Goal: Transaction & Acquisition: Purchase product/service

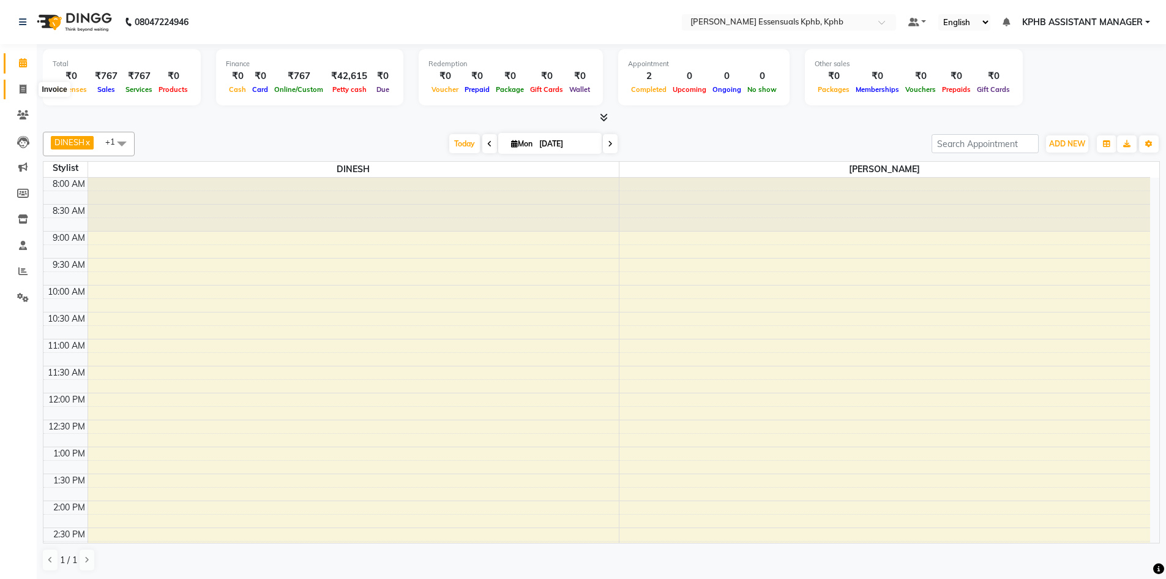
click at [26, 89] on icon at bounding box center [23, 89] width 7 height 9
select select "5938"
select select "service"
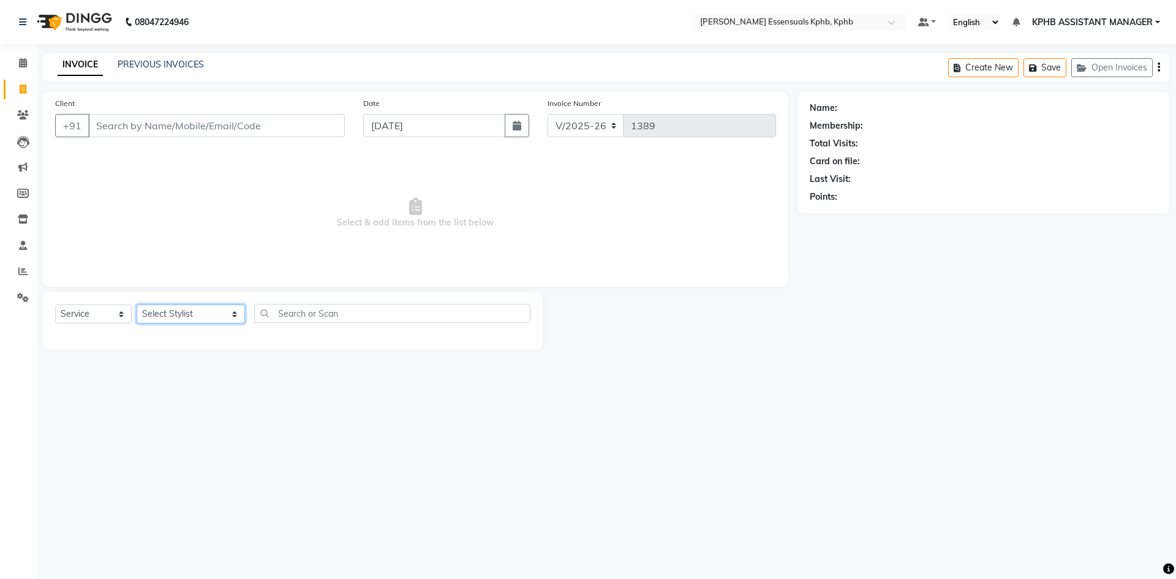
click at [182, 308] on select "Select Stylist [PERSON_NAME] KPHB ASSISTANT MANAGER [PERSON_NAME] [PERSON_NAME]…" at bounding box center [191, 313] width 108 height 19
click at [353, 315] on input "text" at bounding box center [392, 313] width 276 height 19
click at [158, 311] on select "Select Stylist [PERSON_NAME] KPHB ASSISTANT MANAGER [PERSON_NAME] [PERSON_NAME]…" at bounding box center [191, 313] width 108 height 19
select select "88535"
click at [137, 304] on select "Select Stylist [PERSON_NAME] KPHB ASSISTANT MANAGER [PERSON_NAME] [PERSON_NAME]…" at bounding box center [191, 313] width 108 height 19
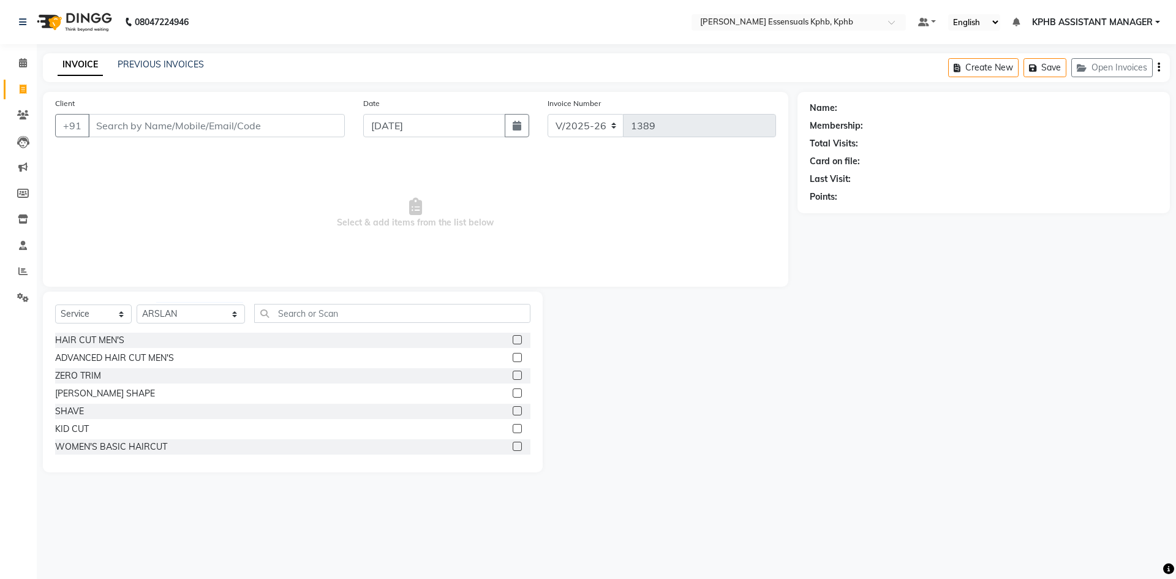
click at [513, 353] on label at bounding box center [517, 357] width 9 height 9
click at [513, 354] on input "checkbox" at bounding box center [517, 358] width 8 height 8
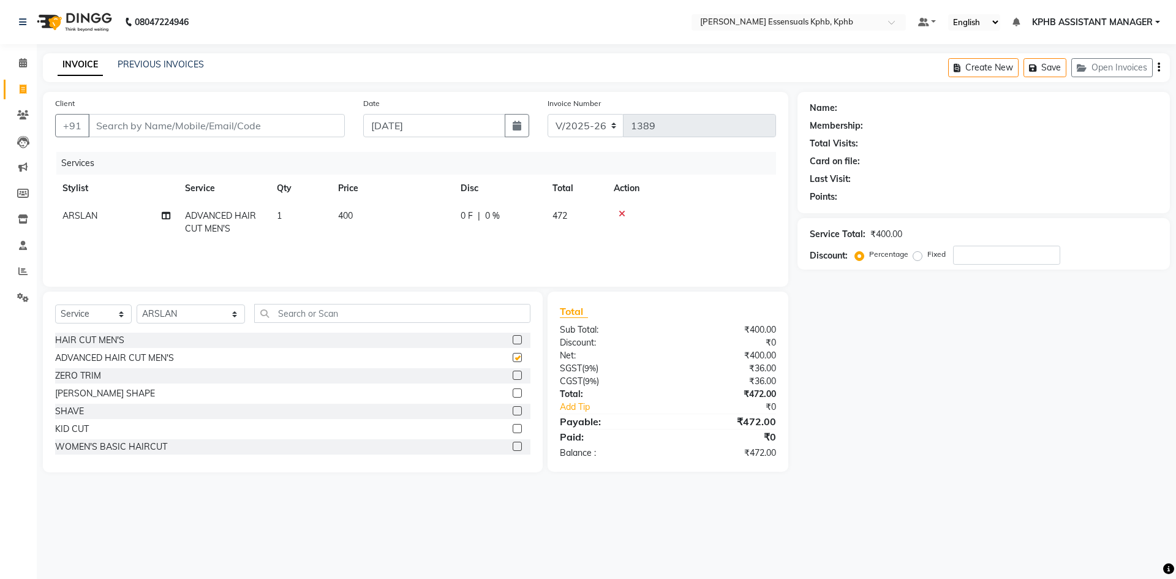
checkbox input "false"
click at [169, 108] on div "Client +91" at bounding box center [200, 122] width 308 height 50
click at [175, 117] on input "Client" at bounding box center [216, 125] width 257 height 23
type input "8"
type input "0"
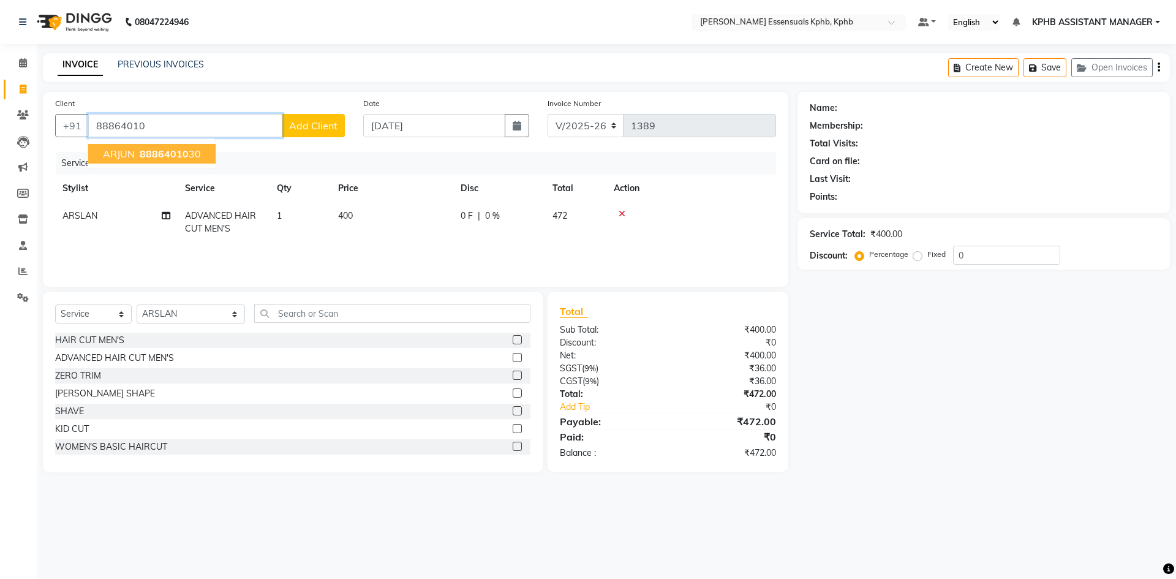
click at [198, 157] on ngb-highlight "88864010 30" at bounding box center [169, 154] width 64 height 12
type input "8886401030"
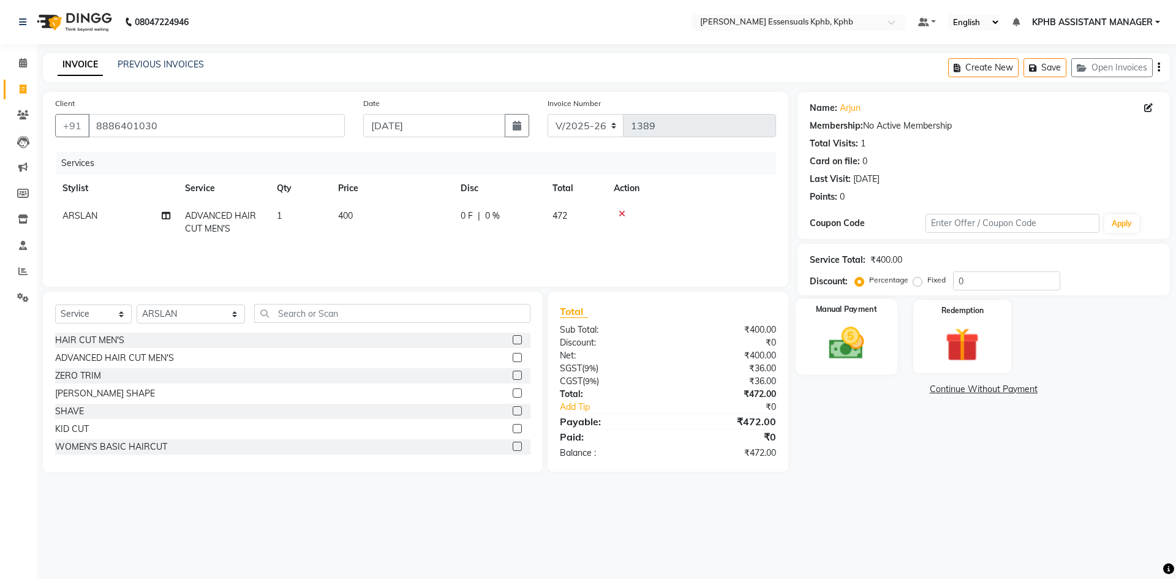
click at [832, 356] on img at bounding box center [845, 343] width 57 height 40
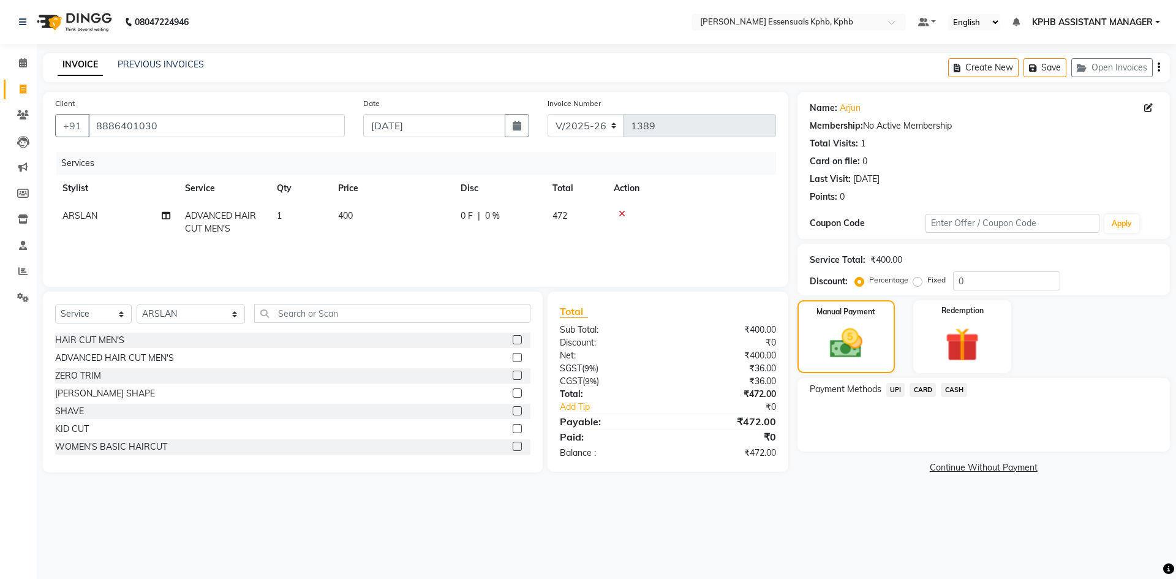
click at [894, 388] on span "UPI" at bounding box center [895, 390] width 19 height 14
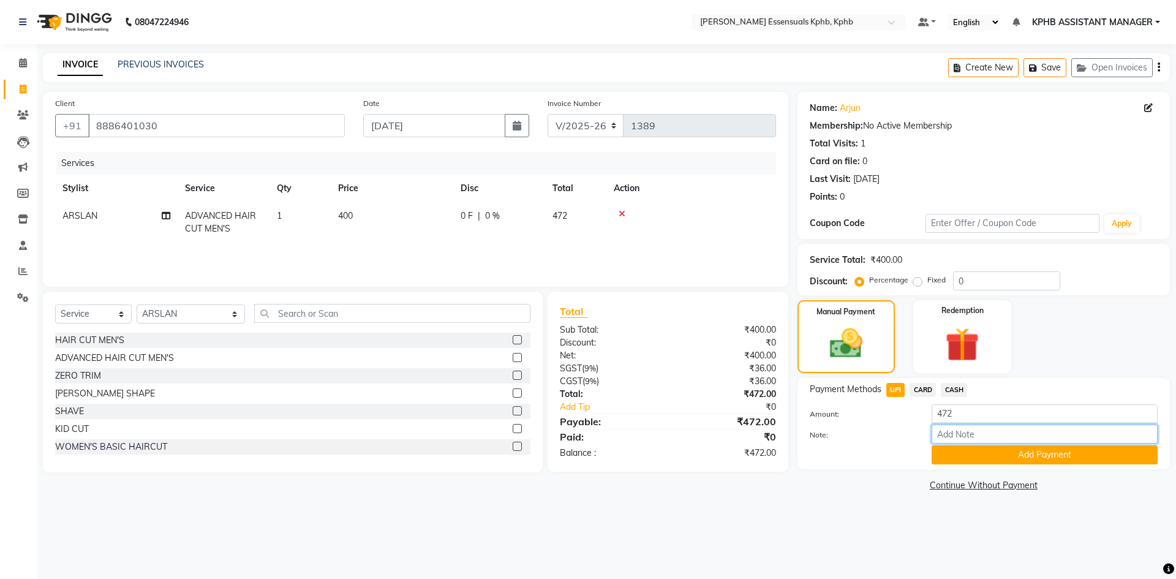
click at [1026, 443] on input "Note:" at bounding box center [1044, 433] width 226 height 19
click at [1029, 451] on button "Add Payment" at bounding box center [1044, 454] width 226 height 19
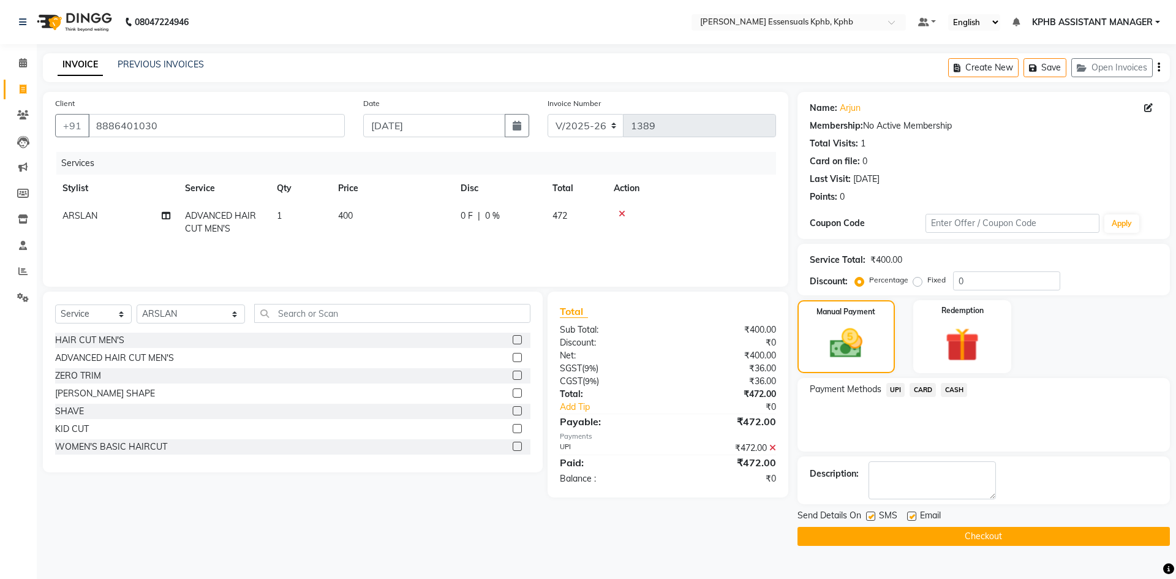
click at [956, 537] on button "Checkout" at bounding box center [983, 536] width 372 height 19
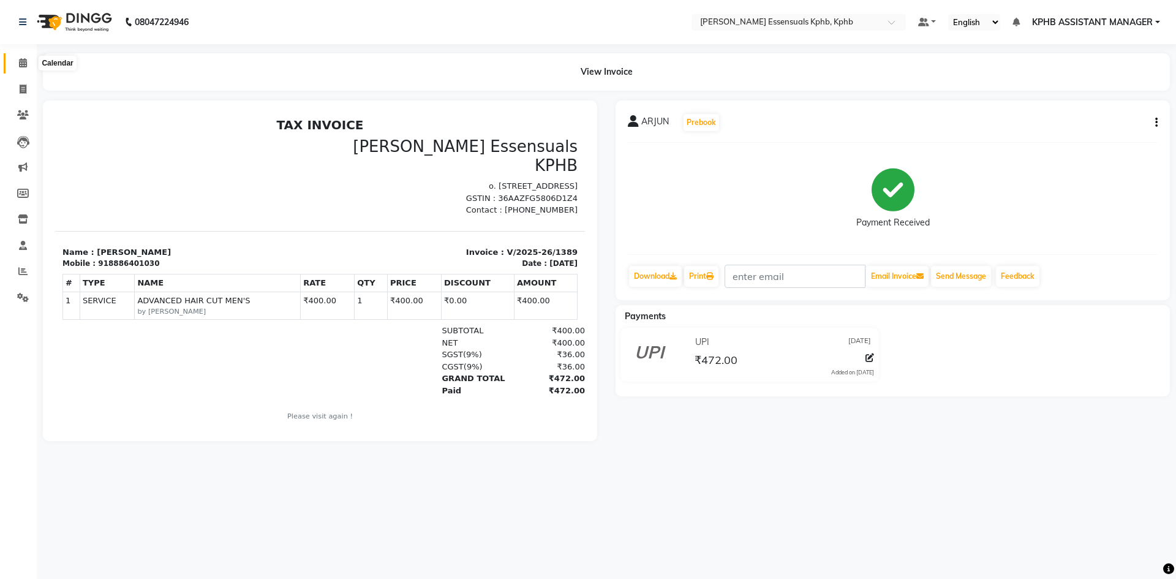
drag, startPoint x: 28, startPoint y: 63, endPoint x: 43, endPoint y: 69, distance: 15.7
click at [28, 63] on span at bounding box center [22, 63] width 21 height 14
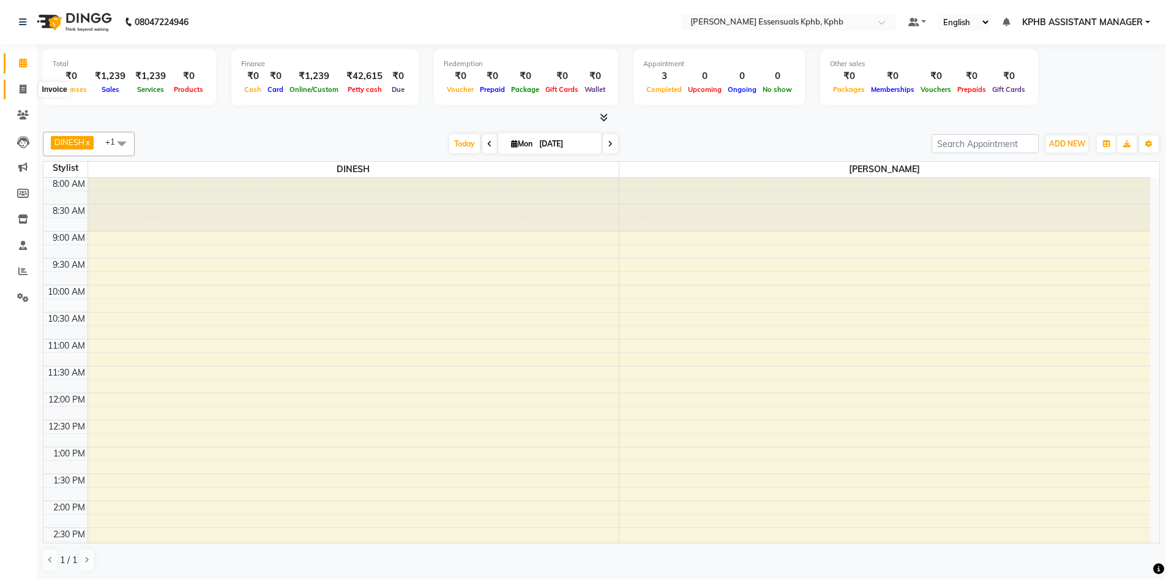
click at [18, 90] on span at bounding box center [22, 90] width 21 height 14
select select "service"
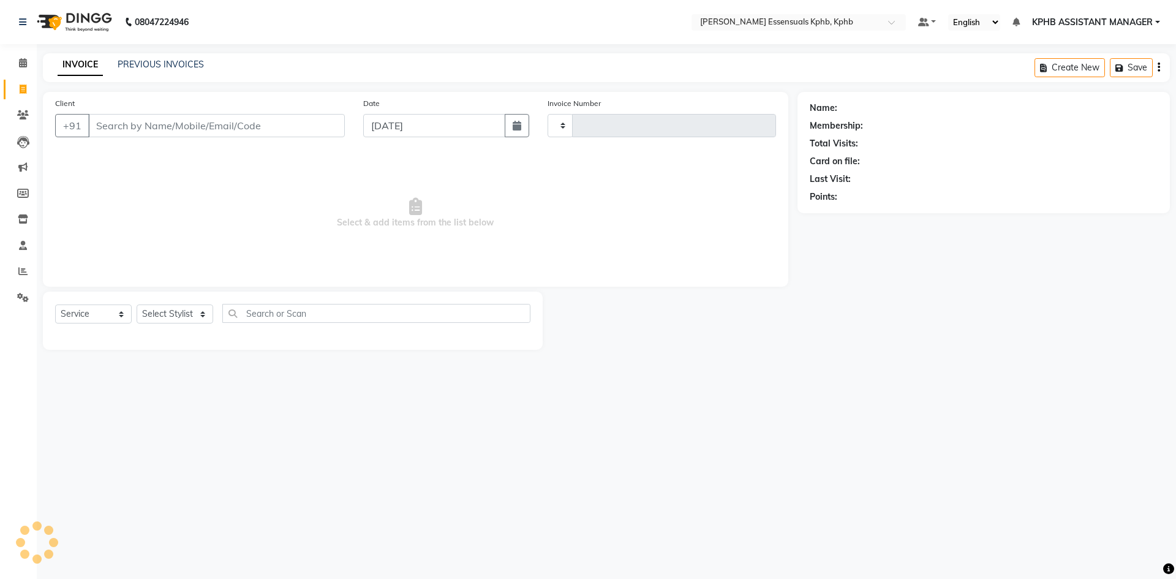
type input "1390"
select select "5938"
click at [124, 63] on link "PREVIOUS INVOICES" at bounding box center [161, 64] width 86 height 11
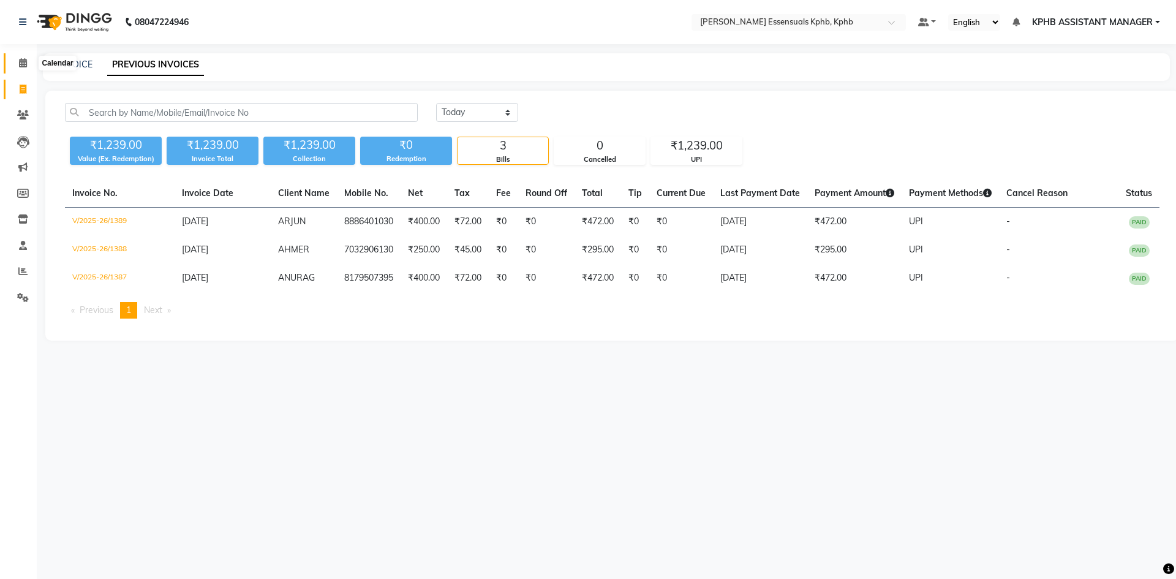
click at [21, 58] on span at bounding box center [22, 63] width 21 height 14
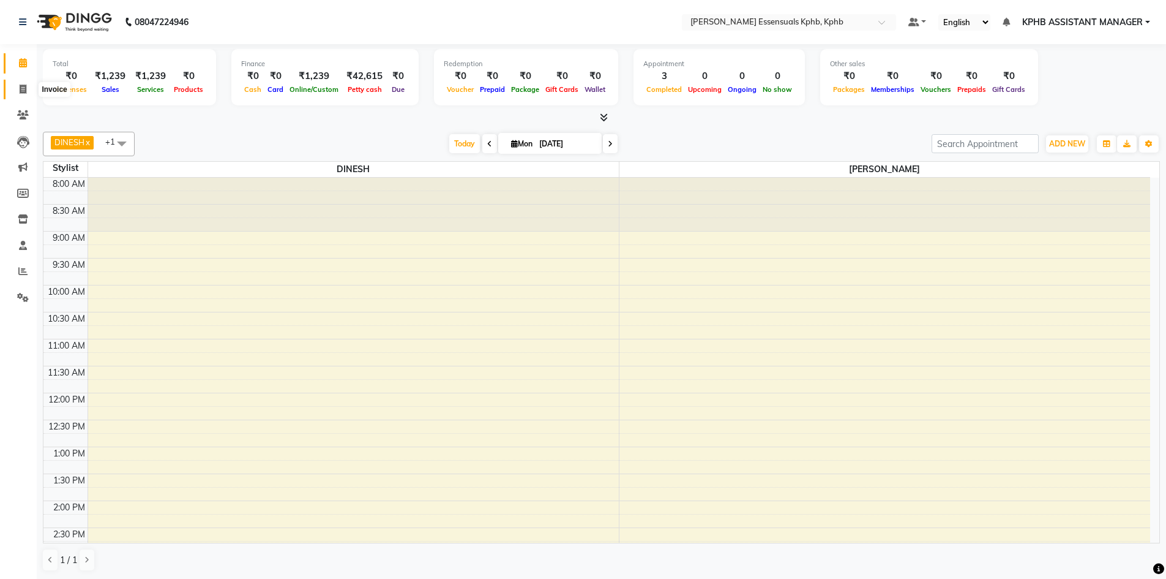
drag, startPoint x: 15, startPoint y: 93, endPoint x: 18, endPoint y: 75, distance: 18.7
click at [15, 93] on span at bounding box center [22, 90] width 21 height 14
select select "service"
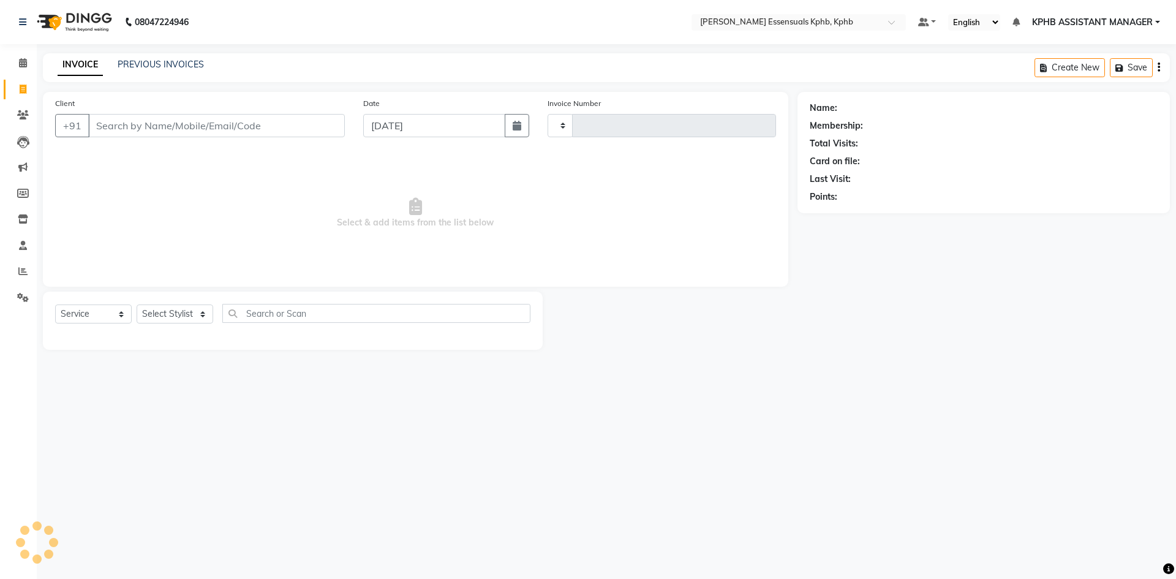
type input "1390"
select select "5938"
click at [21, 88] on icon at bounding box center [23, 89] width 7 height 9
select select "5938"
select select "service"
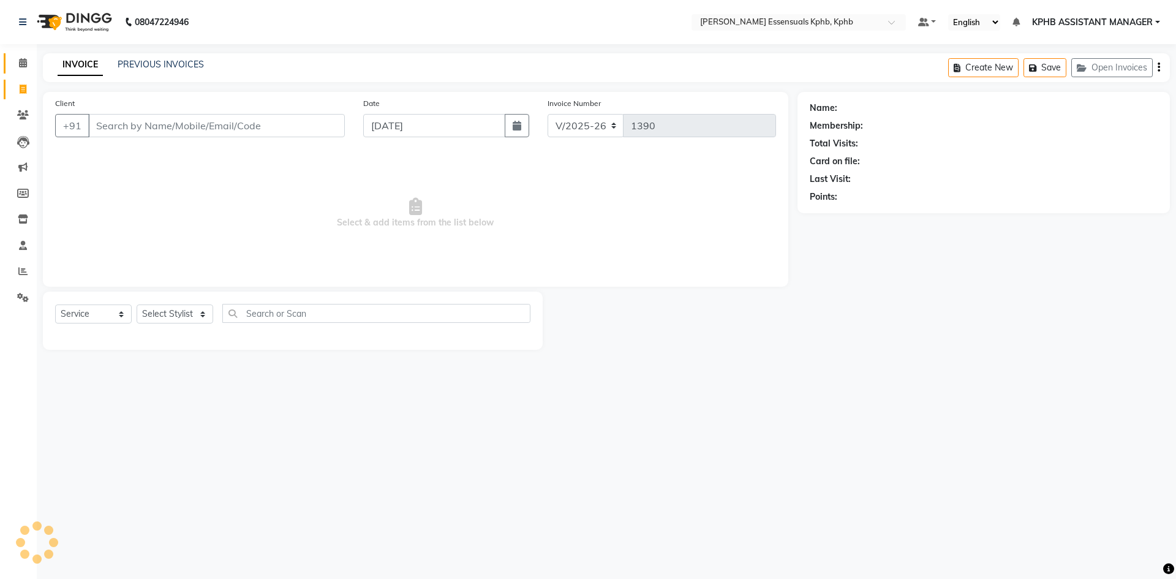
click at [28, 56] on link "Calendar" at bounding box center [18, 63] width 29 height 20
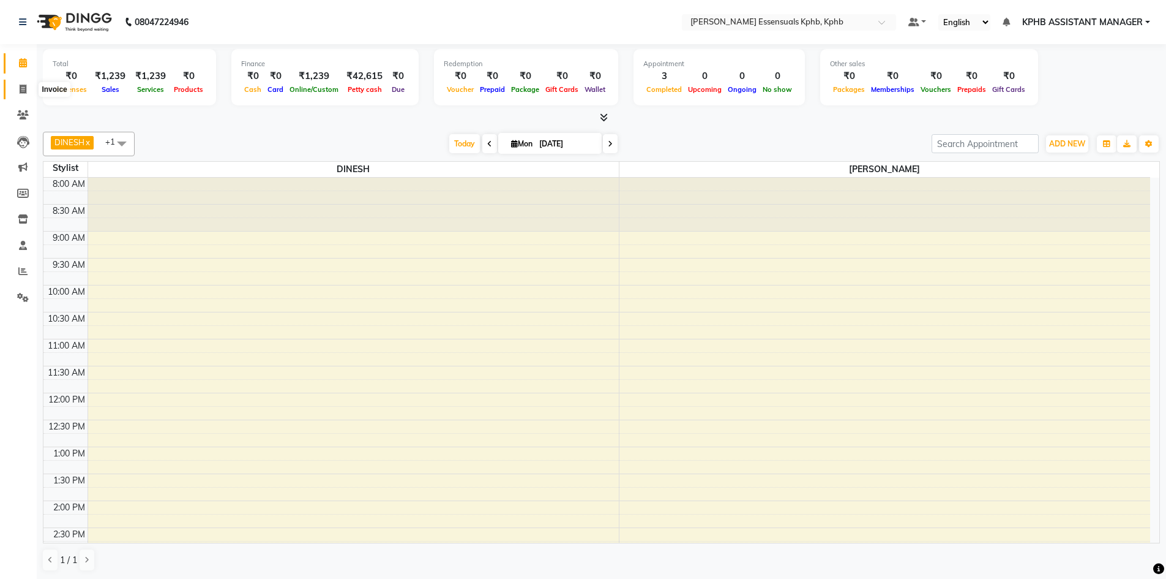
click at [20, 89] on icon at bounding box center [23, 89] width 7 height 9
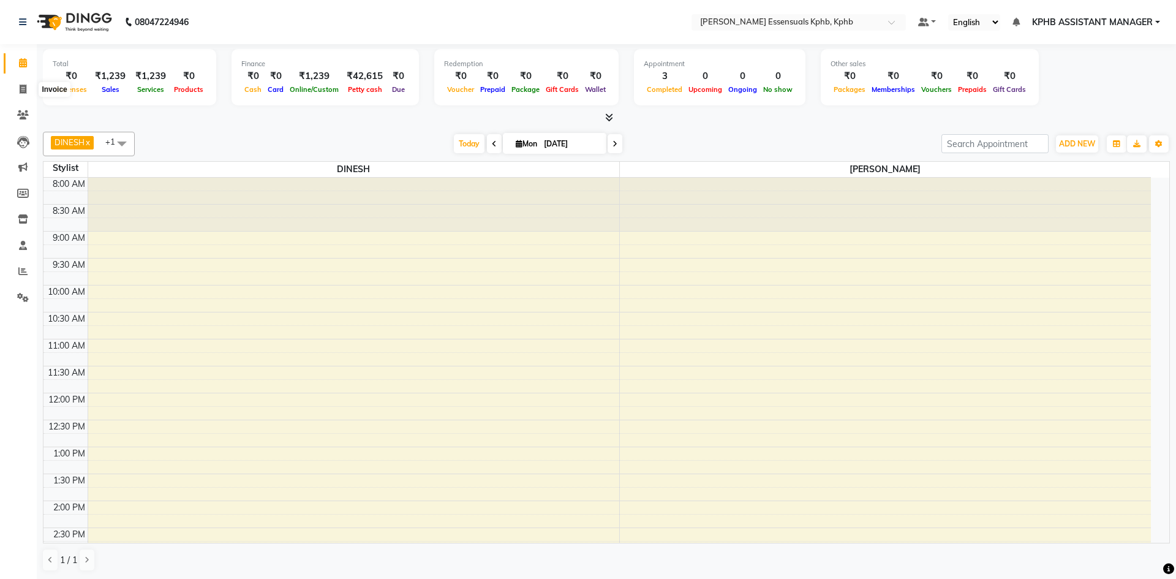
select select "5938"
select select "service"
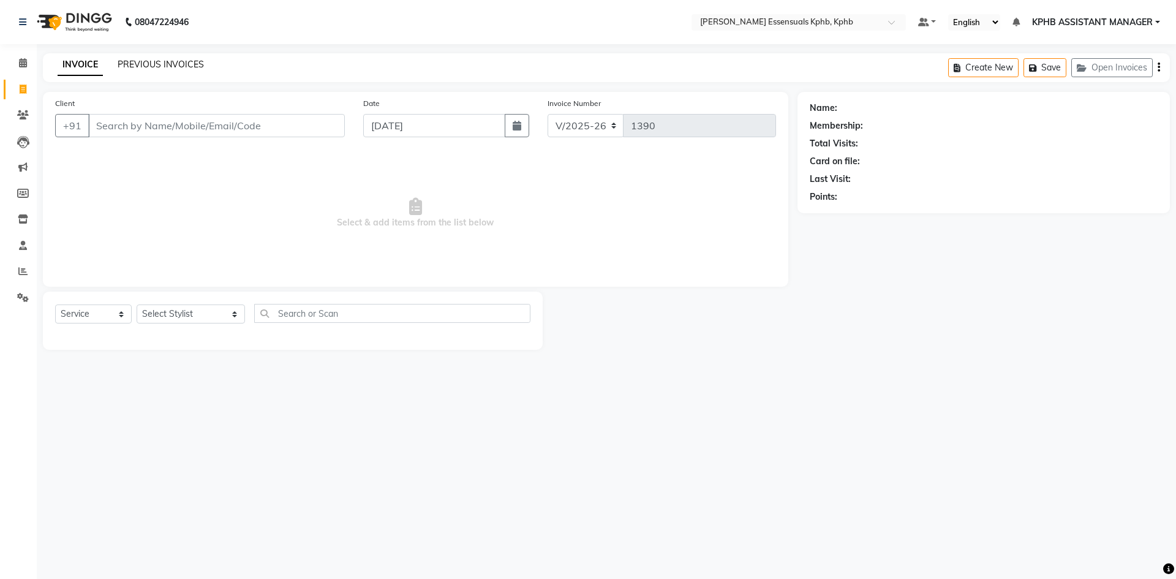
click at [182, 66] on link "PREVIOUS INVOICES" at bounding box center [161, 64] width 86 height 11
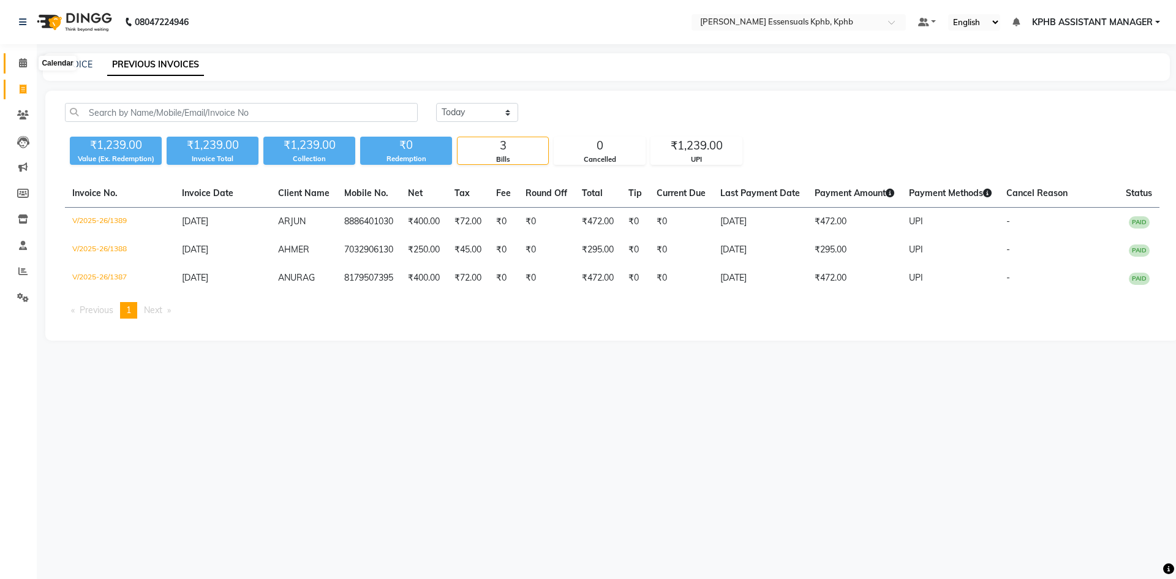
click at [25, 69] on span at bounding box center [22, 63] width 21 height 14
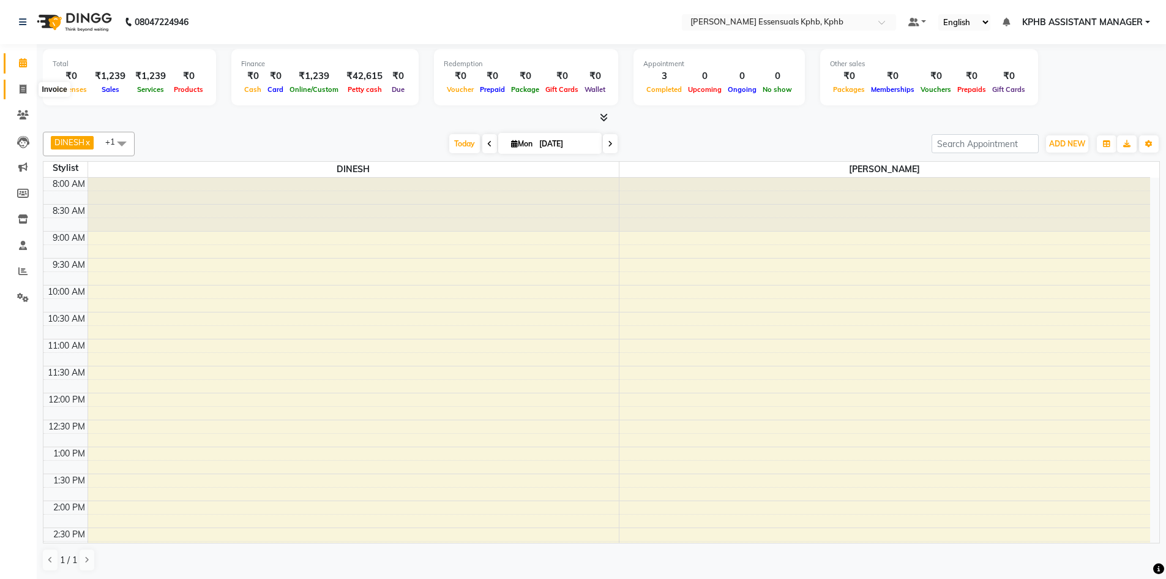
click at [24, 91] on icon at bounding box center [23, 89] width 7 height 9
select select "5938"
select select "service"
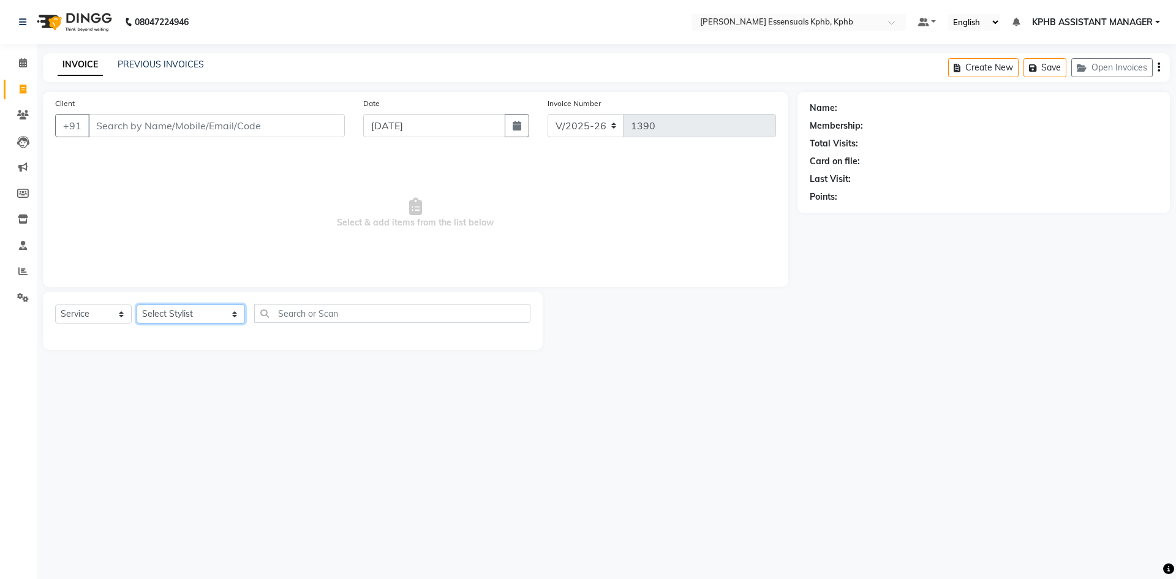
click at [192, 314] on select "Select Stylist [PERSON_NAME] KPHB ASSISTANT MANAGER [PERSON_NAME] [PERSON_NAME]…" at bounding box center [191, 313] width 108 height 19
select select "68595"
click at [137, 304] on select "Select Stylist [PERSON_NAME] KPHB ASSISTANT MANAGER [PERSON_NAME] [PERSON_NAME]…" at bounding box center [191, 313] width 108 height 19
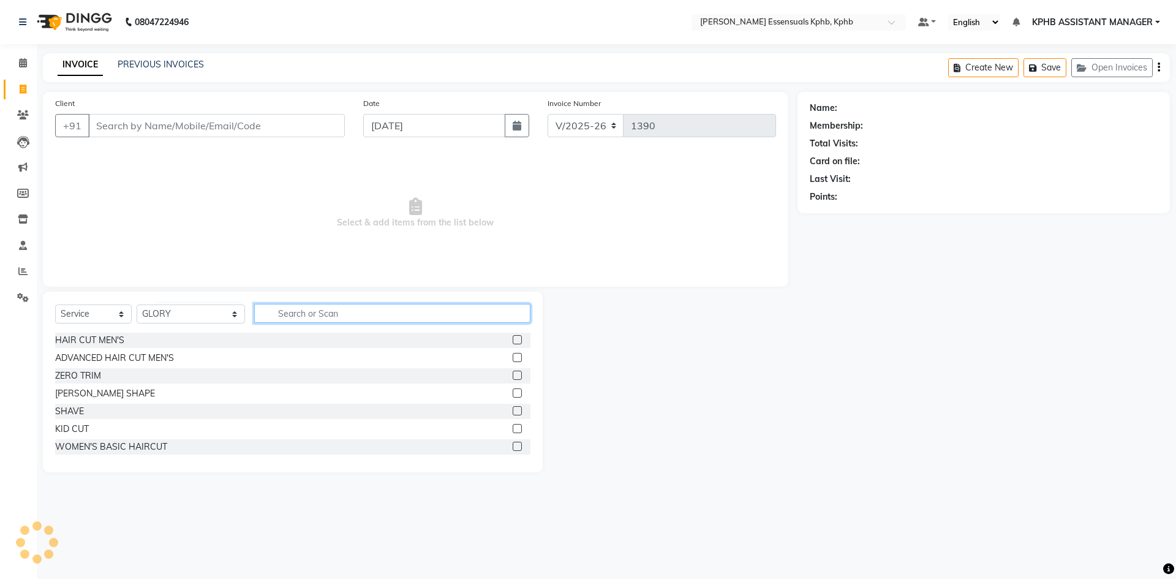
click at [337, 313] on input "text" at bounding box center [392, 313] width 276 height 19
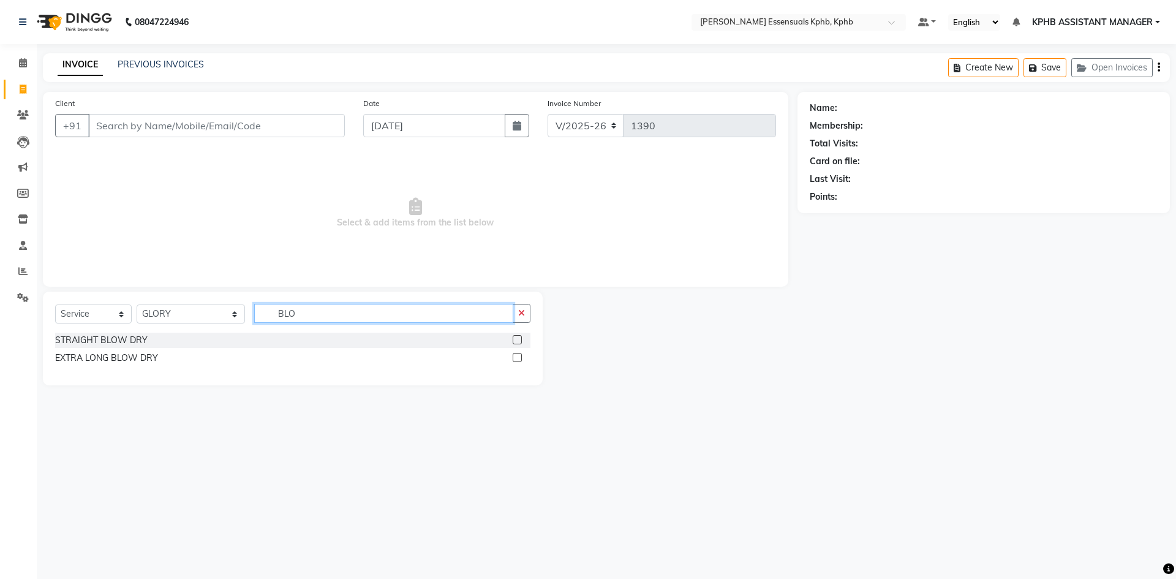
type input "BLO"
click at [518, 339] on label at bounding box center [517, 339] width 9 height 9
click at [518, 339] on input "checkbox" at bounding box center [517, 340] width 8 height 8
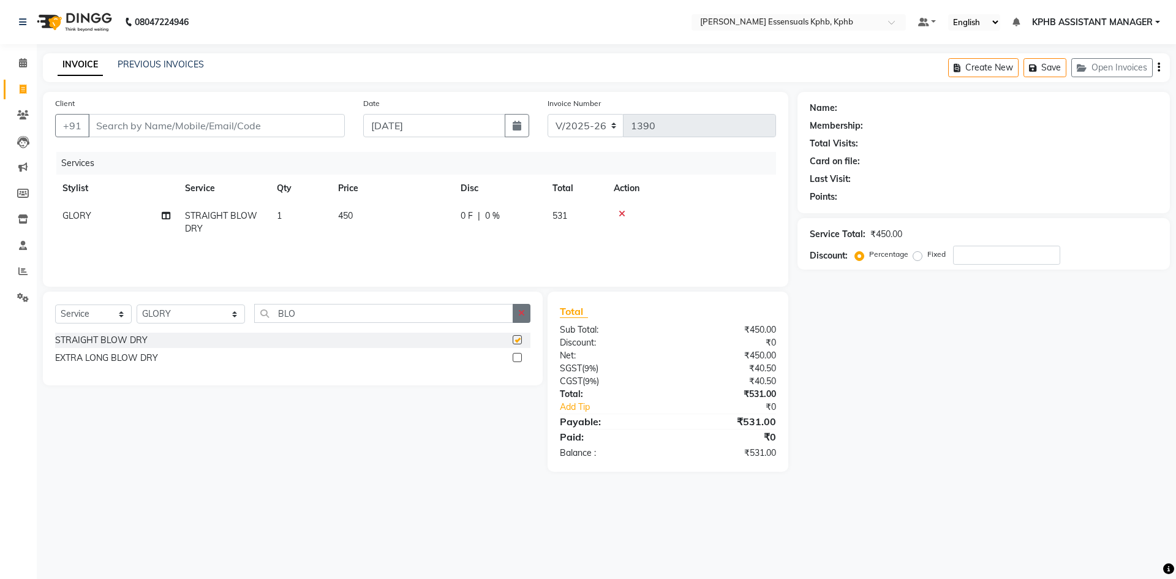
checkbox input "false"
click at [519, 312] on icon "button" at bounding box center [521, 313] width 7 height 9
type input "WASH"
click at [514, 340] on label at bounding box center [517, 339] width 9 height 9
click at [514, 340] on input "checkbox" at bounding box center [517, 340] width 8 height 8
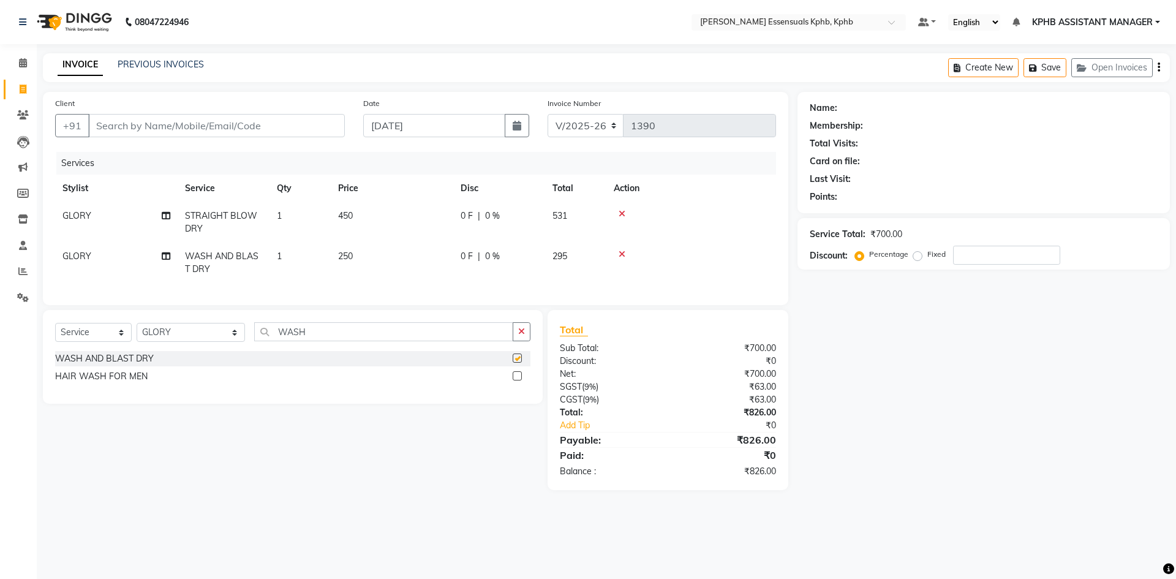
checkbox input "false"
click at [343, 205] on td "450" at bounding box center [392, 222] width 122 height 40
select select "68595"
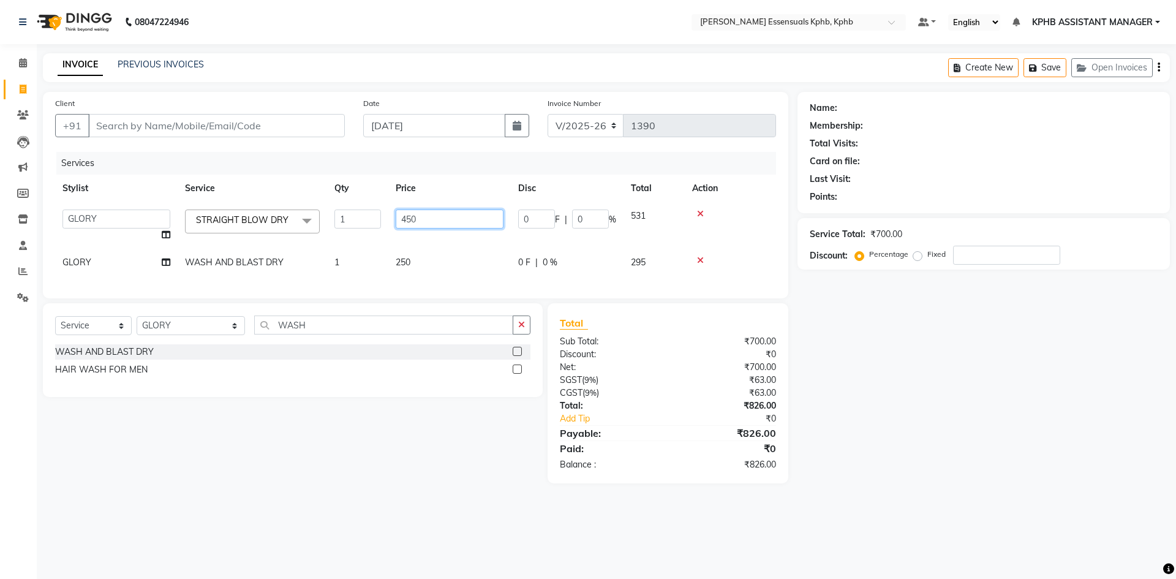
drag, startPoint x: 433, startPoint y: 219, endPoint x: 233, endPoint y: 228, distance: 200.5
click at [233, 228] on tr "ARSLAN DINESH GLORY KPHB ASSISTANT MANAGER KRISHNA VENI MANJULA NIKHITHA RADHA …" at bounding box center [415, 225] width 721 height 47
type input "400"
drag, startPoint x: 715, startPoint y: 483, endPoint x: 704, endPoint y: 475, distance: 14.0
click at [711, 479] on div "Total Sub Total: ₹700.00 Discount: ₹0 Net: ₹700.00 SGST ( 9% ) ₹63.00 CGST ( 9%…" at bounding box center [667, 393] width 241 height 180
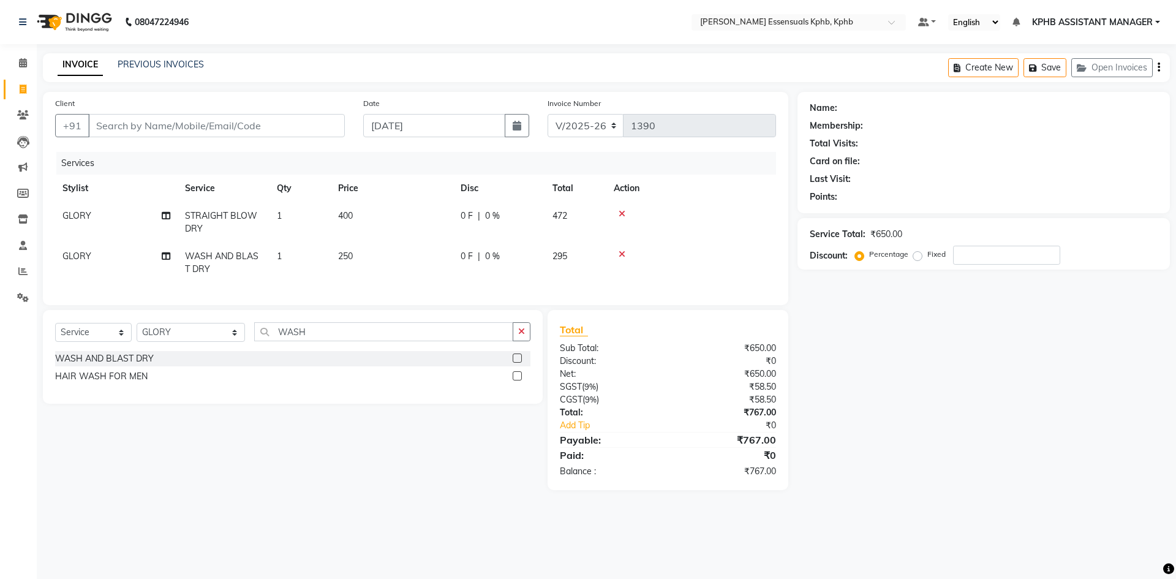
click at [348, 250] on span "250" at bounding box center [345, 255] width 15 height 11
select select "68595"
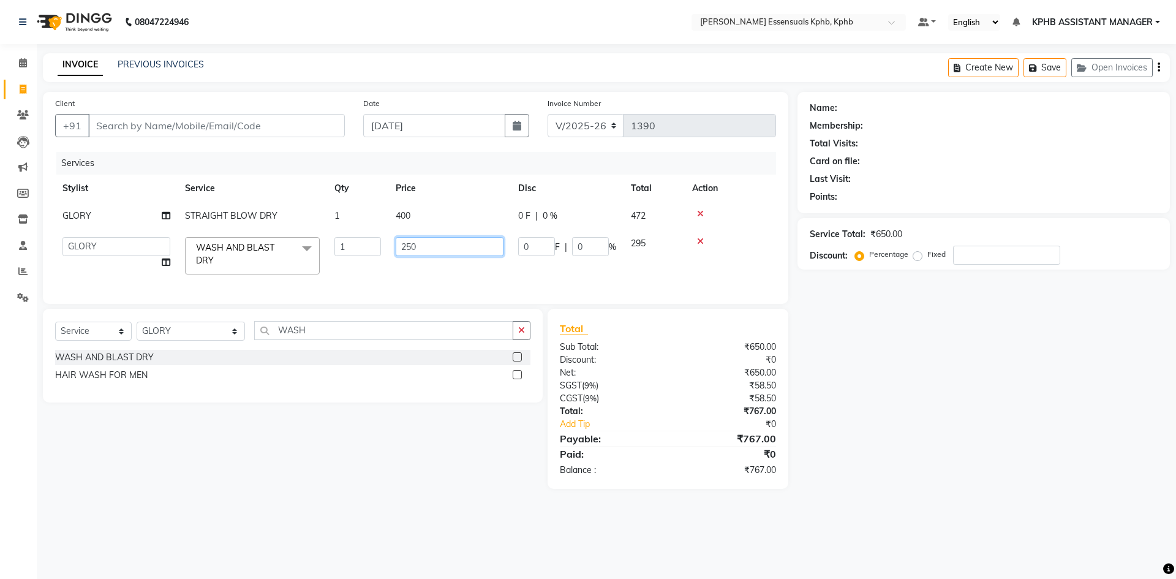
drag, startPoint x: 433, startPoint y: 248, endPoint x: 274, endPoint y: 235, distance: 159.8
click at [274, 235] on tr "ARSLAN DINESH GLORY KPHB ASSISTANT MANAGER KRISHNA VENI MANJULA NIKHITHA RADHA …" at bounding box center [415, 256] width 721 height 52
type input "500"
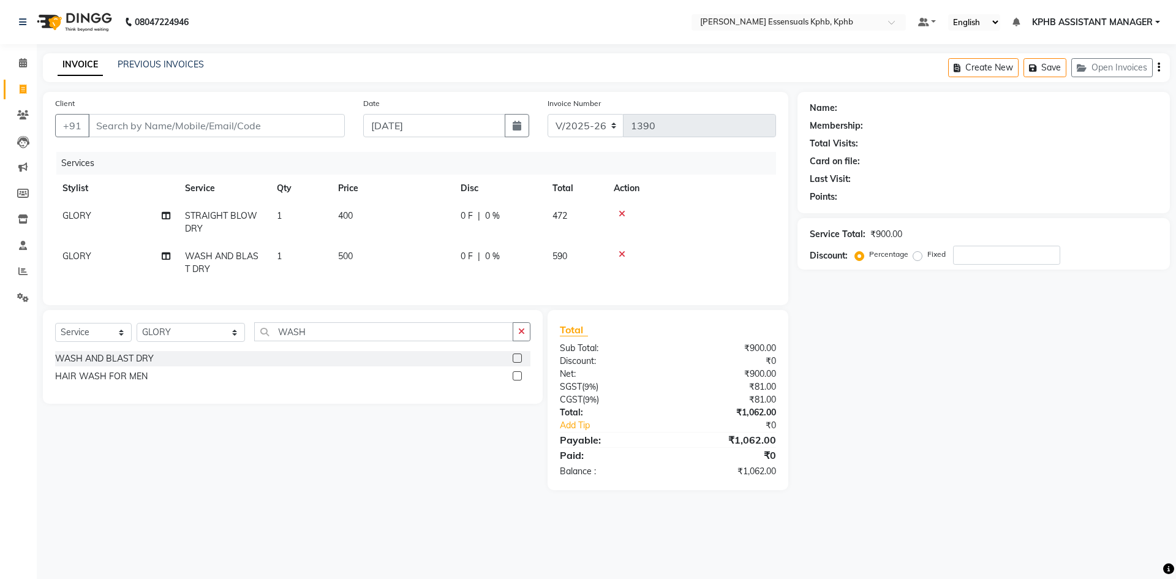
click at [363, 259] on td "500" at bounding box center [392, 262] width 122 height 40
select select "68595"
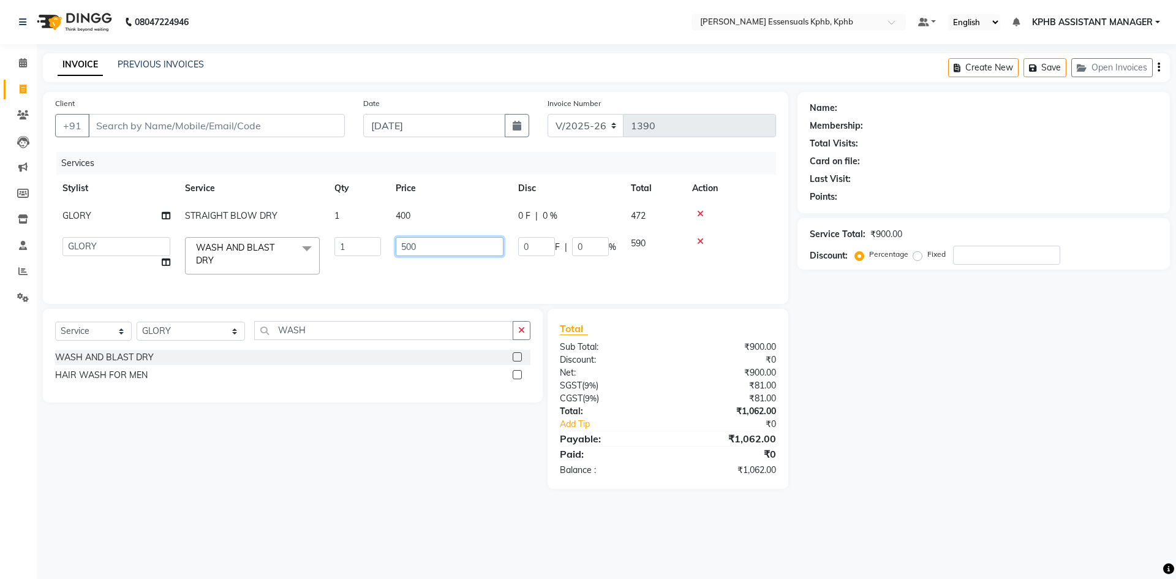
click at [436, 242] on input "500" at bounding box center [450, 246] width 108 height 19
type input "5"
type input "400"
click at [734, 446] on div "₹1,062.00" at bounding box center [725, 438] width 117 height 15
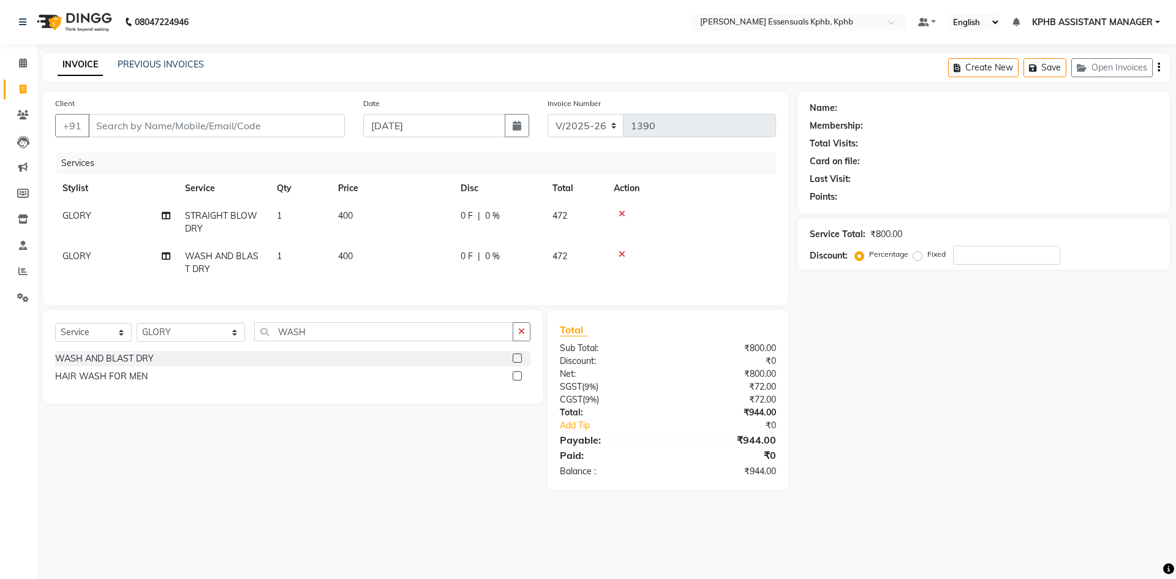
click at [618, 213] on div at bounding box center [691, 213] width 155 height 9
click at [625, 214] on icon at bounding box center [621, 213] width 7 height 9
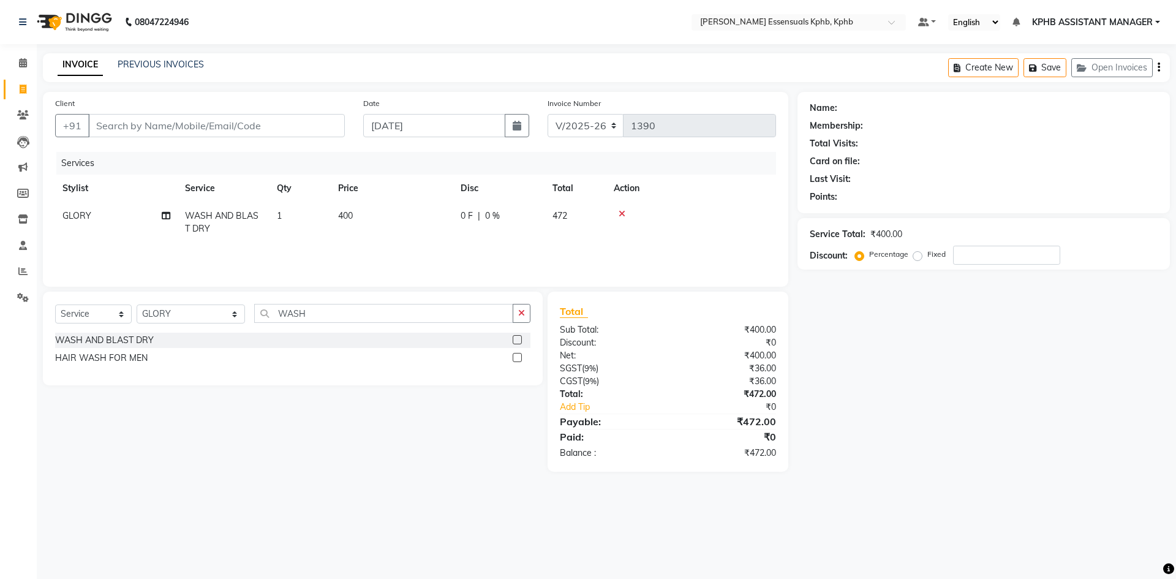
click at [622, 216] on icon at bounding box center [621, 213] width 7 height 9
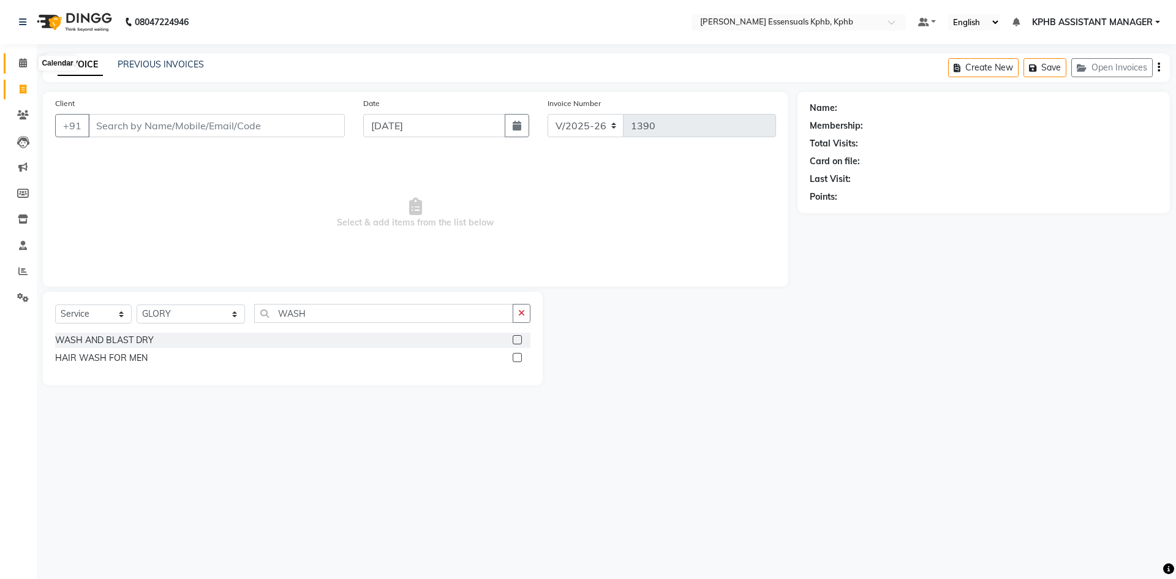
click at [16, 66] on span at bounding box center [22, 63] width 21 height 14
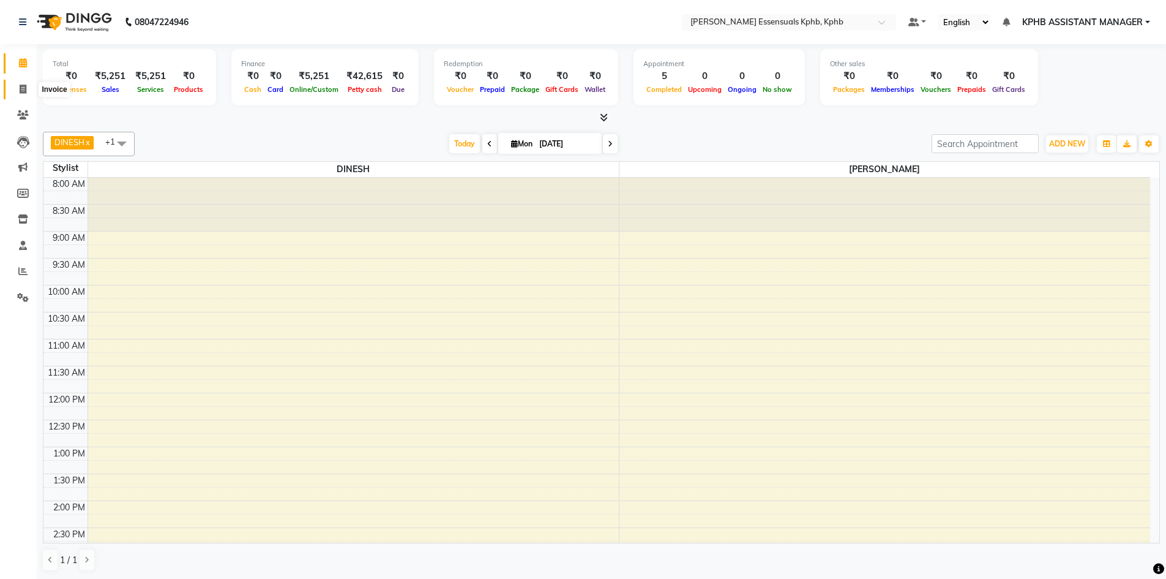
click at [29, 92] on span at bounding box center [22, 90] width 21 height 14
select select "service"
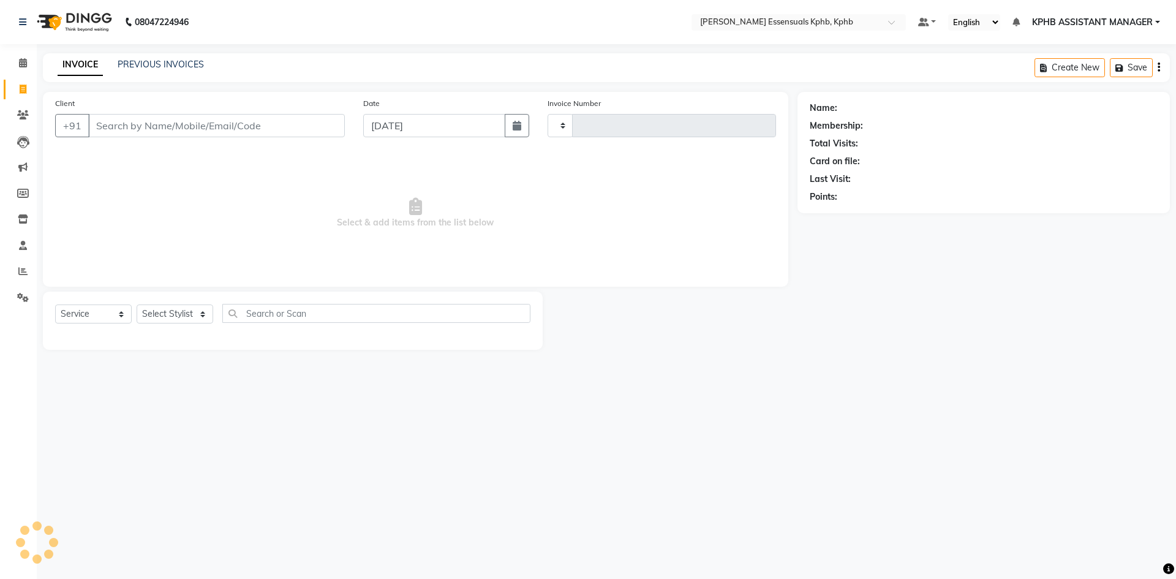
type input "1392"
select select "5938"
click at [130, 61] on link "PREVIOUS INVOICES" at bounding box center [161, 64] width 86 height 11
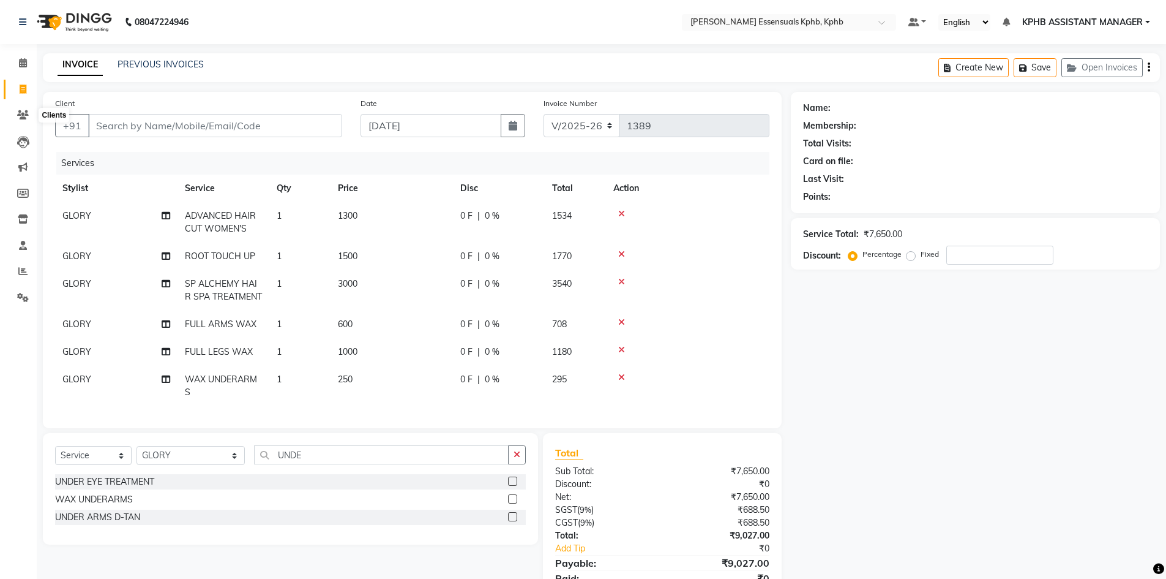
select select "5938"
select select "service"
select select "68595"
click at [611, 542] on div "Total:" at bounding box center [604, 535] width 116 height 13
click at [288, 464] on input "UNDE" at bounding box center [381, 454] width 255 height 19
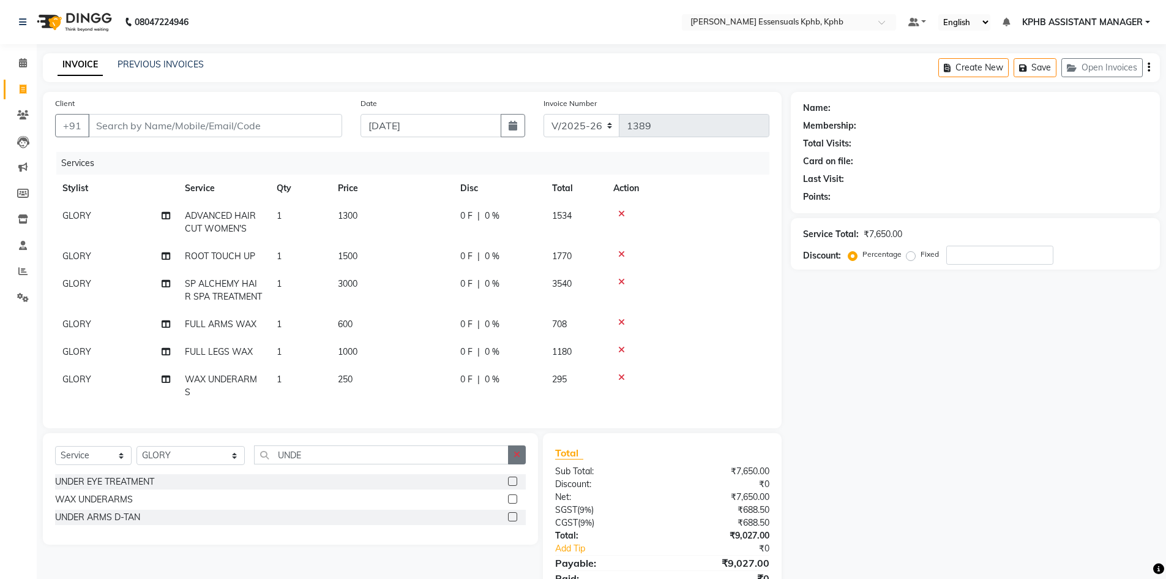
click at [514, 459] on icon "button" at bounding box center [517, 454] width 7 height 9
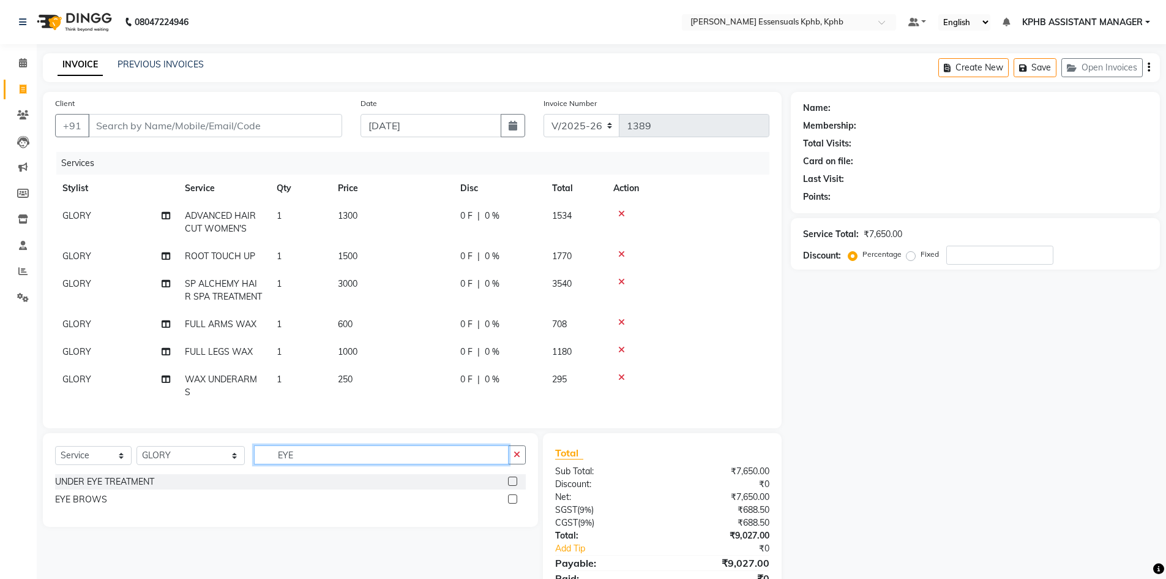
type input "EYE"
click at [511, 503] on label at bounding box center [512, 498] width 9 height 9
click at [511, 503] on input "checkbox" at bounding box center [512, 499] width 8 height 8
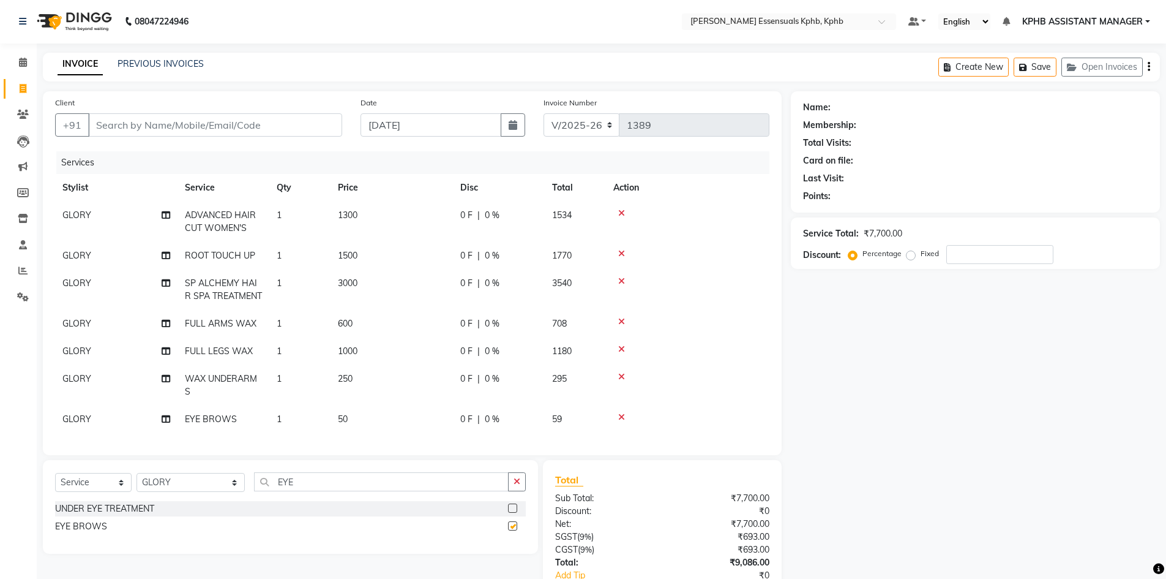
checkbox input "false"
click at [210, 135] on input "Client" at bounding box center [215, 125] width 254 height 23
click at [191, 119] on input "Client" at bounding box center [215, 125] width 254 height 23
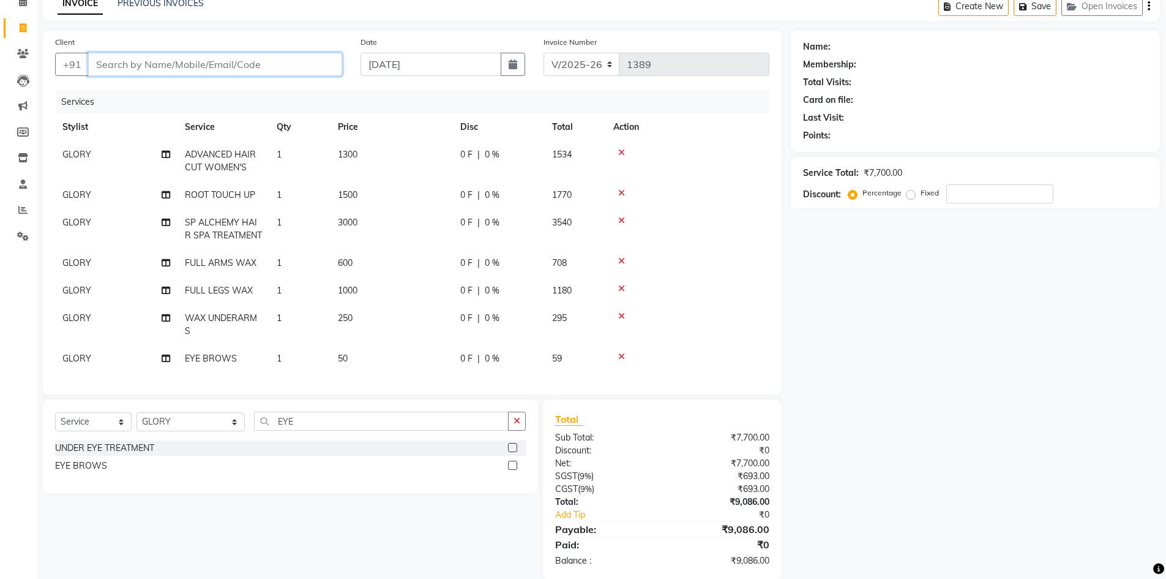
scroll to position [89, 0]
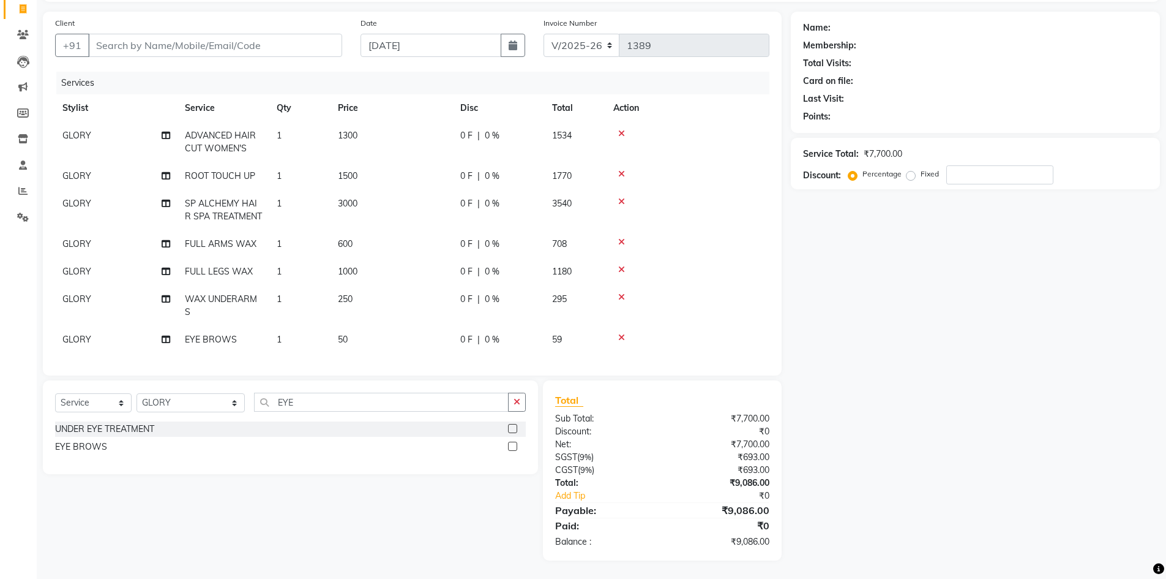
click at [209, 48] on div "Client +91" at bounding box center [199, 42] width 306 height 50
click at [207, 34] on input "Client" at bounding box center [215, 45] width 254 height 23
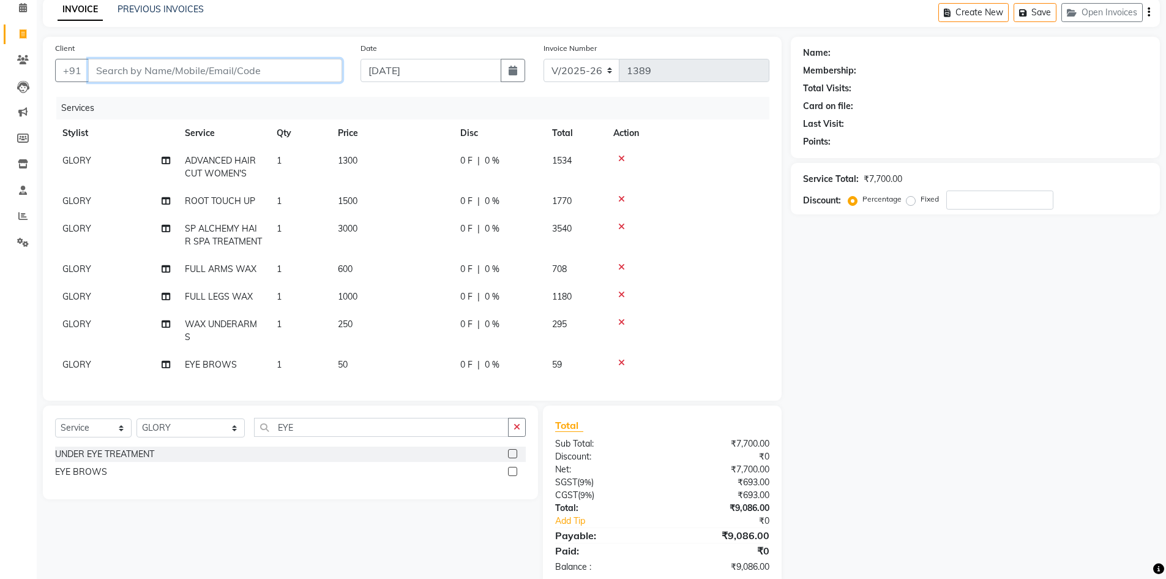
scroll to position [0, 0]
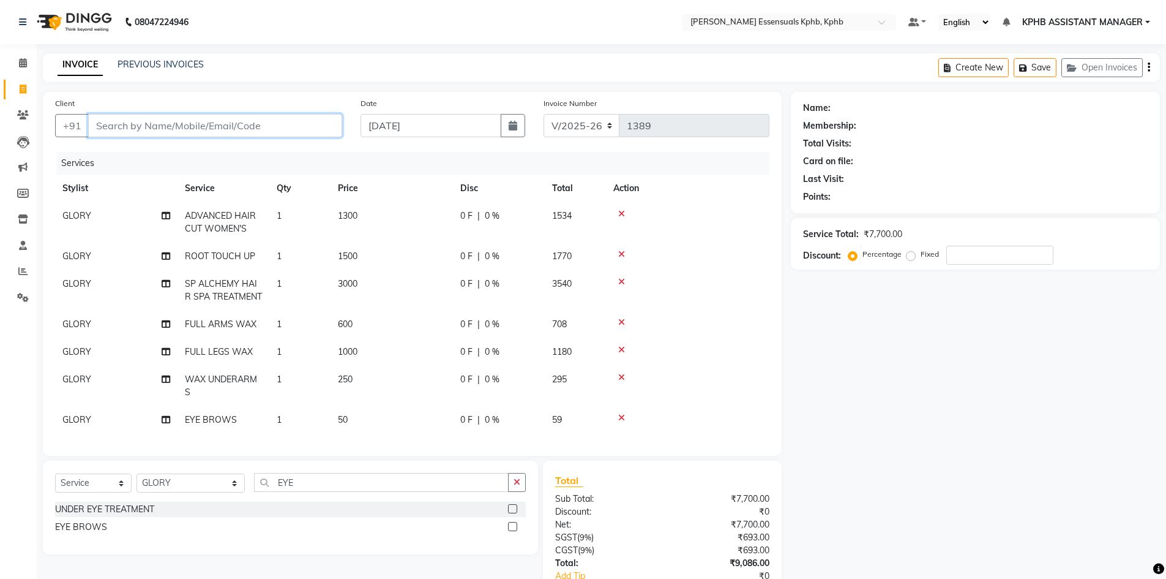
click at [211, 129] on input "Client" at bounding box center [215, 125] width 254 height 23
type input "9"
type input "0"
drag, startPoint x: 201, startPoint y: 122, endPoint x: 35, endPoint y: 116, distance: 166.7
click at [36, 116] on div "Client [PHONE_NUMBER] Add Client Date [DATE] Invoice Number V/2025 V/[PHONE_NUM…" at bounding box center [412, 366] width 757 height 549
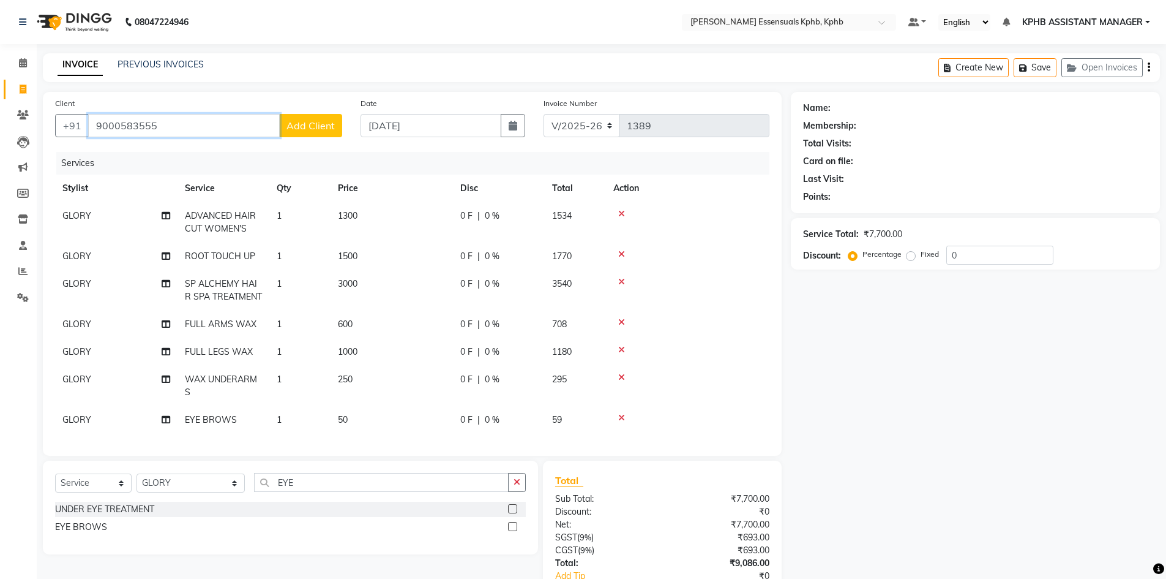
type input "9000583555"
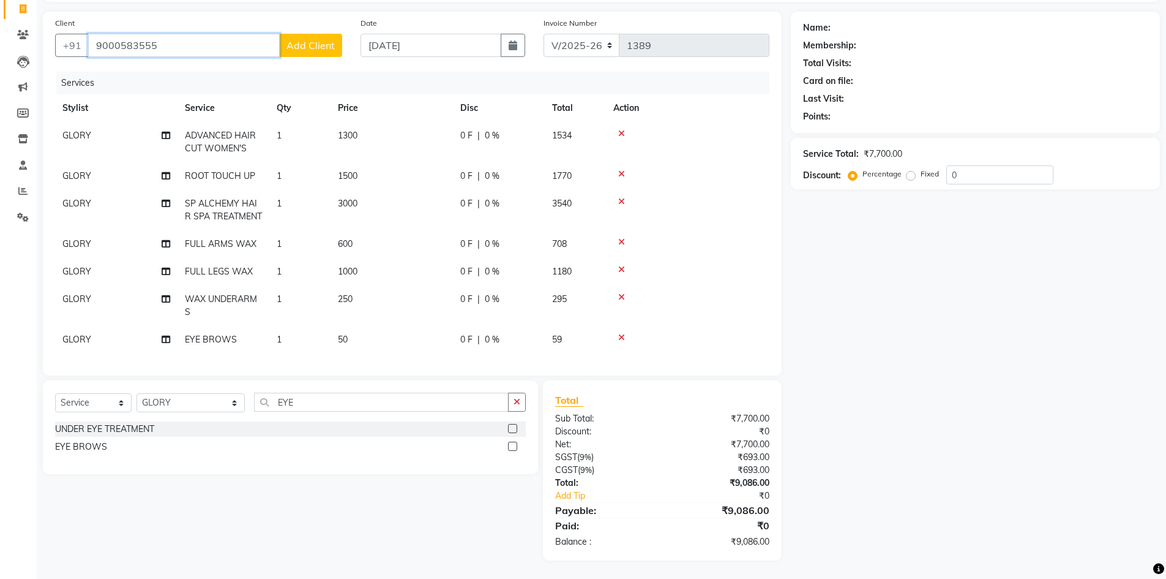
scroll to position [89, 0]
click at [345, 190] on td "3000" at bounding box center [392, 210] width 122 height 40
select select "68595"
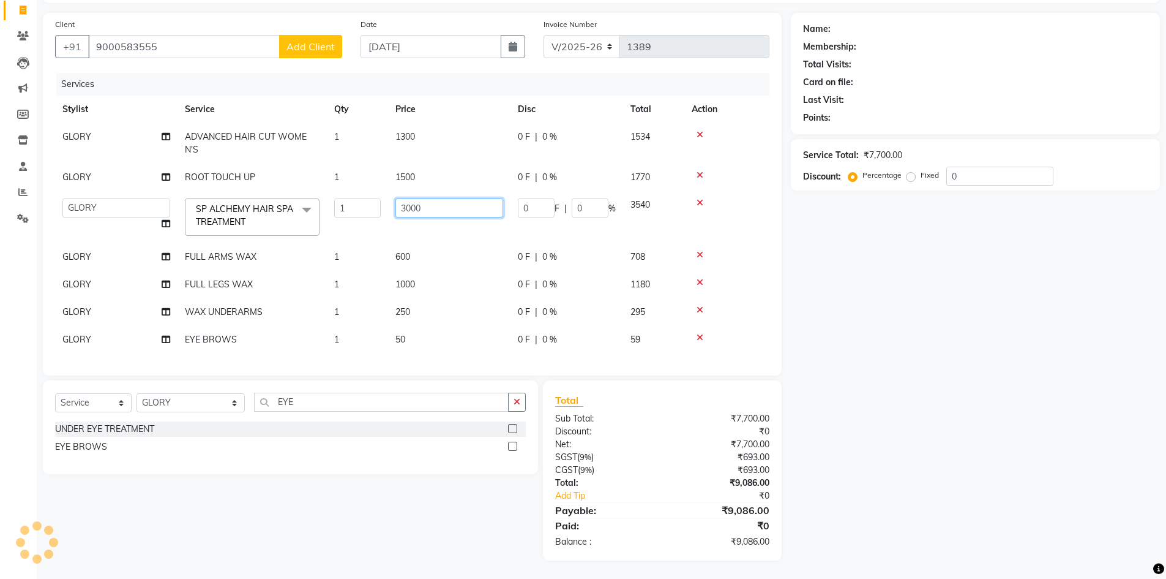
drag, startPoint x: 460, startPoint y: 205, endPoint x: 272, endPoint y: 176, distance: 189.6
click at [385, 220] on tr "[PERSON_NAME] KPHB ASSISTANT MANAGER [PERSON_NAME] [PERSON_NAME] [PERSON_NAME] …" at bounding box center [412, 217] width 715 height 52
type input "4000"
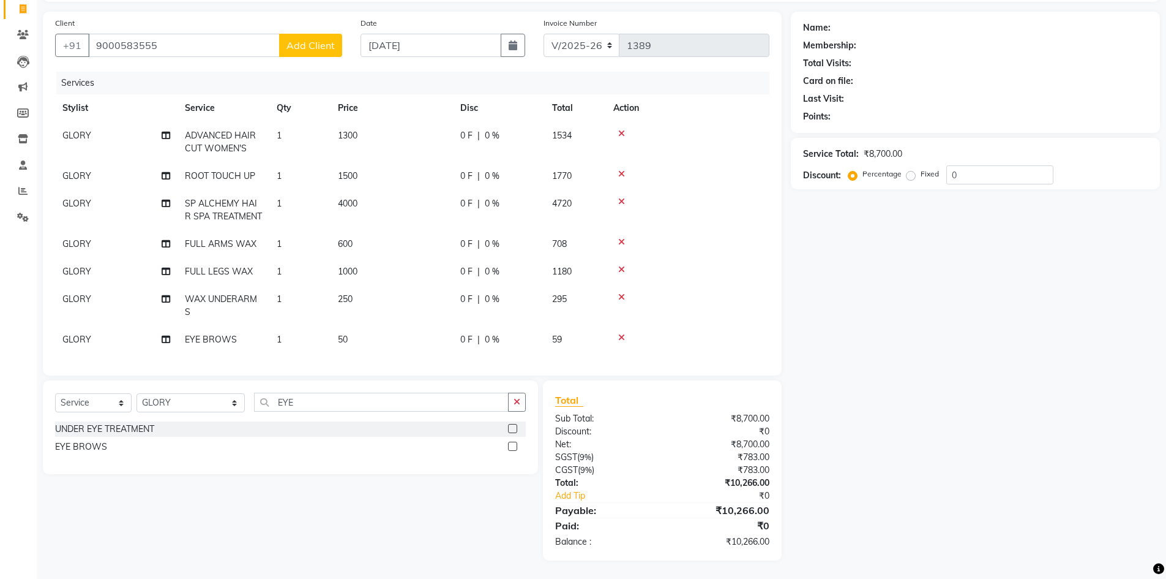
click at [678, 519] on div "₹0" at bounding box center [721, 525] width 116 height 15
click at [351, 170] on span "1500" at bounding box center [348, 175] width 20 height 11
select select "68595"
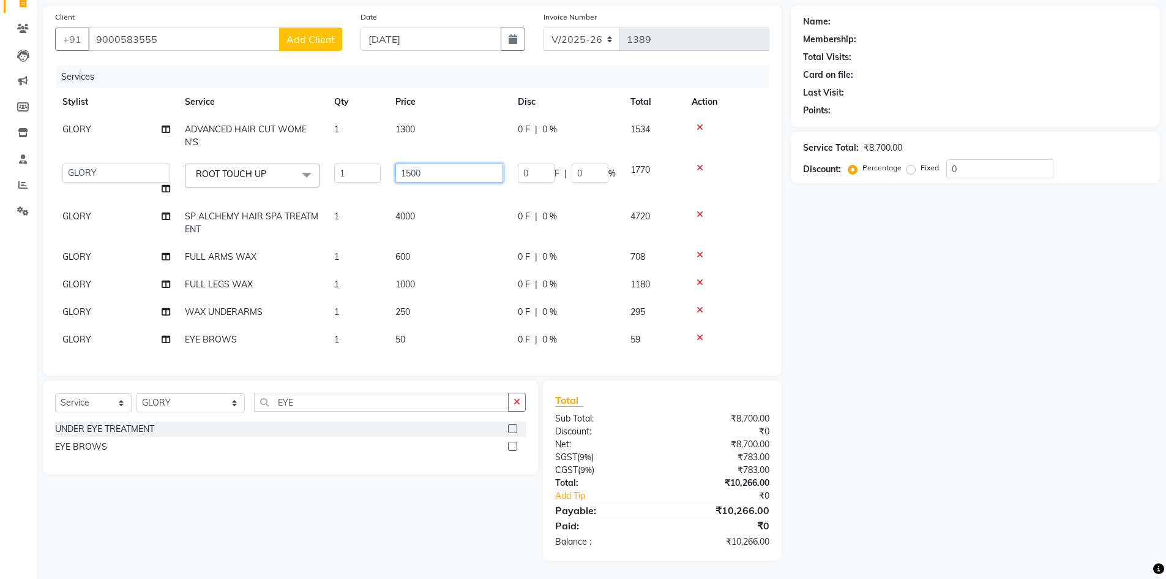
drag, startPoint x: 435, startPoint y: 168, endPoint x: 359, endPoint y: 165, distance: 76.6
click at [359, 165] on tr "[PERSON_NAME] KPHB ASSISTANT MANAGER [PERSON_NAME] [PERSON_NAME] [PERSON_NAME] …" at bounding box center [412, 179] width 715 height 47
type input "1800"
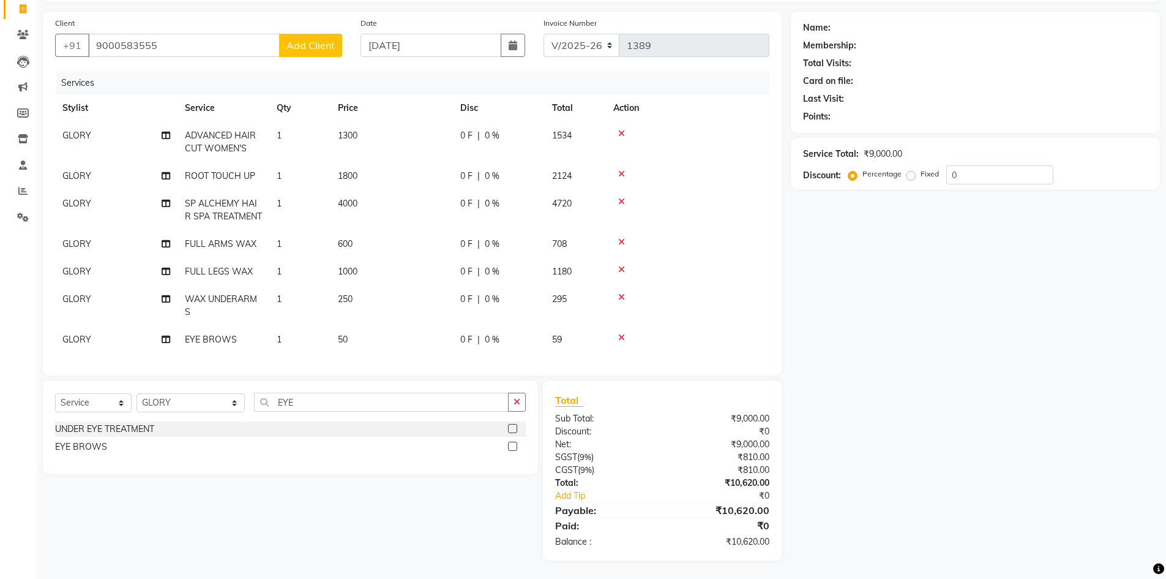
click at [711, 482] on div "₹10,620.00" at bounding box center [721, 482] width 116 height 13
click at [359, 127] on td "1300" at bounding box center [392, 142] width 122 height 40
select select "68595"
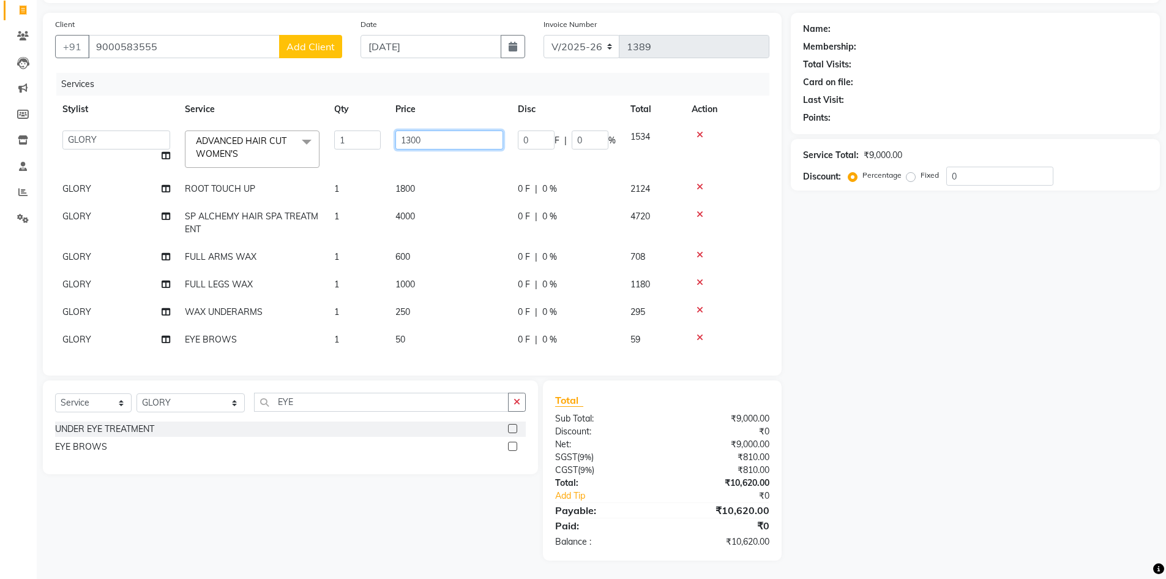
drag, startPoint x: 442, startPoint y: 130, endPoint x: 393, endPoint y: 140, distance: 50.7
click at [393, 140] on td "1300" at bounding box center [449, 149] width 122 height 52
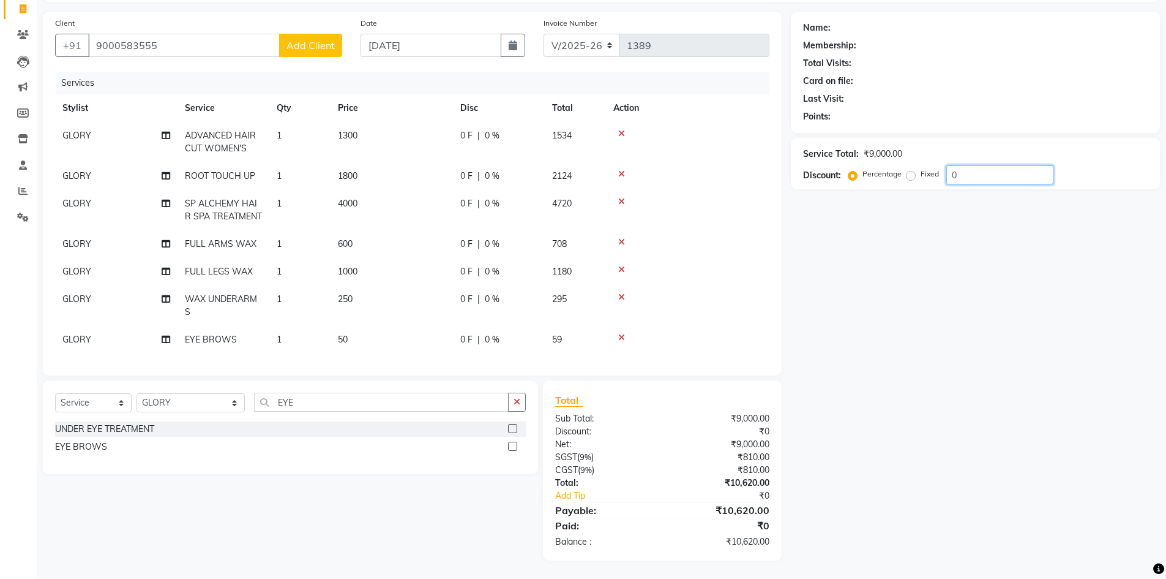
drag, startPoint x: 1053, startPoint y: 326, endPoint x: 791, endPoint y: 228, distance: 280.6
click at [1053, 326] on div "Name: Membership: Total Visits: Card on file: Last Visit: Points: Service Total…" at bounding box center [980, 286] width 378 height 549
click at [917, 403] on div "Name: Membership: Total Visits: Card on file: Last Visit: Points: Service Total…" at bounding box center [980, 286] width 378 height 549
click at [351, 130] on span "1300" at bounding box center [348, 135] width 20 height 11
select select "68595"
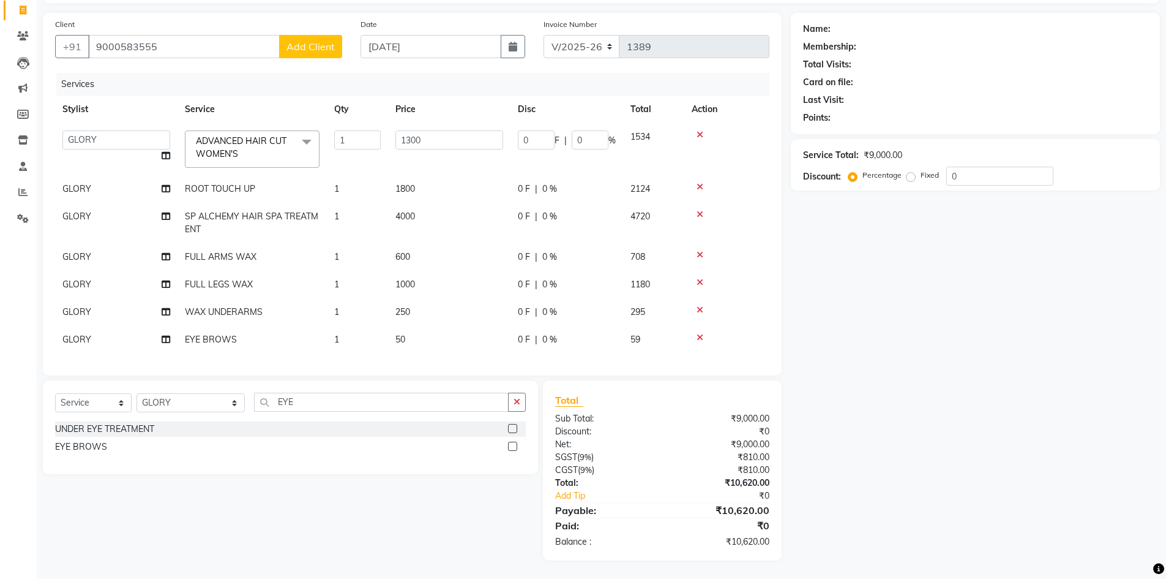
click at [723, 532] on div "₹0" at bounding box center [721, 525] width 116 height 15
click at [440, 132] on input "1300" at bounding box center [450, 139] width 108 height 19
drag, startPoint x: 440, startPoint y: 132, endPoint x: 316, endPoint y: 143, distance: 124.8
click at [316, 143] on tr "[PERSON_NAME] KPHB ASSISTANT MANAGER [PERSON_NAME] [PERSON_NAME] [PERSON_NAME] …" at bounding box center [412, 149] width 715 height 52
type input "1500"
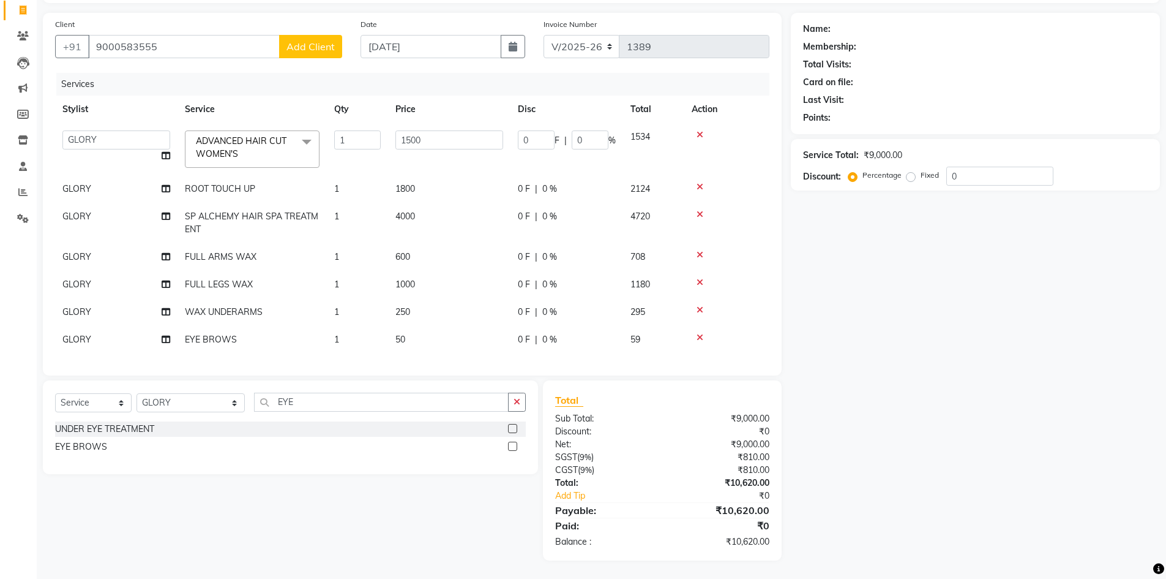
click at [690, 519] on div "₹0" at bounding box center [721, 525] width 116 height 15
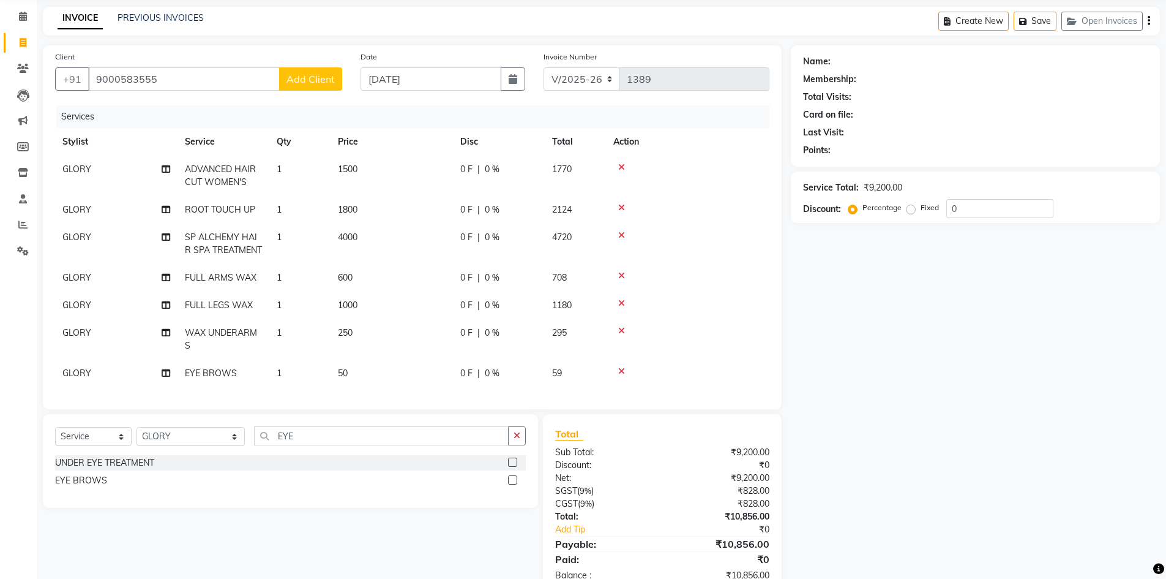
scroll to position [89, 0]
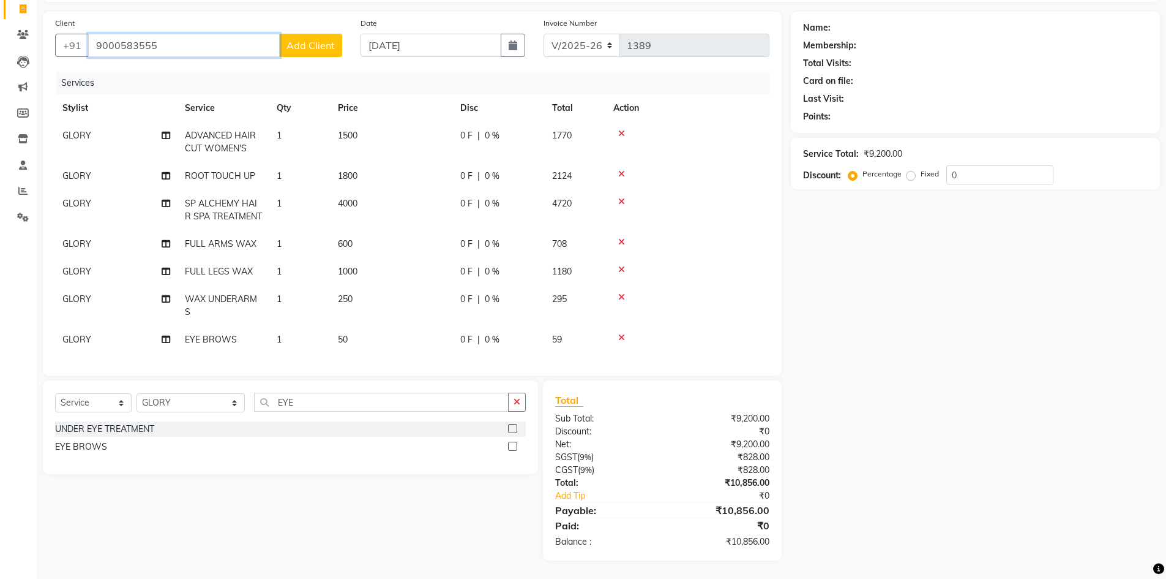
drag, startPoint x: 236, startPoint y: 36, endPoint x: 0, endPoint y: 36, distance: 235.7
click at [0, 36] on app-home "08047224946 Select Location × Toni&guy Essensuals Kphb, Kphb Default Panel My P…" at bounding box center [583, 249] width 1166 height 659
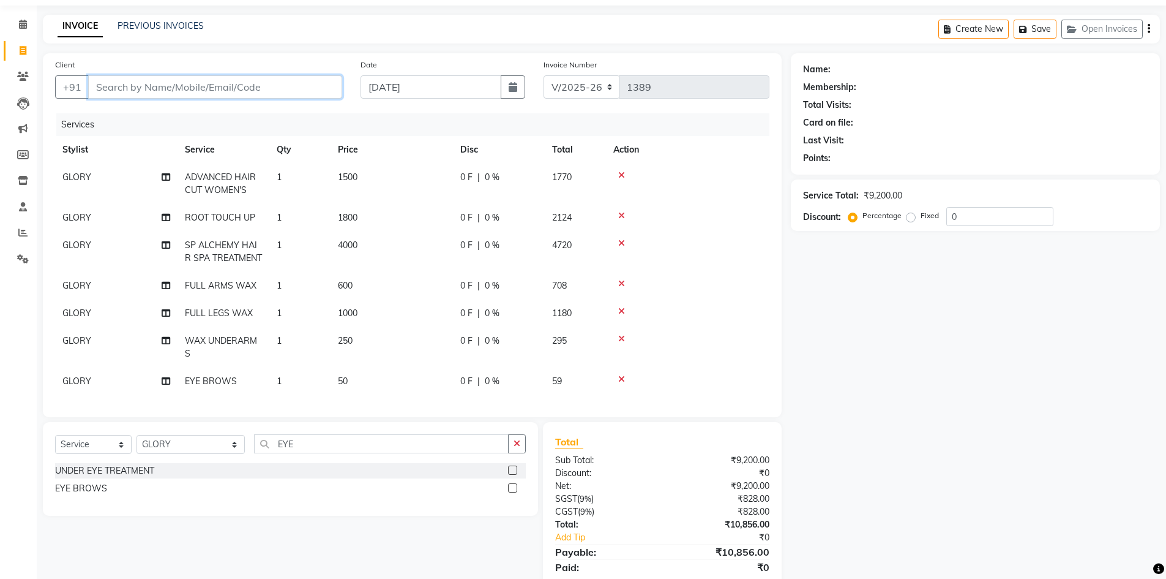
scroll to position [0, 0]
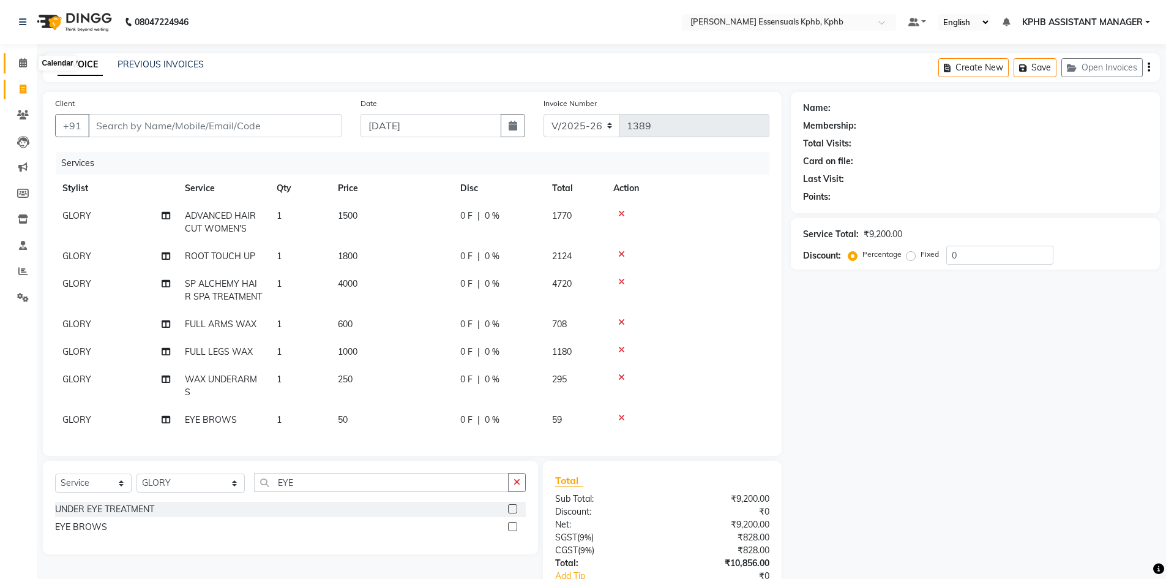
click at [19, 66] on icon at bounding box center [23, 62] width 8 height 9
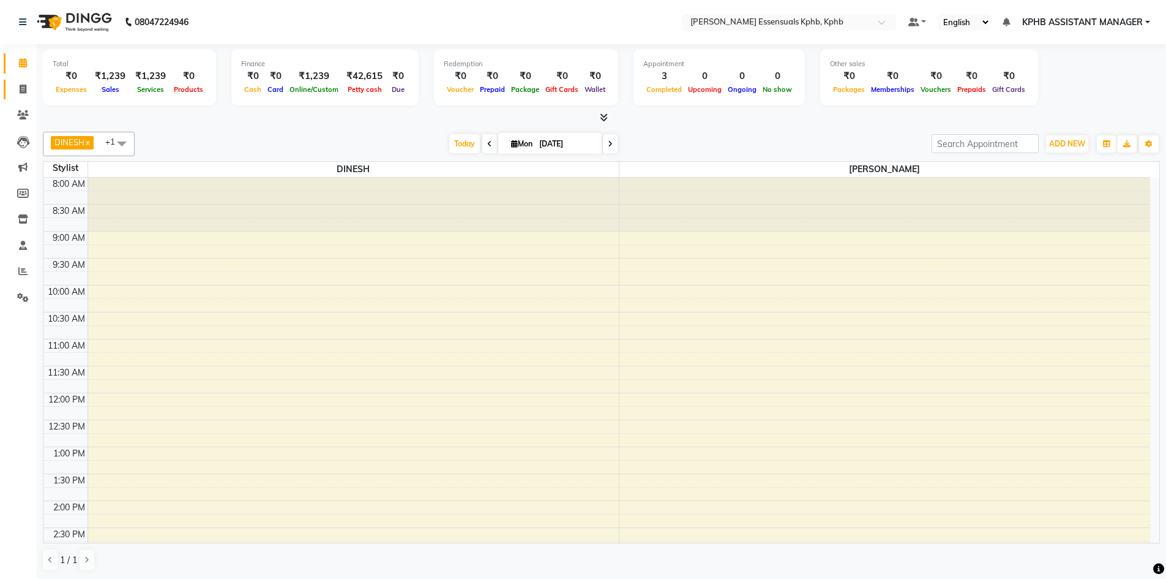
click at [28, 96] on link "Invoice" at bounding box center [18, 90] width 29 height 20
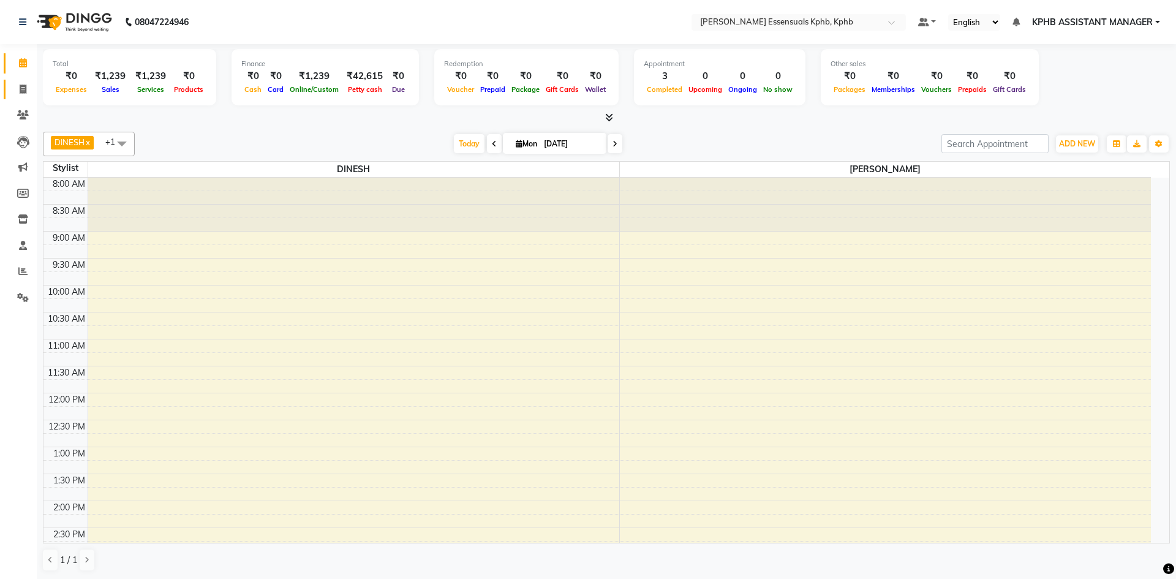
select select "5938"
select select "service"
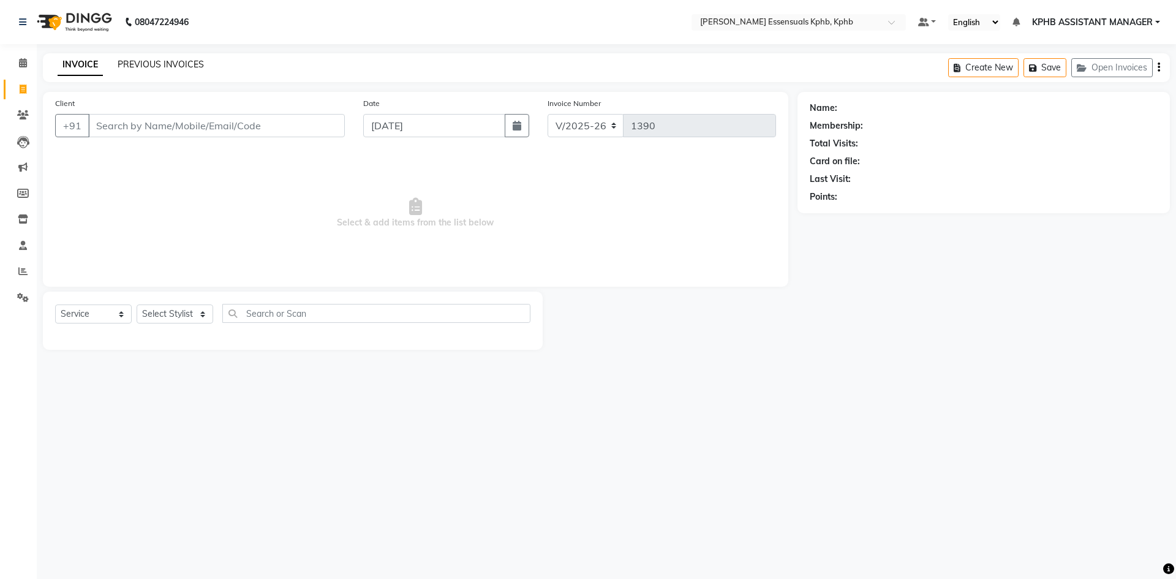
click at [162, 61] on link "PREVIOUS INVOICES" at bounding box center [161, 64] width 86 height 11
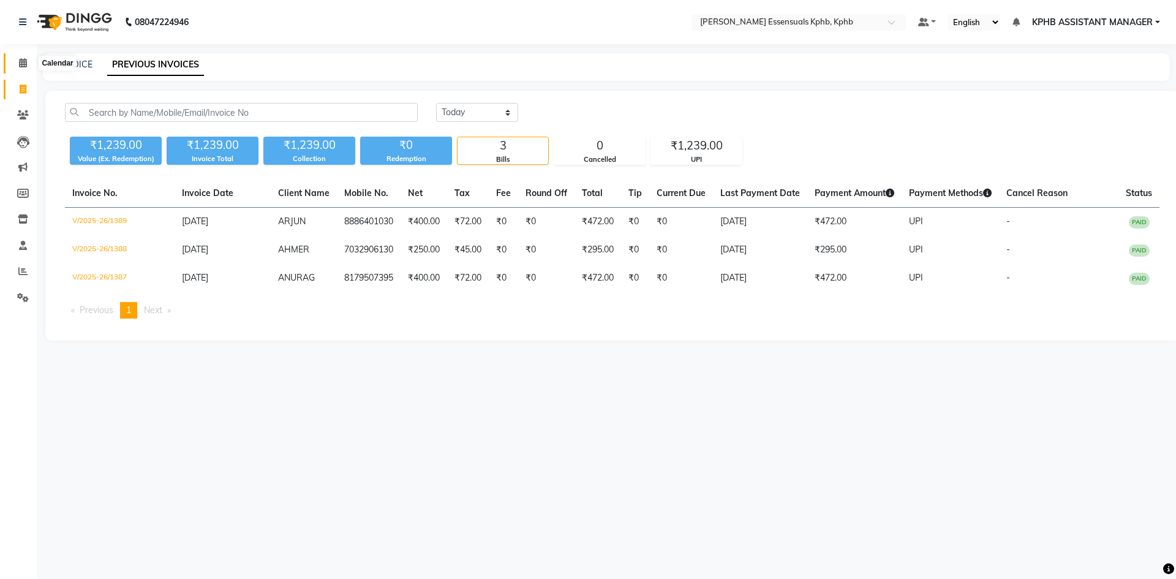
click at [19, 67] on icon at bounding box center [23, 62] width 8 height 9
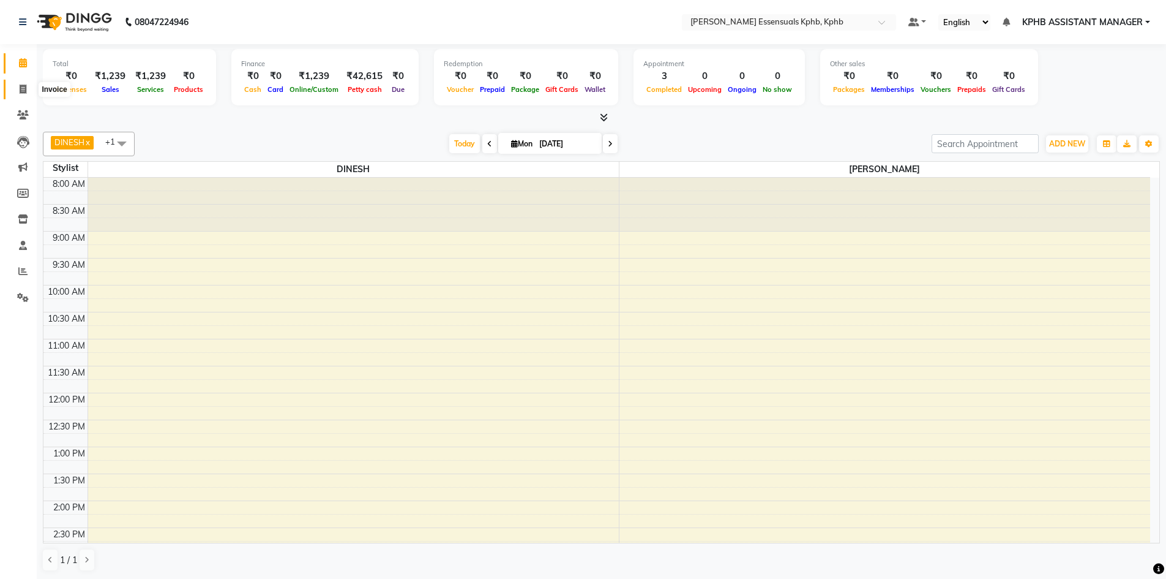
click at [15, 89] on span at bounding box center [22, 90] width 21 height 14
select select "service"
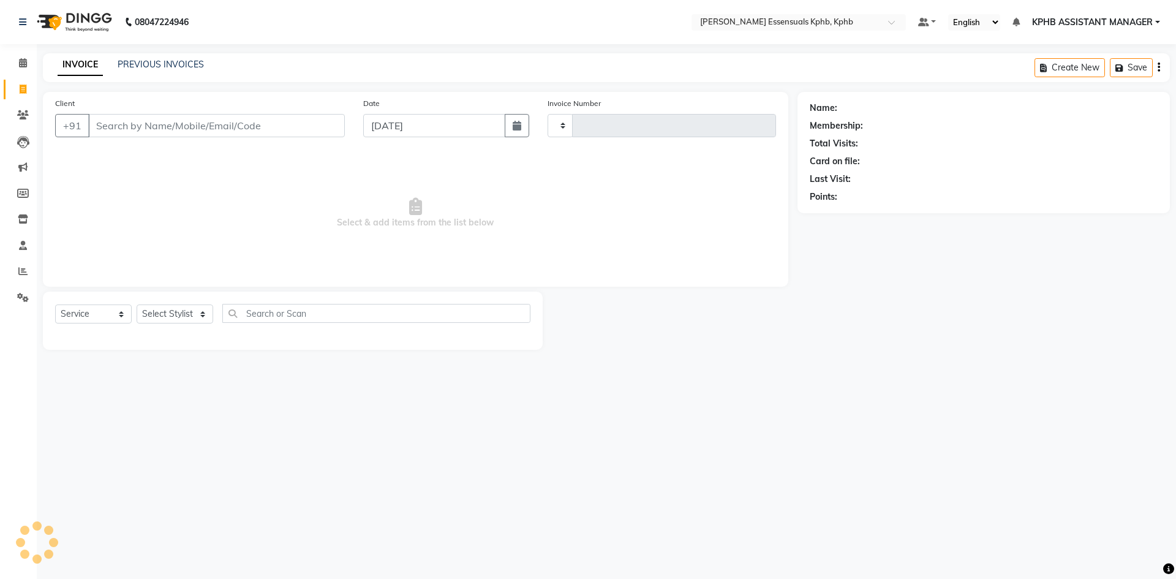
type input "1390"
select select "5938"
drag, startPoint x: 181, startPoint y: 317, endPoint x: 178, endPoint y: 310, distance: 8.0
click at [181, 317] on select "Select Stylist" at bounding box center [175, 313] width 77 height 19
click at [187, 312] on select "Select Stylist" at bounding box center [175, 313] width 77 height 19
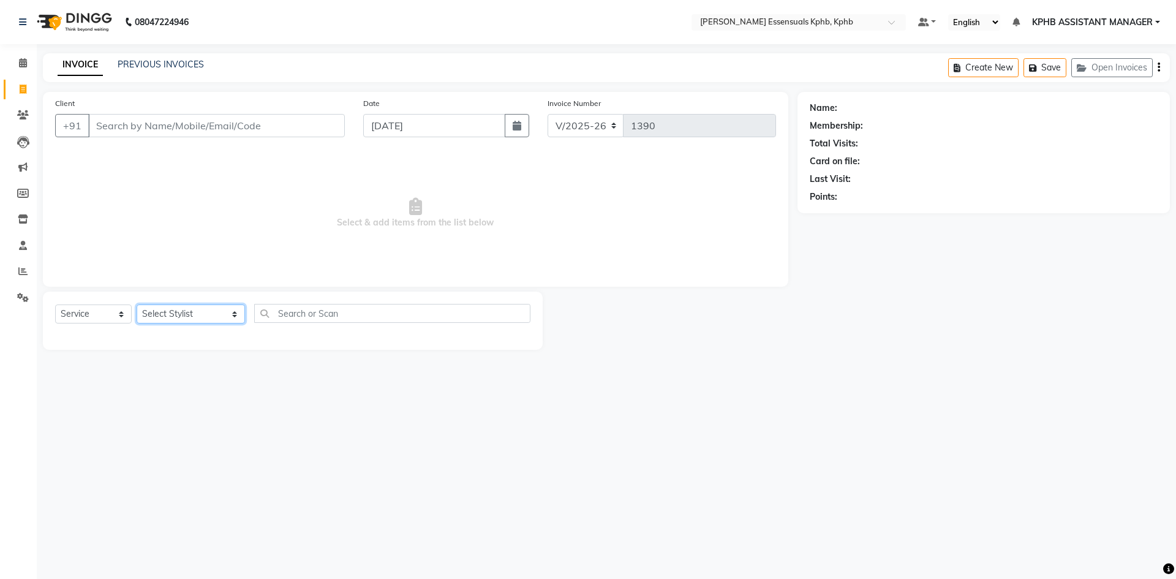
click at [192, 317] on select "Select Stylist [PERSON_NAME] KPHB ASSISTANT MANAGER [PERSON_NAME] [PERSON_NAME]…" at bounding box center [191, 313] width 108 height 19
select select "88535"
click at [137, 304] on select "Select Stylist [PERSON_NAME] KPHB ASSISTANT MANAGER [PERSON_NAME] [PERSON_NAME]…" at bounding box center [191, 313] width 108 height 19
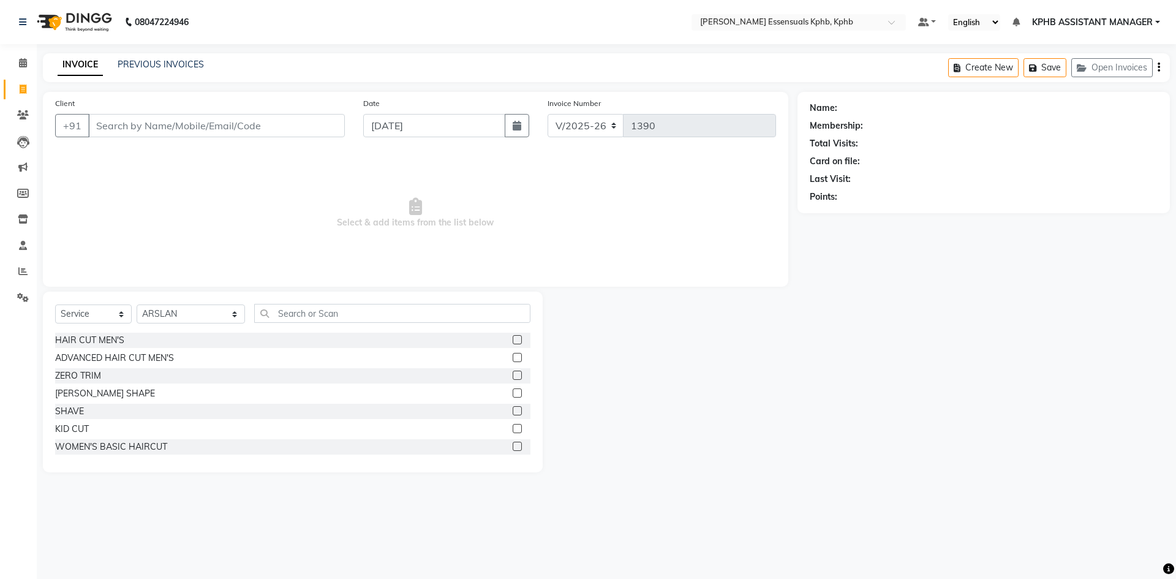
click at [513, 358] on label at bounding box center [517, 357] width 9 height 9
click at [513, 358] on input "checkbox" at bounding box center [517, 358] width 8 height 8
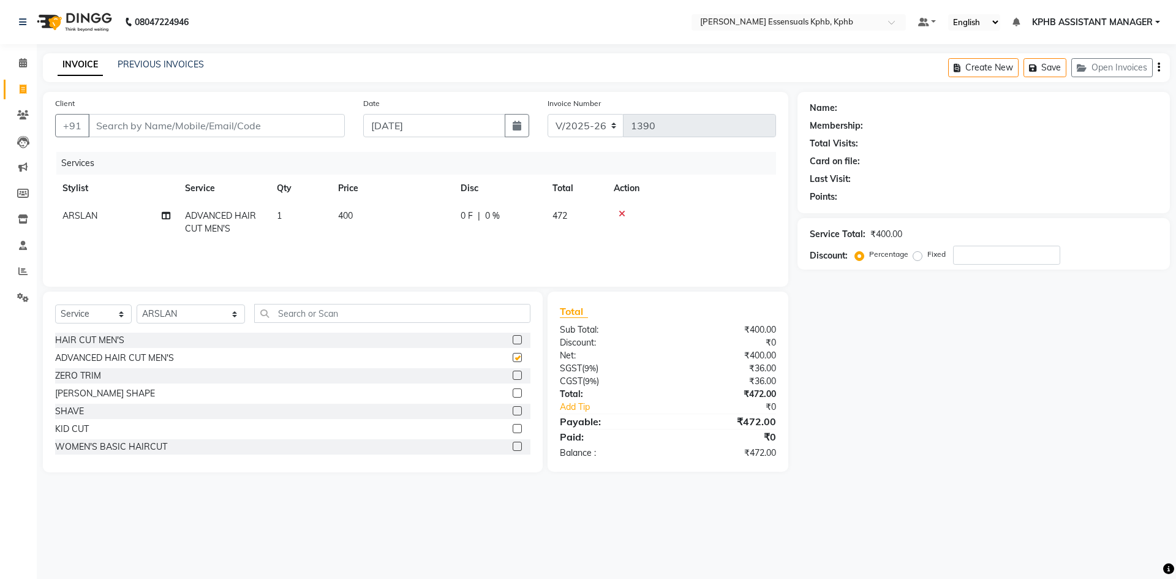
checkbox input "false"
click at [214, 307] on select "Select Stylist [PERSON_NAME] KPHB ASSISTANT MANAGER [PERSON_NAME] [PERSON_NAME]…" at bounding box center [191, 313] width 108 height 19
click at [137, 304] on select "Select Stylist [PERSON_NAME] KPHB ASSISTANT MANAGER [PERSON_NAME] [PERSON_NAME]…" at bounding box center [191, 313] width 108 height 19
click at [307, 306] on input "text" at bounding box center [392, 313] width 276 height 19
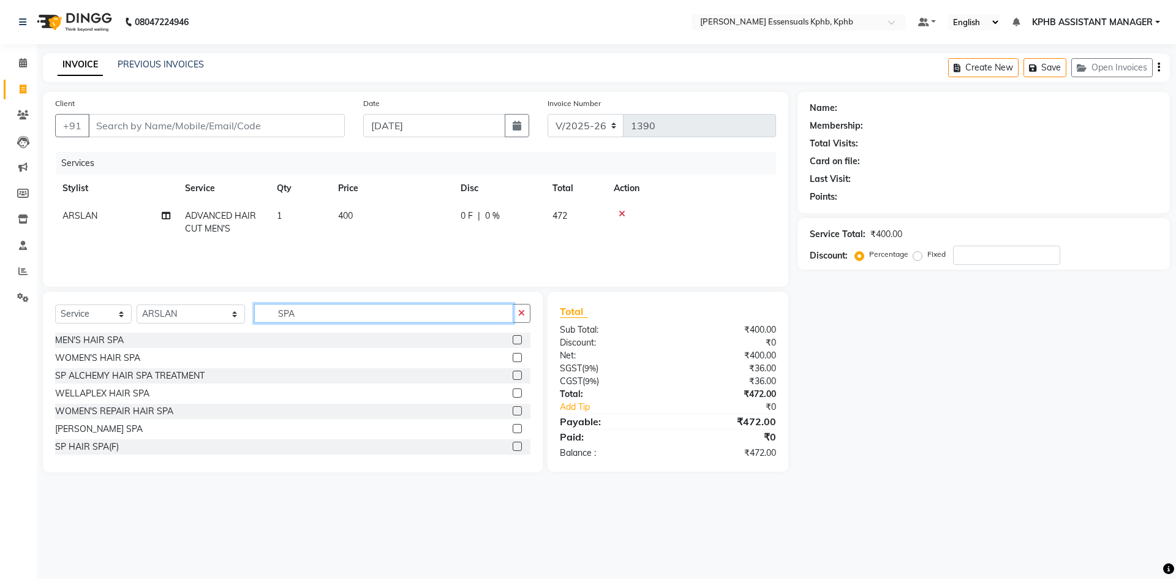
type input "SPA"
click at [513, 393] on label at bounding box center [517, 392] width 9 height 9
click at [513, 393] on input "checkbox" at bounding box center [517, 393] width 8 height 8
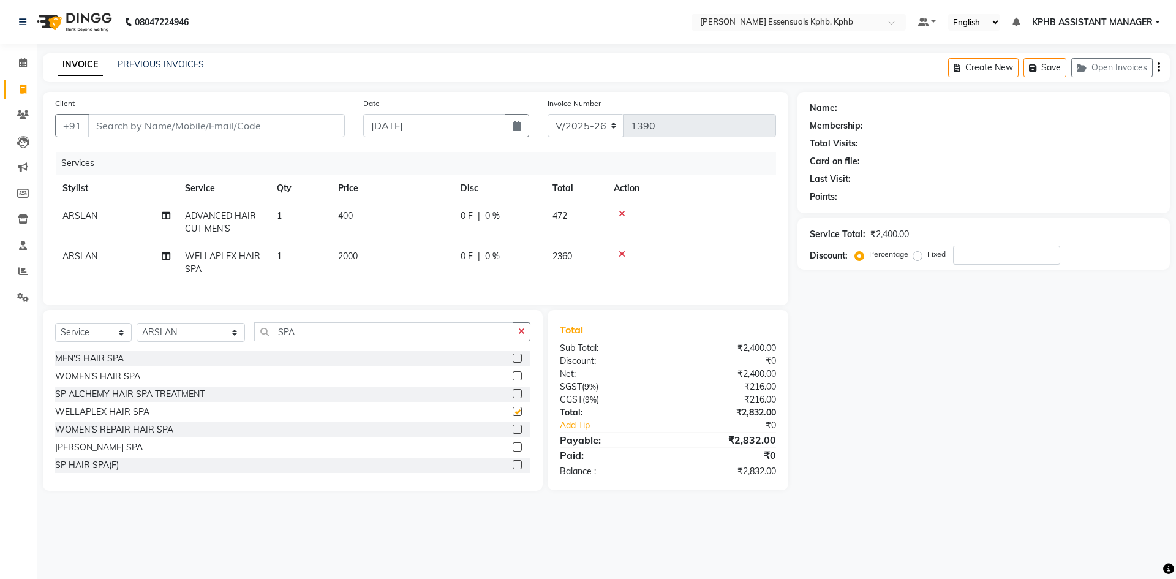
checkbox input "false"
click at [715, 447] on div "₹2,832.00" at bounding box center [725, 439] width 117 height 15
click at [203, 113] on div "Client +91" at bounding box center [200, 122] width 308 height 50
click at [202, 111] on div "Client +91" at bounding box center [200, 122] width 308 height 50
click at [214, 127] on input "Client" at bounding box center [216, 125] width 257 height 23
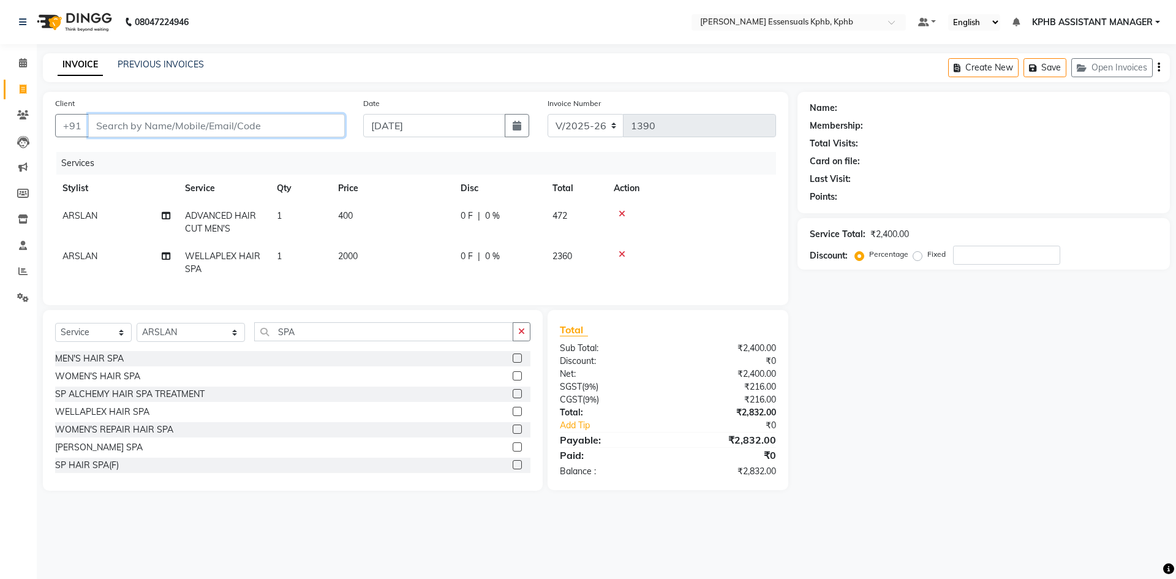
type input "7"
type input "0"
type input "7707872697"
click at [312, 131] on span "Add Client" at bounding box center [313, 125] width 48 height 12
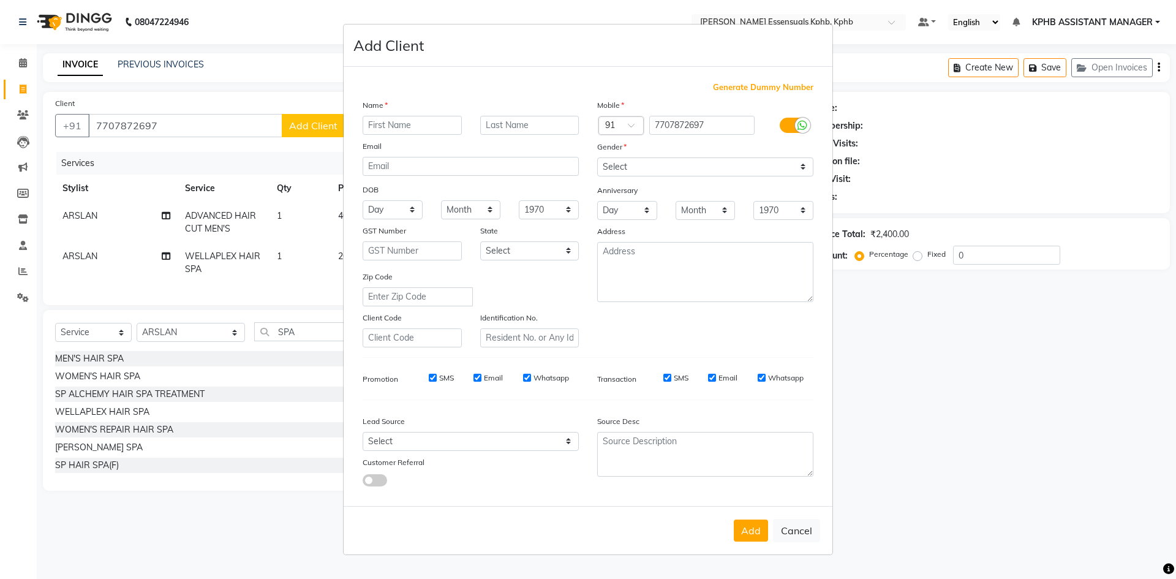
click at [423, 130] on input "text" at bounding box center [411, 125] width 99 height 19
type input "[PERSON_NAME]"
click at [786, 179] on div "Mobile Country Code × 91 7707872697 Gender Select [DEMOGRAPHIC_DATA] [DEMOGRAPH…" at bounding box center [705, 223] width 235 height 249
click at [783, 172] on select "Select [DEMOGRAPHIC_DATA] [DEMOGRAPHIC_DATA] Other Prefer Not To Say" at bounding box center [705, 166] width 216 height 19
select select "[DEMOGRAPHIC_DATA]"
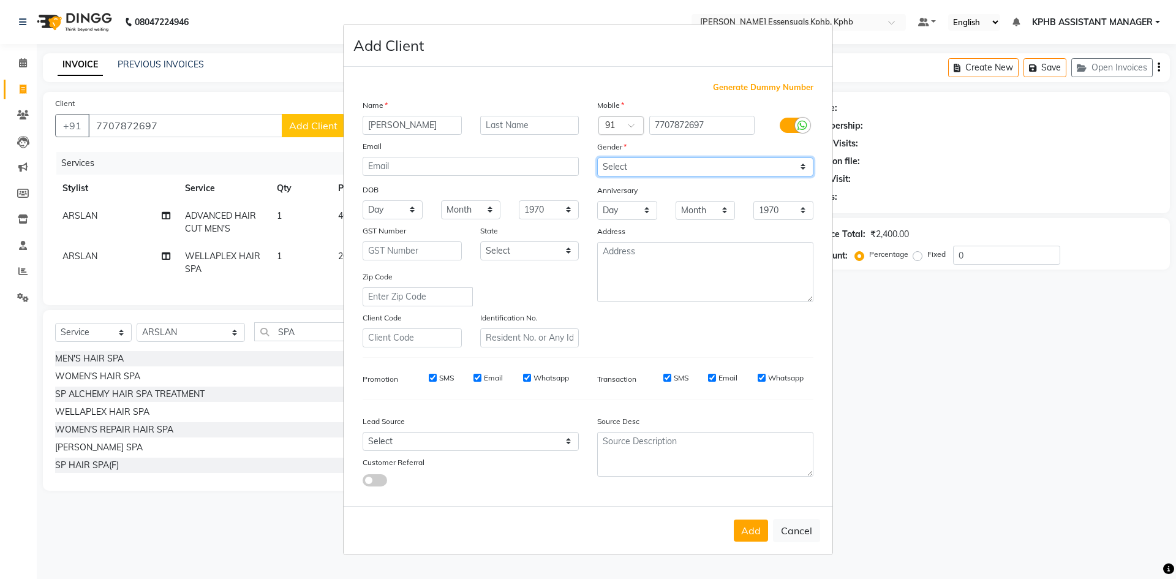
click at [597, 157] on select "Select [DEMOGRAPHIC_DATA] [DEMOGRAPHIC_DATA] Other Prefer Not To Say" at bounding box center [705, 166] width 216 height 19
click at [744, 531] on button "Add" at bounding box center [751, 530] width 34 height 22
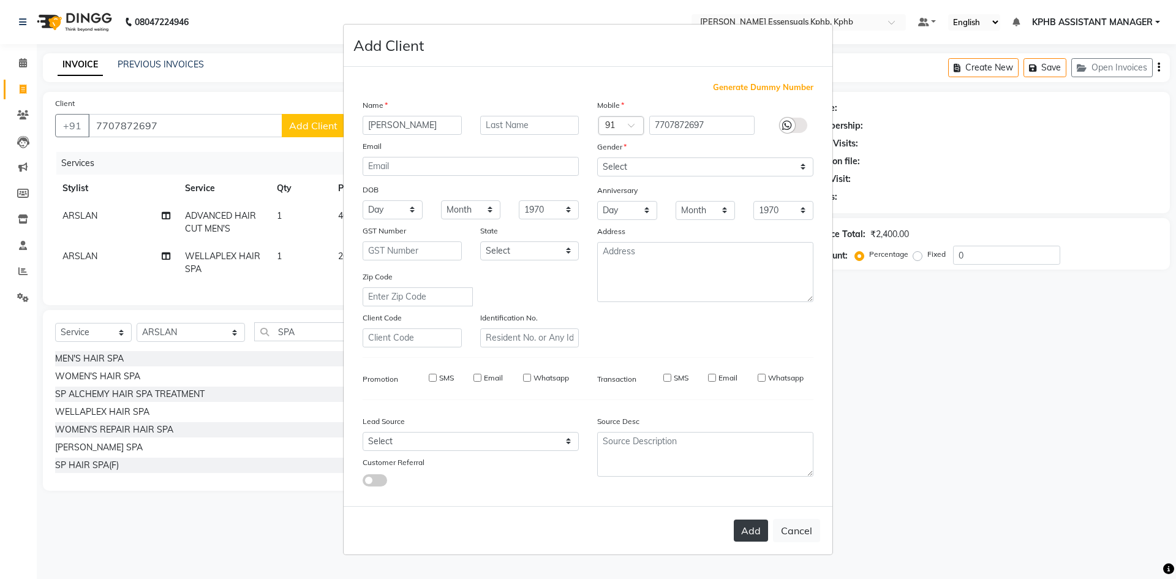
select select
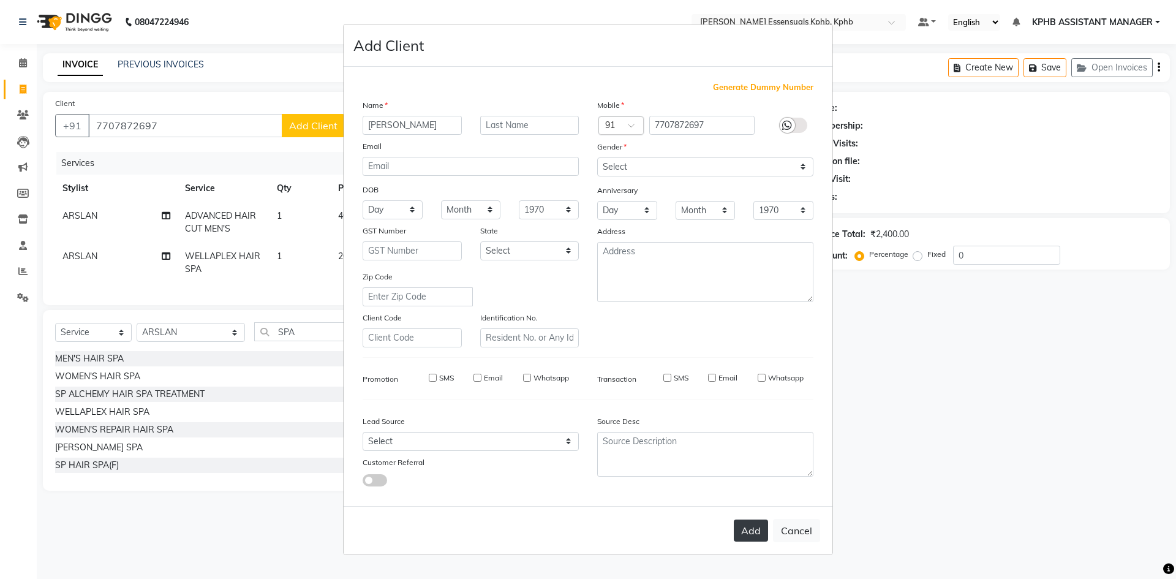
select select
checkbox input "false"
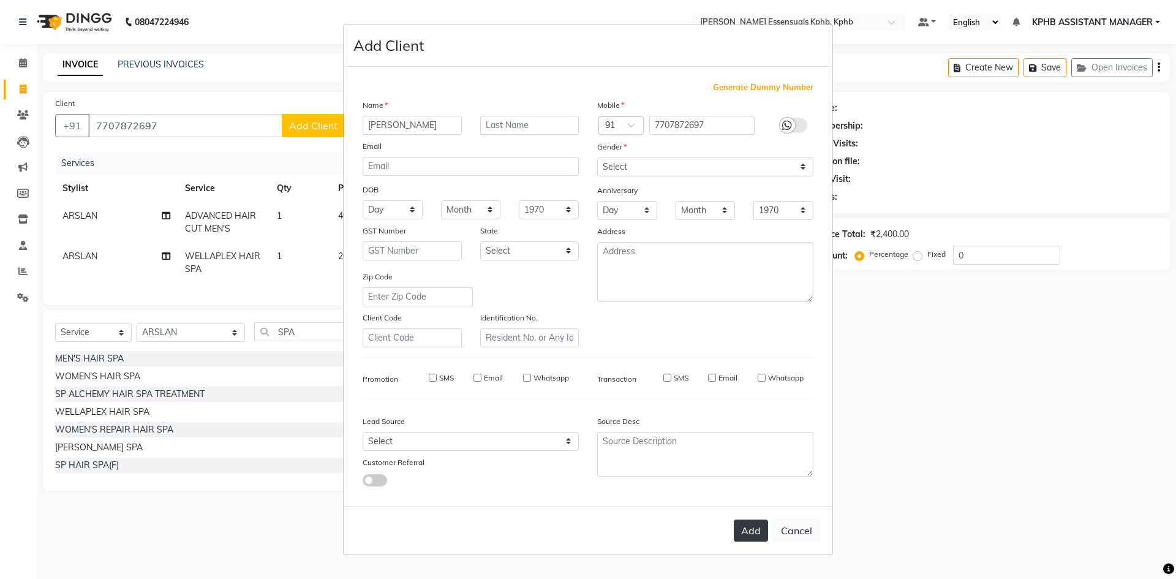
checkbox input "false"
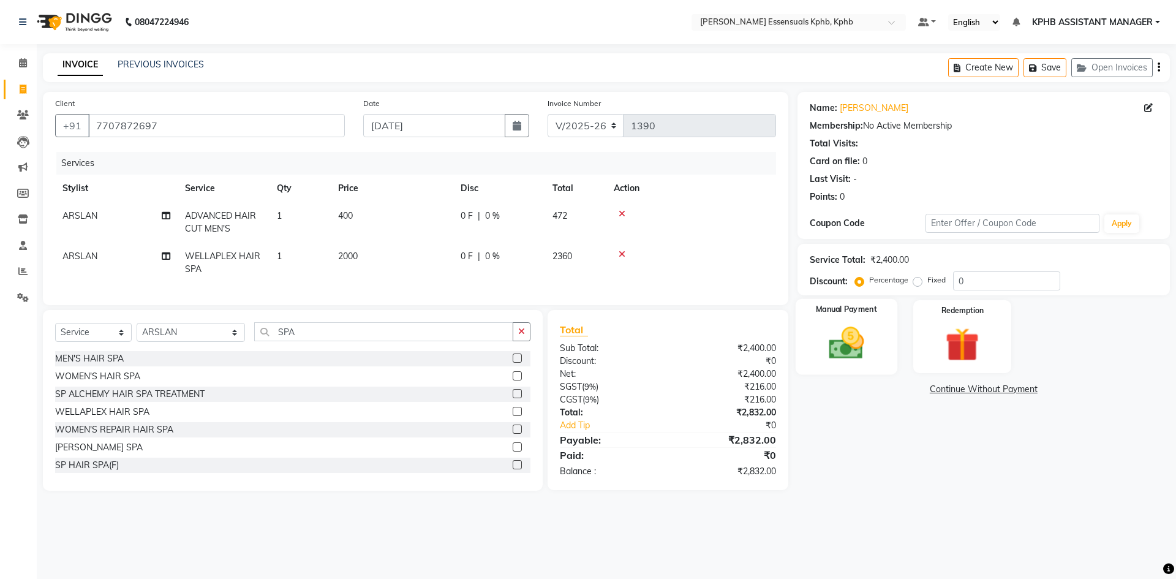
click at [849, 340] on img at bounding box center [845, 343] width 57 height 40
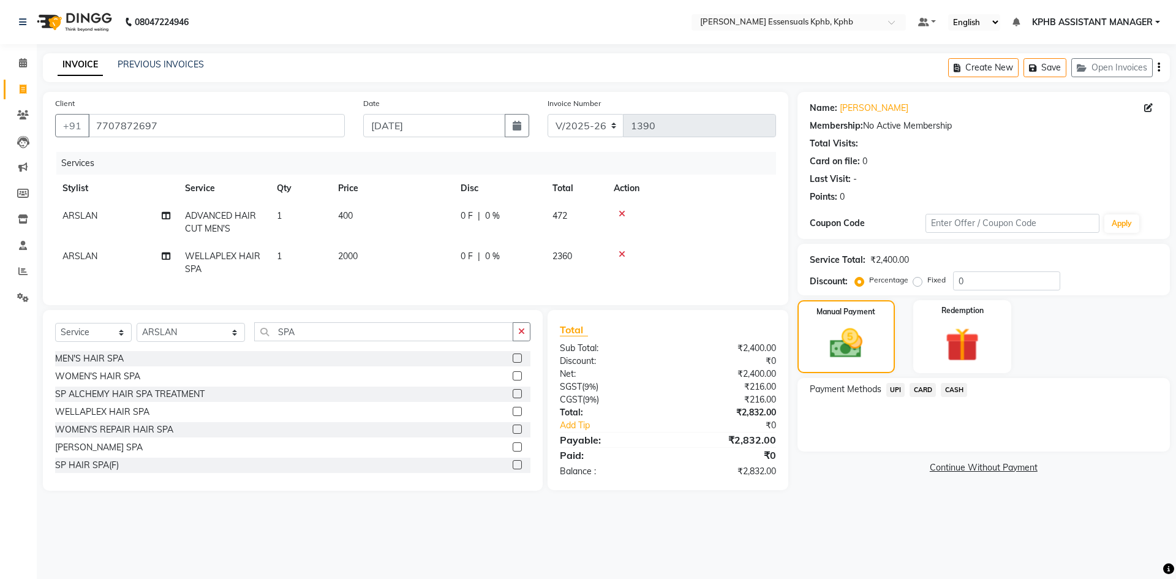
click at [892, 390] on span "UPI" at bounding box center [895, 390] width 19 height 14
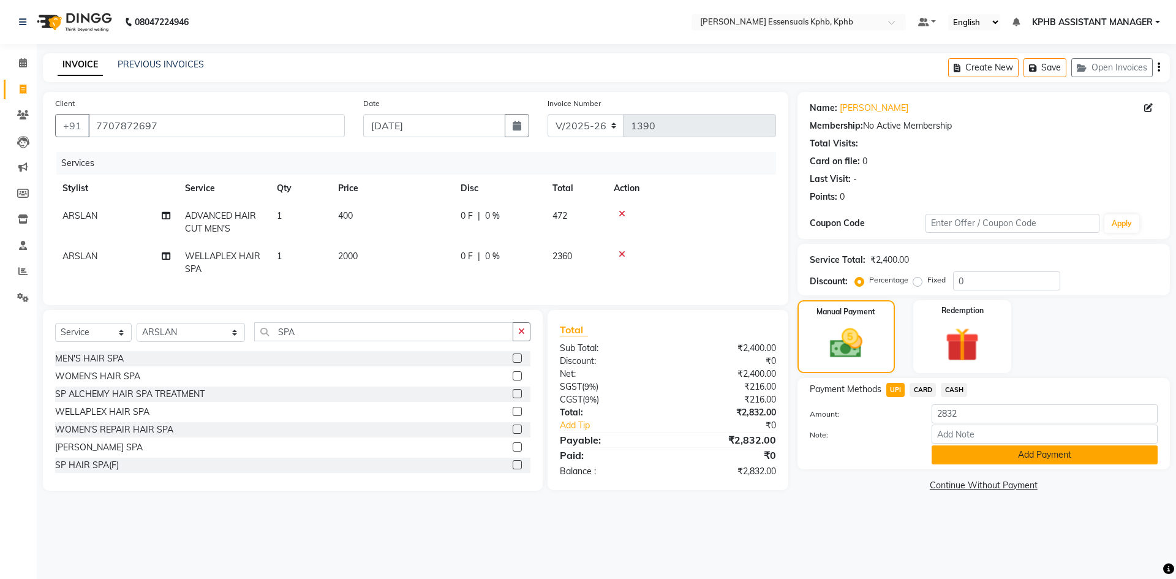
click at [1043, 464] on button "Add Payment" at bounding box center [1044, 454] width 226 height 19
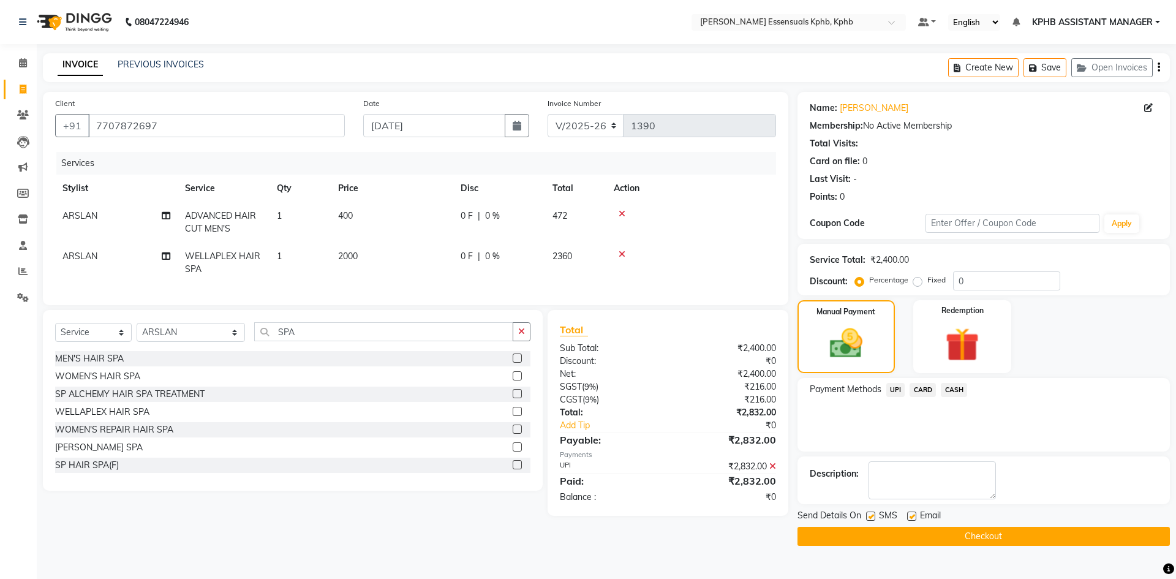
click at [988, 538] on button "Checkout" at bounding box center [983, 536] width 372 height 19
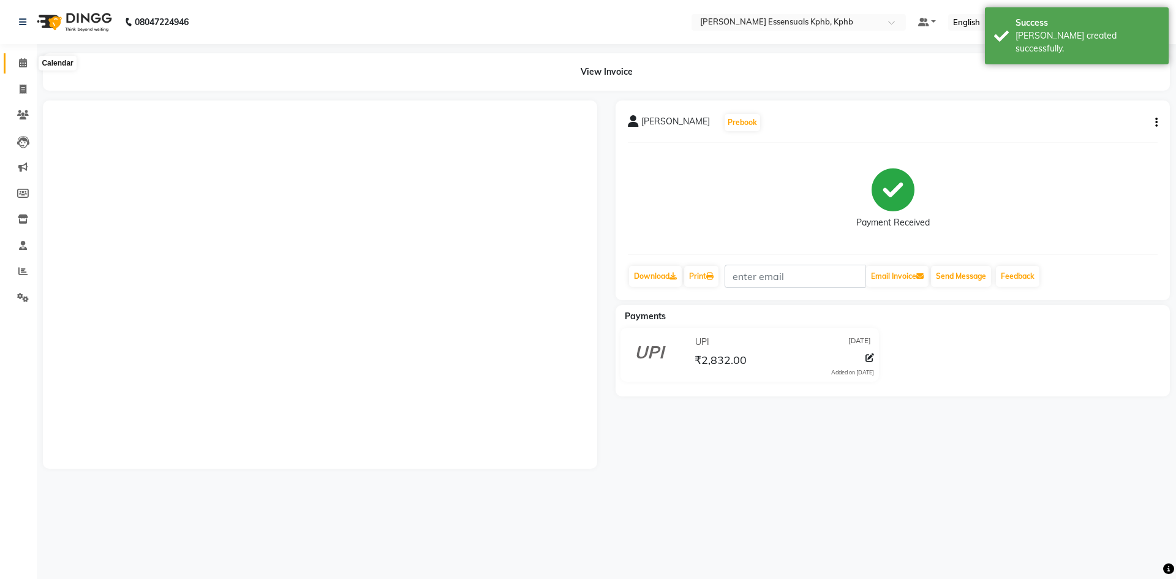
click at [26, 62] on icon at bounding box center [23, 62] width 8 height 9
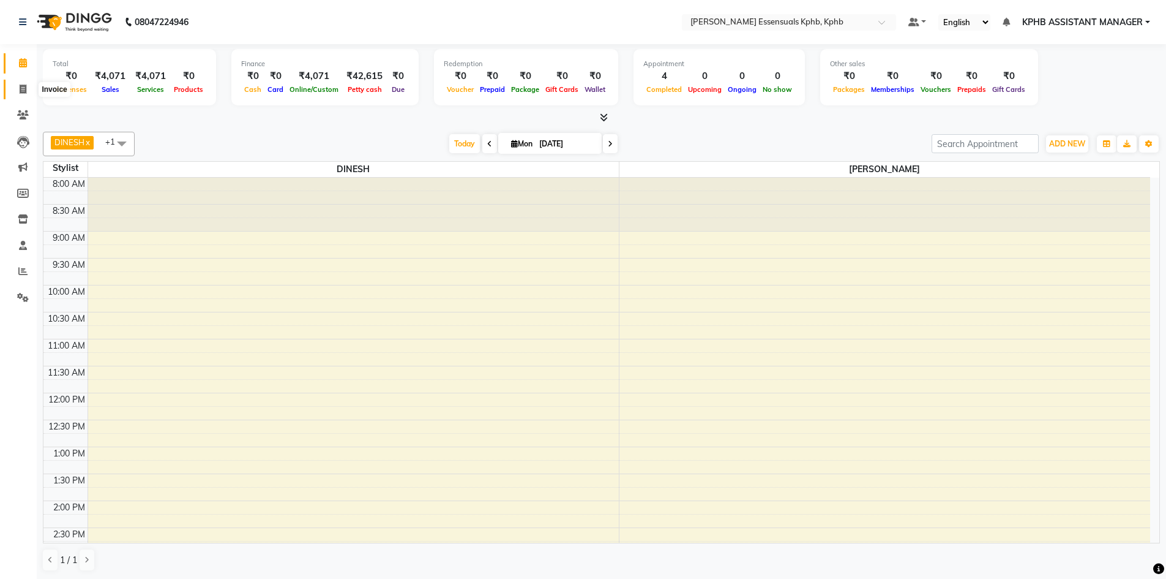
click at [18, 88] on span at bounding box center [22, 90] width 21 height 14
select select "service"
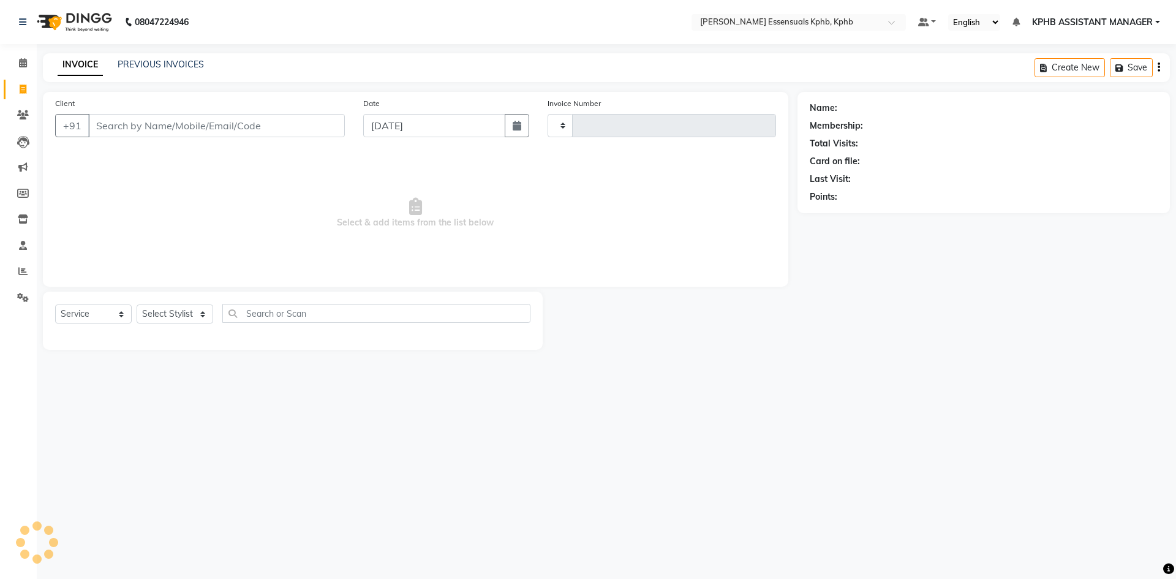
type input "1391"
select select "5938"
click at [165, 126] on input "Client" at bounding box center [216, 125] width 257 height 23
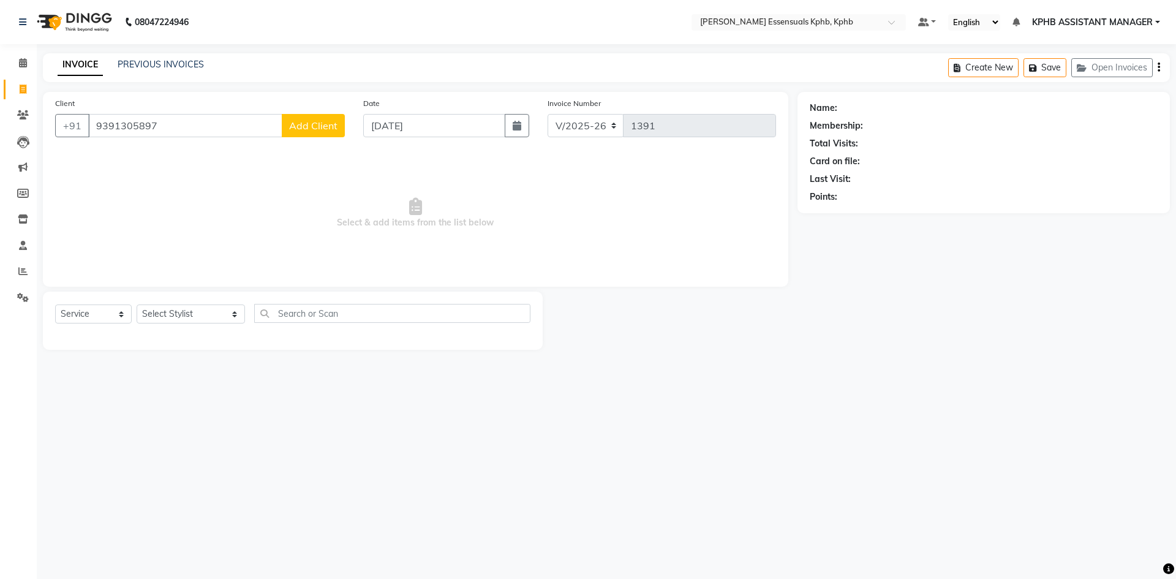
type input "9391305897"
click at [328, 122] on span "Add Client" at bounding box center [313, 125] width 48 height 12
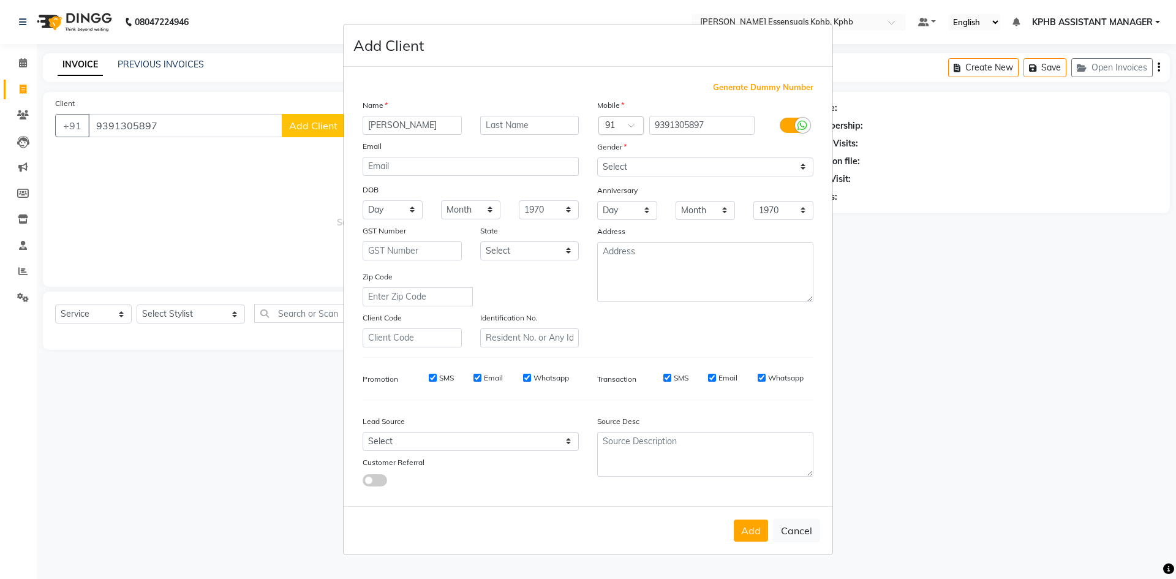
type input "[PERSON_NAME]"
click at [772, 171] on select "Select [DEMOGRAPHIC_DATA] [DEMOGRAPHIC_DATA] Other Prefer Not To Say" at bounding box center [705, 166] width 216 height 19
select select "[DEMOGRAPHIC_DATA]"
click at [597, 157] on select "Select [DEMOGRAPHIC_DATA] [DEMOGRAPHIC_DATA] Other Prefer Not To Say" at bounding box center [705, 166] width 216 height 19
click at [745, 531] on button "Add" at bounding box center [751, 530] width 34 height 22
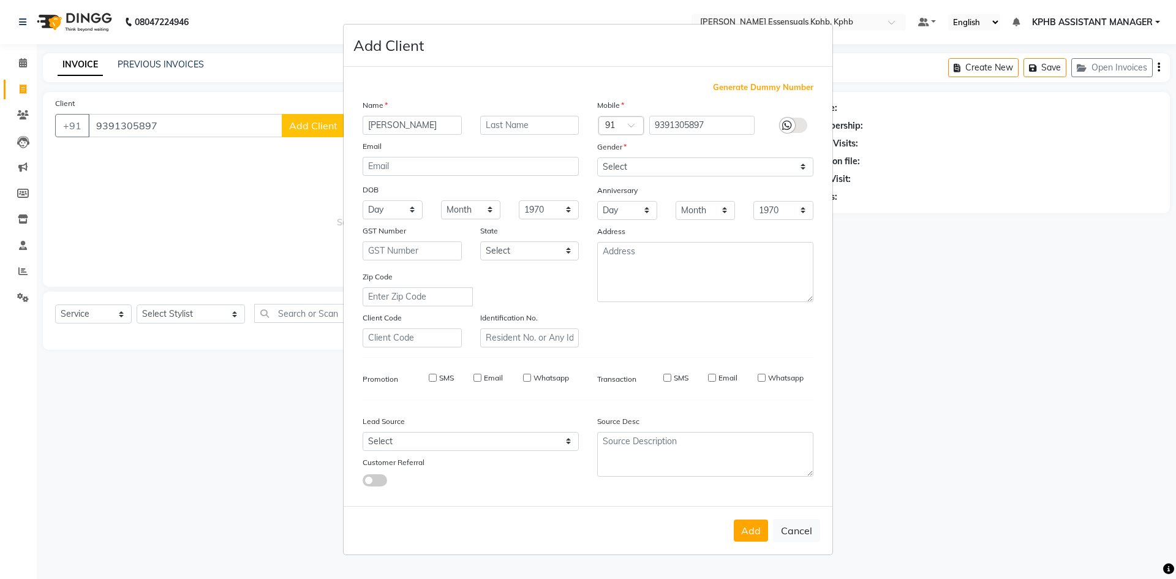
select select
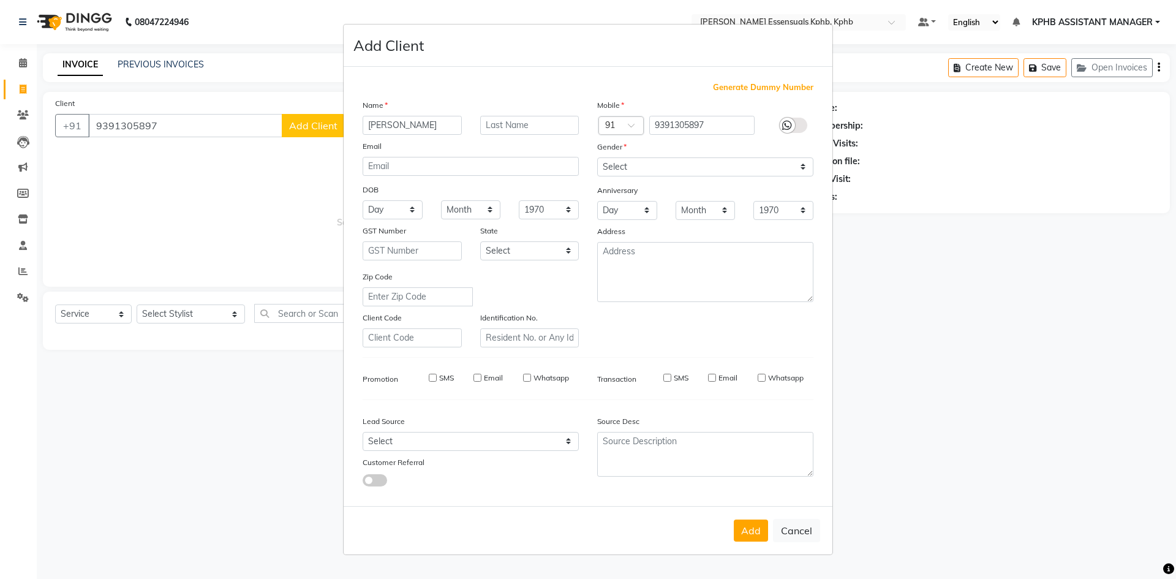
select select
checkbox input "false"
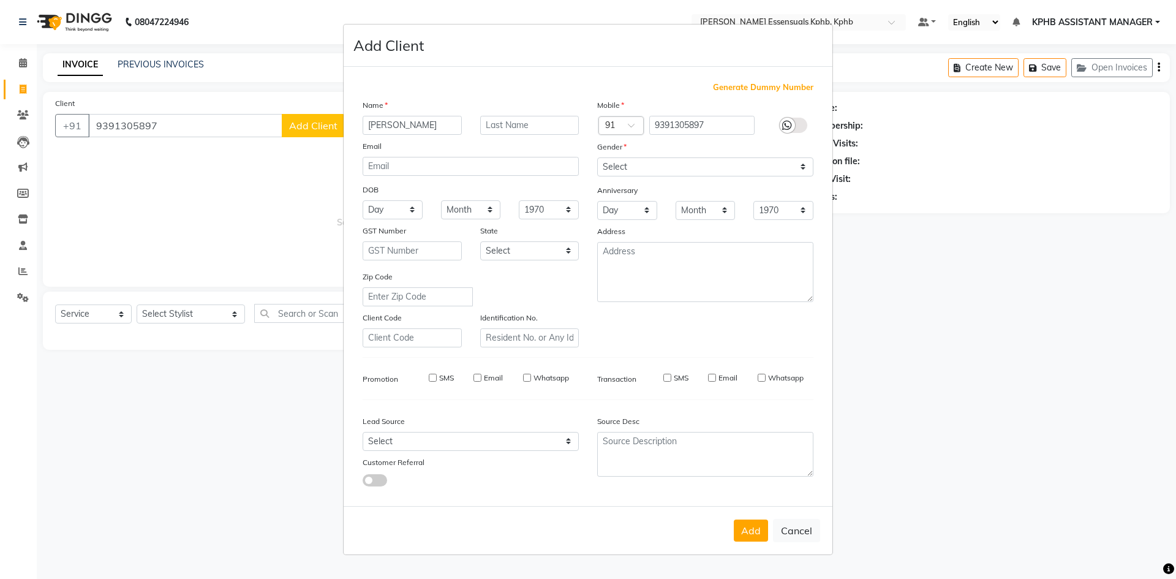
checkbox input "false"
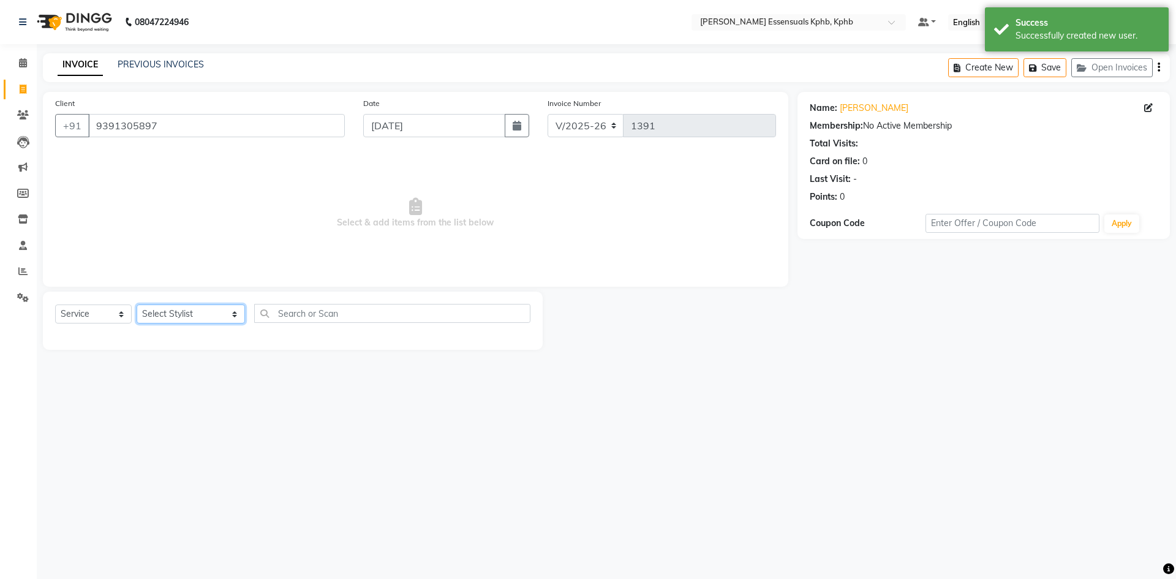
click at [182, 309] on select "Select Stylist [PERSON_NAME] KPHB ASSISTANT MANAGER [PERSON_NAME] [PERSON_NAME]…" at bounding box center [191, 313] width 108 height 19
select select "68595"
click at [137, 304] on select "Select Stylist [PERSON_NAME] KPHB ASSISTANT MANAGER [PERSON_NAME] [PERSON_NAME]…" at bounding box center [191, 313] width 108 height 19
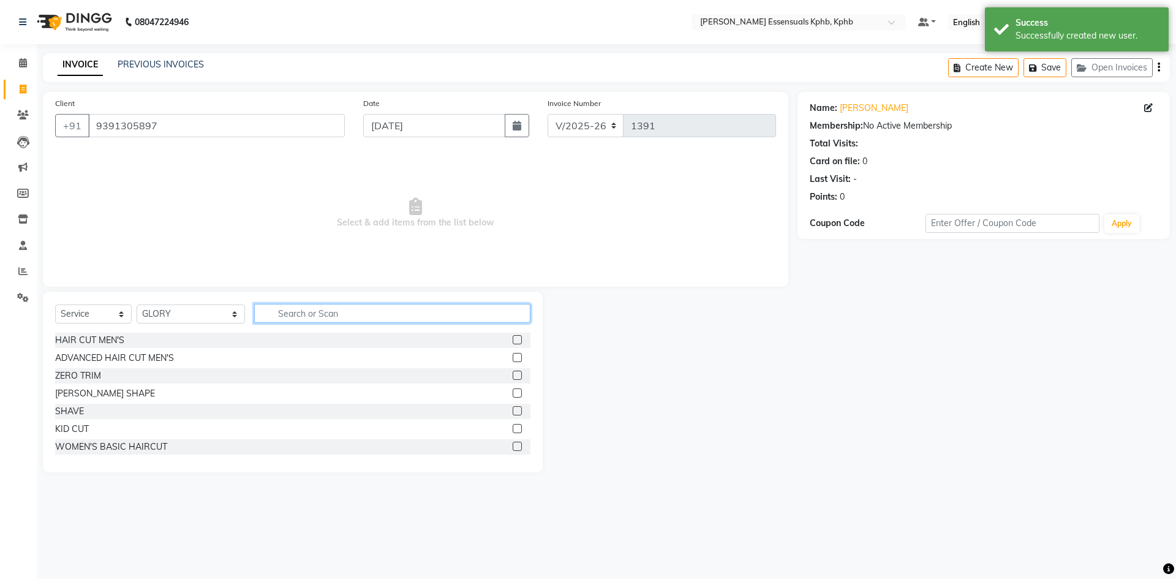
click at [263, 315] on input "text" at bounding box center [392, 313] width 276 height 19
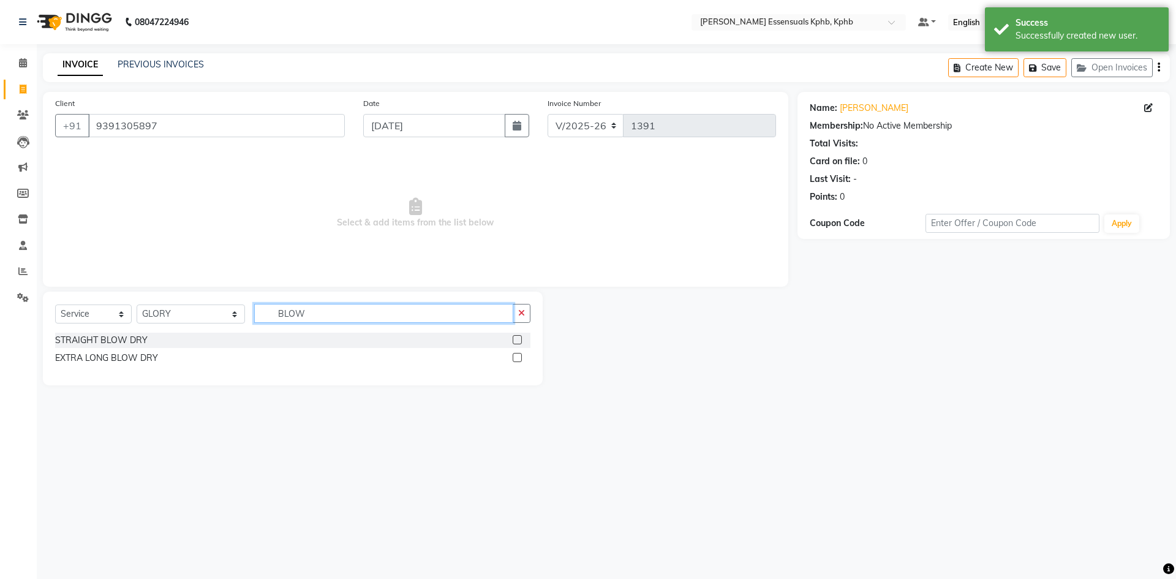
type input "BLOW"
click at [516, 341] on label at bounding box center [517, 339] width 9 height 9
click at [516, 341] on input "checkbox" at bounding box center [517, 340] width 8 height 8
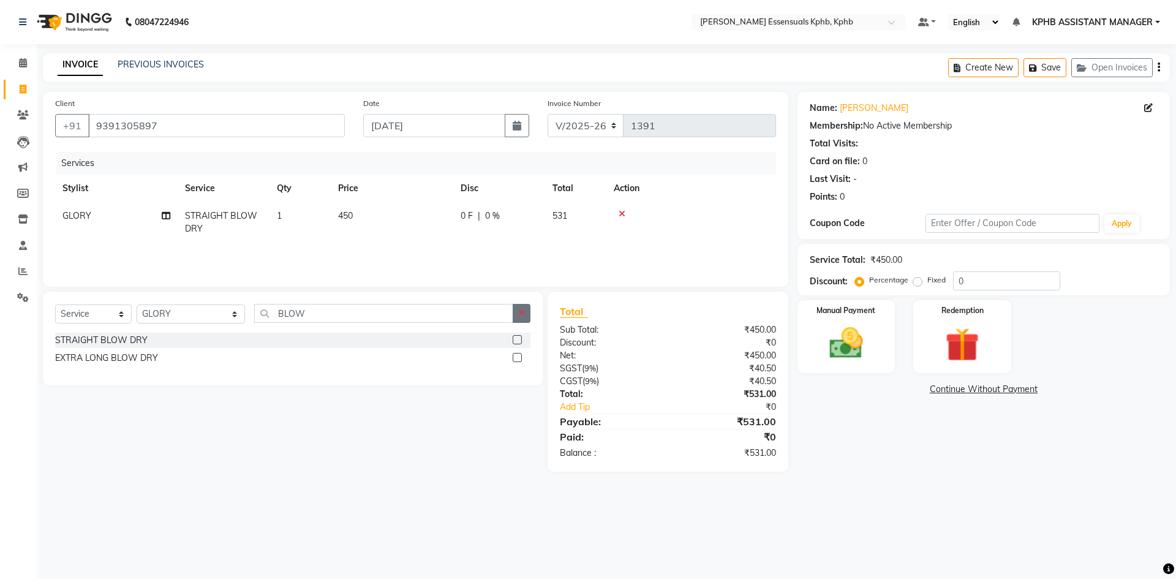
checkbox input "false"
click at [522, 312] on icon "button" at bounding box center [521, 313] width 7 height 9
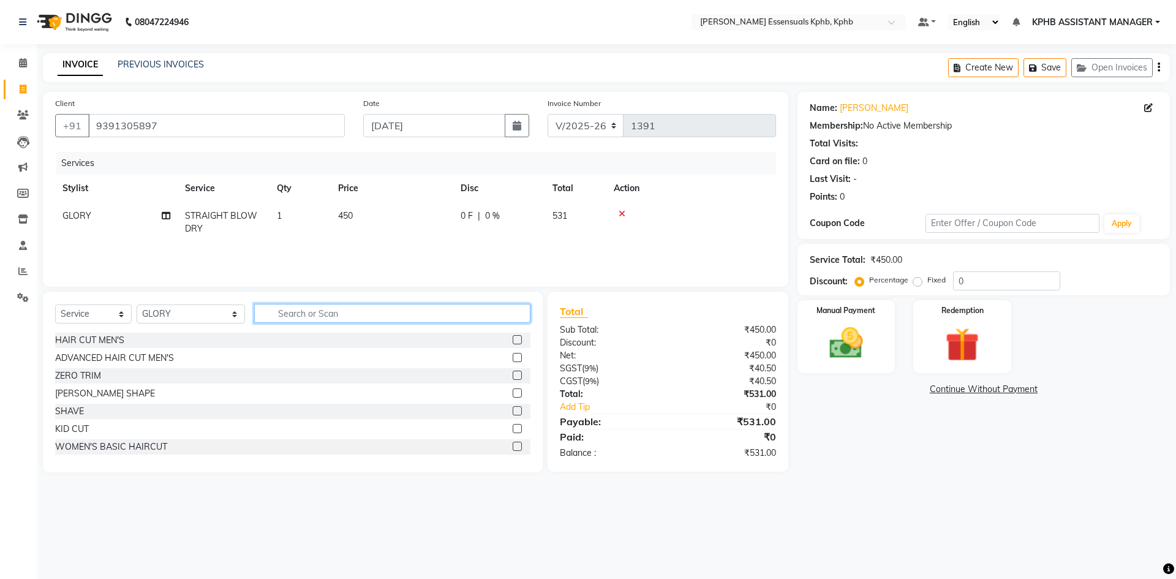
type input "B"
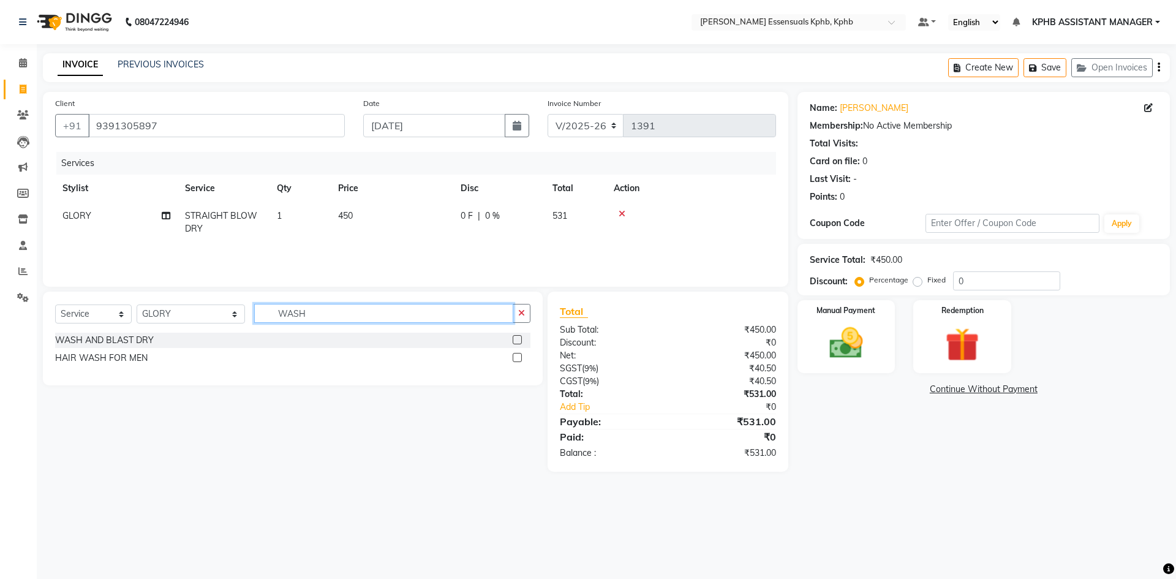
type input "WASH"
click at [514, 336] on div at bounding box center [522, 339] width 18 height 15
drag, startPoint x: 516, startPoint y: 336, endPoint x: 539, endPoint y: 341, distance: 23.8
click at [517, 337] on label at bounding box center [517, 339] width 9 height 9
click at [517, 337] on input "checkbox" at bounding box center [517, 340] width 8 height 8
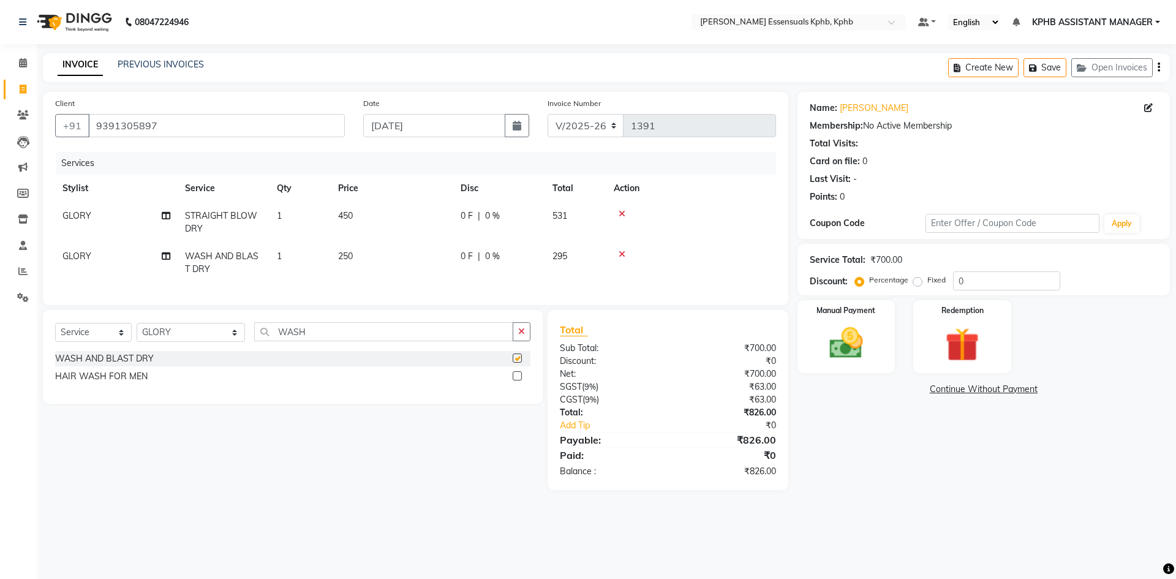
checkbox input "false"
click at [344, 224] on td "450" at bounding box center [392, 222] width 122 height 40
select select "68595"
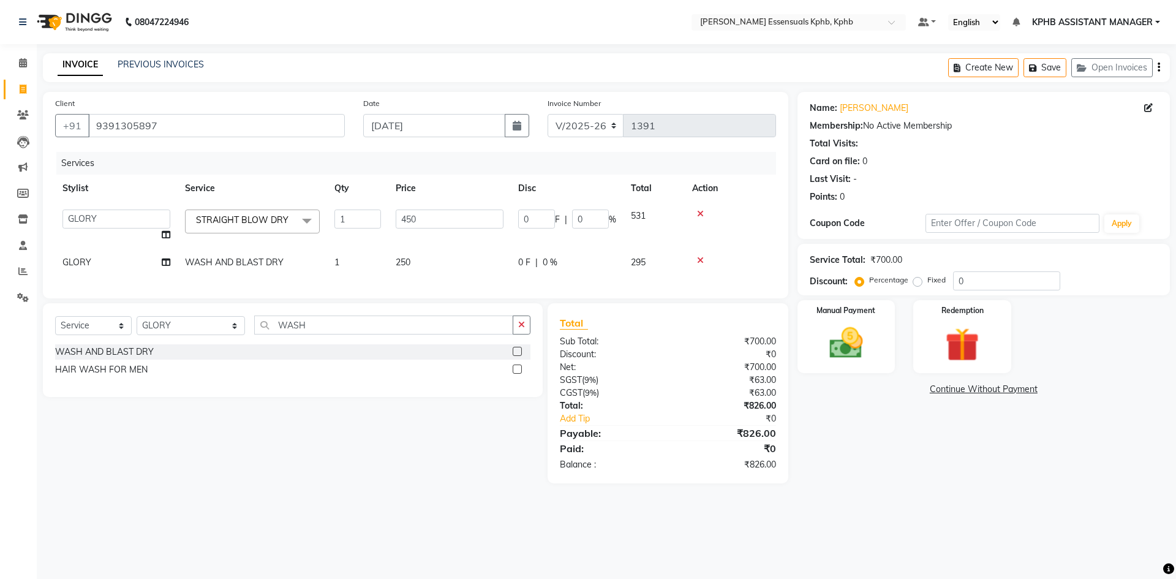
click at [699, 212] on icon at bounding box center [700, 213] width 7 height 9
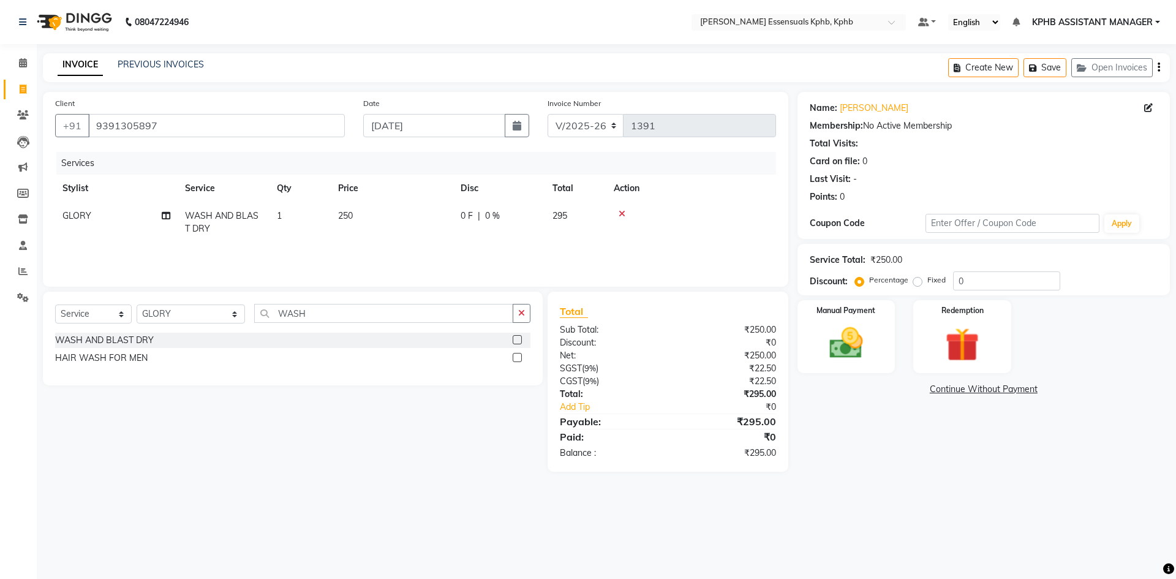
drag, startPoint x: 354, startPoint y: 224, endPoint x: 391, endPoint y: 225, distance: 37.4
click at [356, 224] on td "250" at bounding box center [392, 222] width 122 height 40
select select "68595"
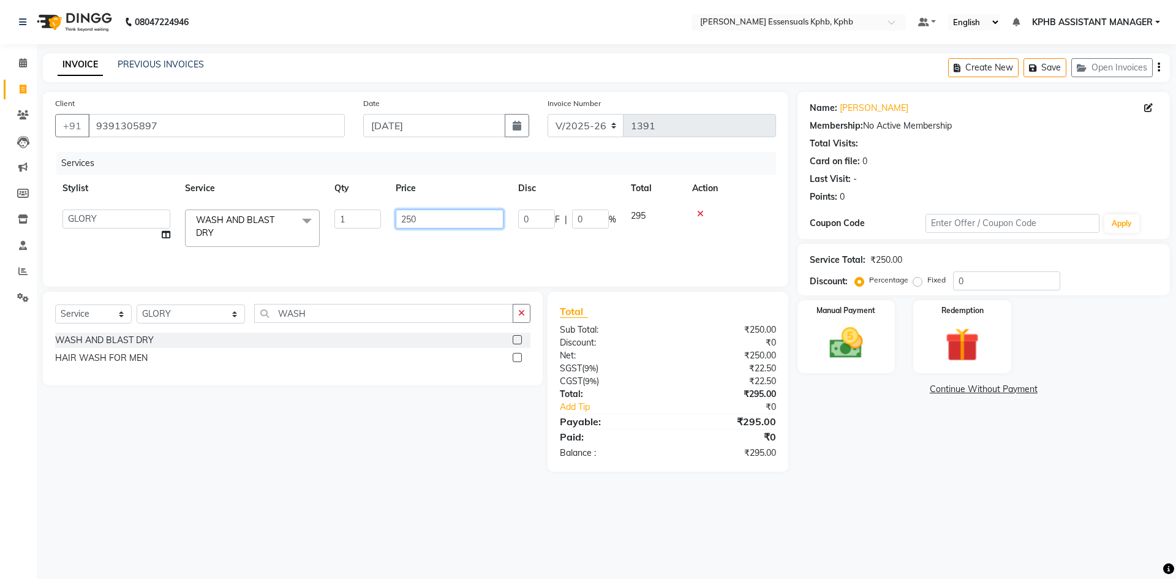
drag, startPoint x: 448, startPoint y: 220, endPoint x: 216, endPoint y: 250, distance: 234.1
click at [216, 254] on div "Services Stylist Service Qty Price Disc Total Action [PERSON_NAME] GLORY KPHB A…" at bounding box center [415, 213] width 721 height 122
type input "5"
type input "1000"
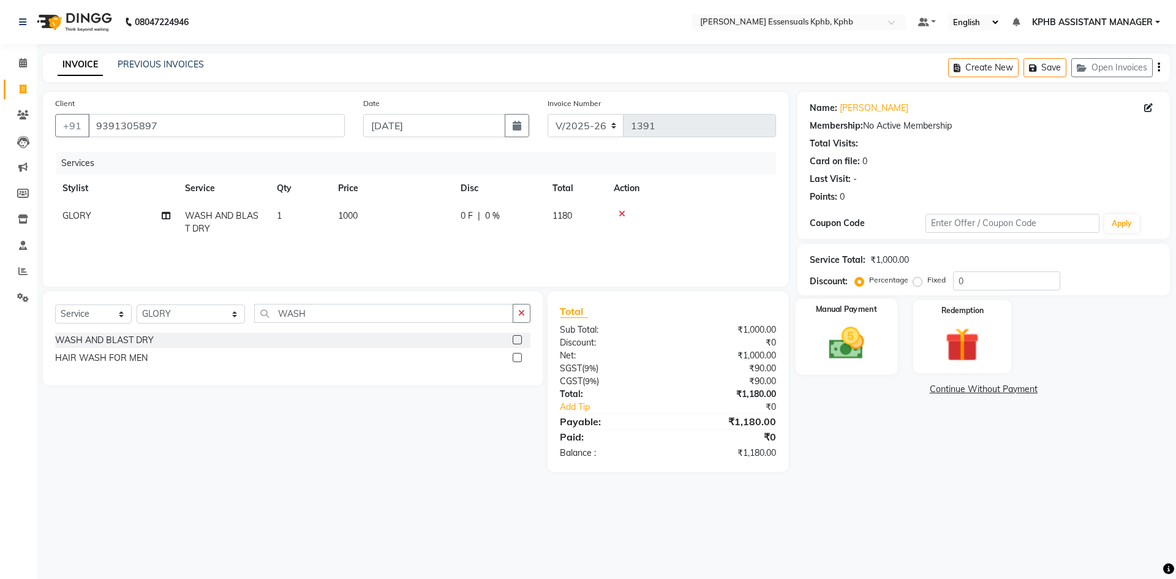
click at [831, 337] on img at bounding box center [845, 343] width 57 height 40
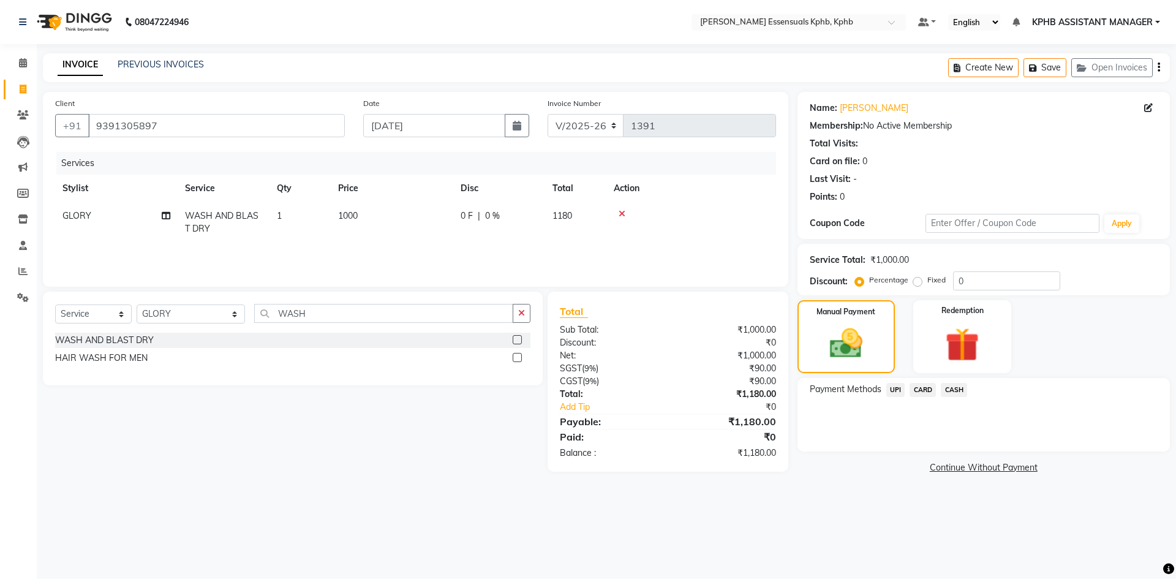
click at [895, 390] on span "UPI" at bounding box center [895, 390] width 19 height 14
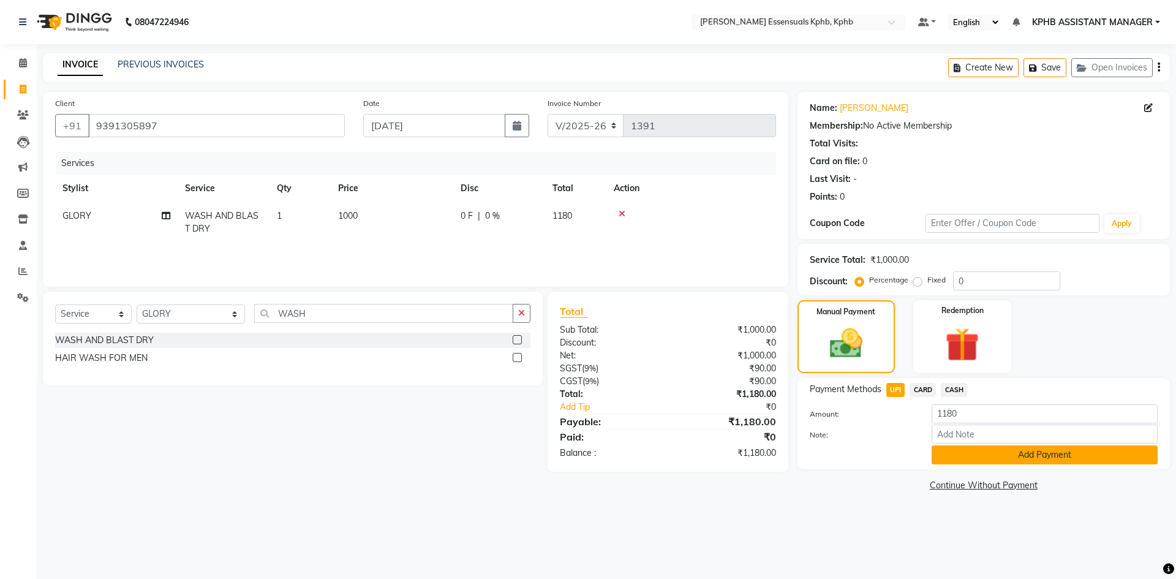
click at [985, 446] on button "Add Payment" at bounding box center [1044, 454] width 226 height 19
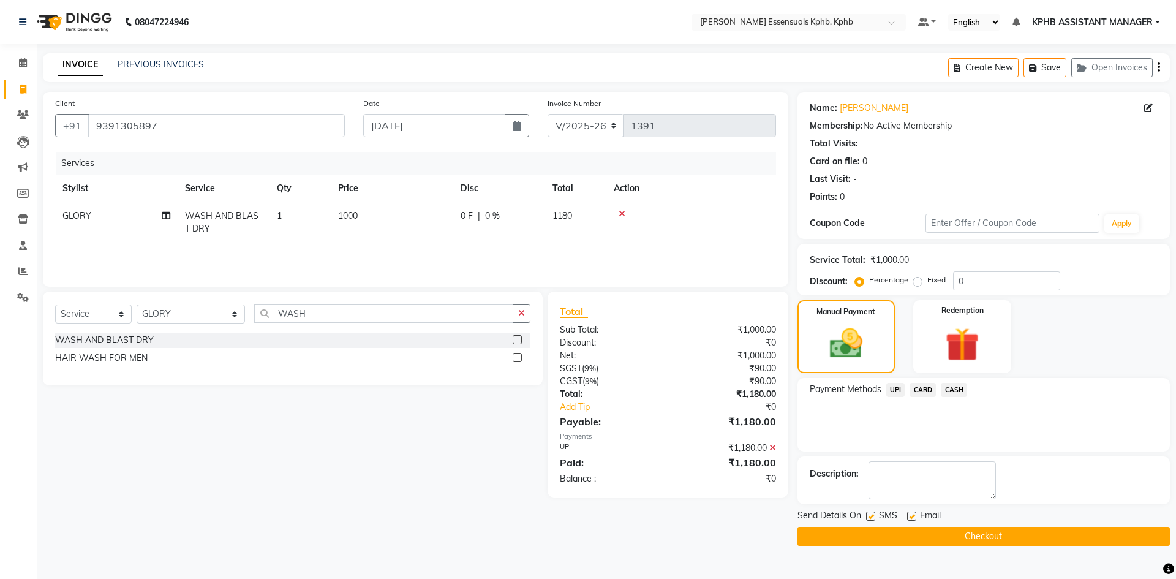
click at [914, 537] on button "Checkout" at bounding box center [983, 536] width 372 height 19
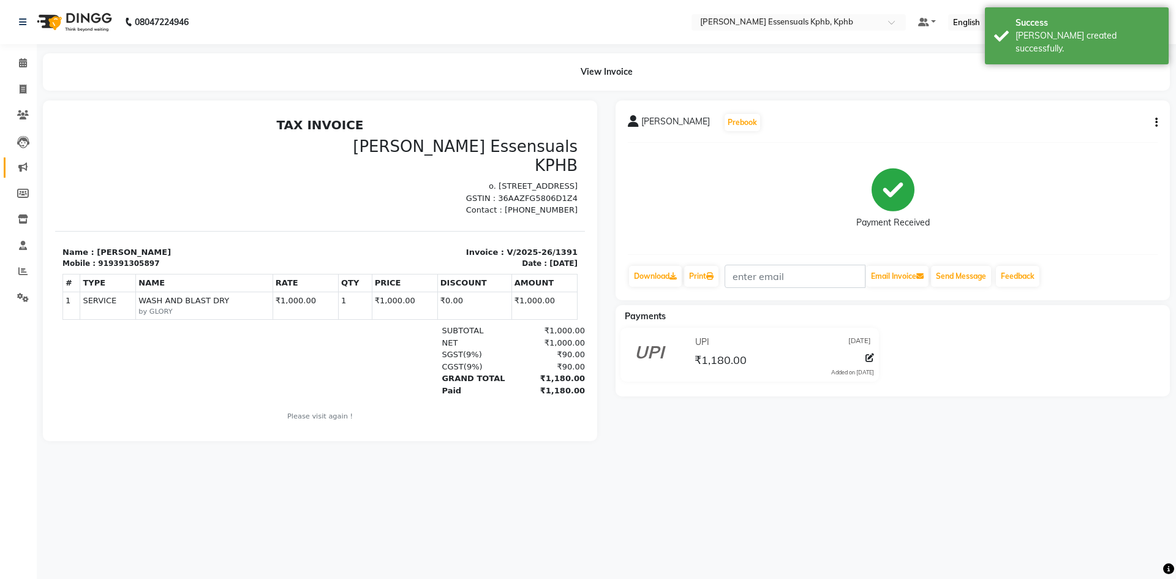
drag, startPoint x: 462, startPoint y: 184, endPoint x: 20, endPoint y: 166, distance: 443.1
click at [23, 165] on icon at bounding box center [22, 166] width 9 height 9
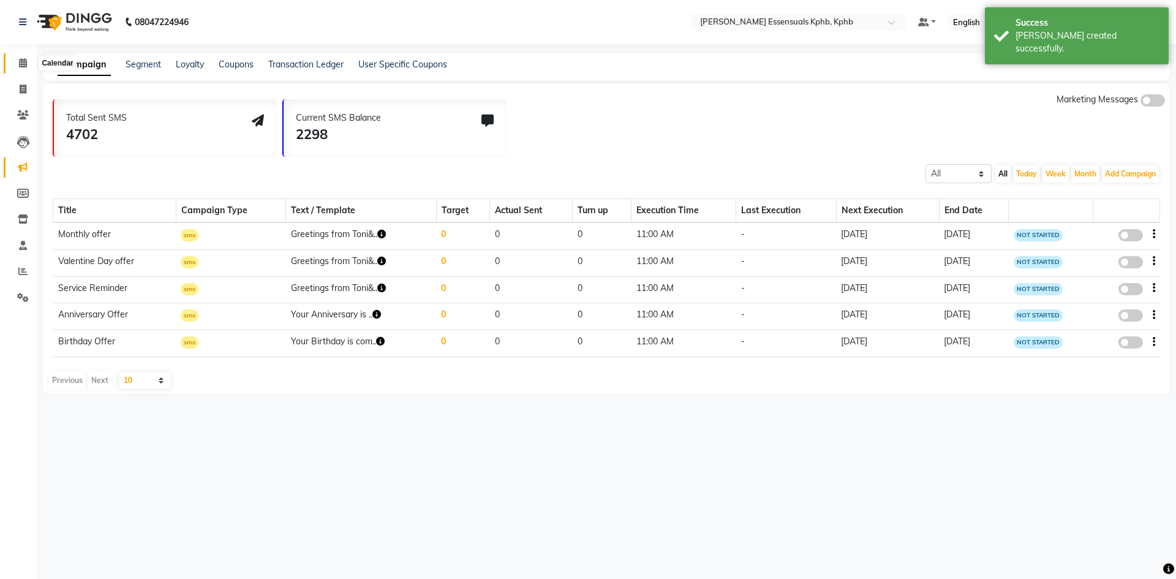
click at [25, 57] on span at bounding box center [22, 63] width 21 height 14
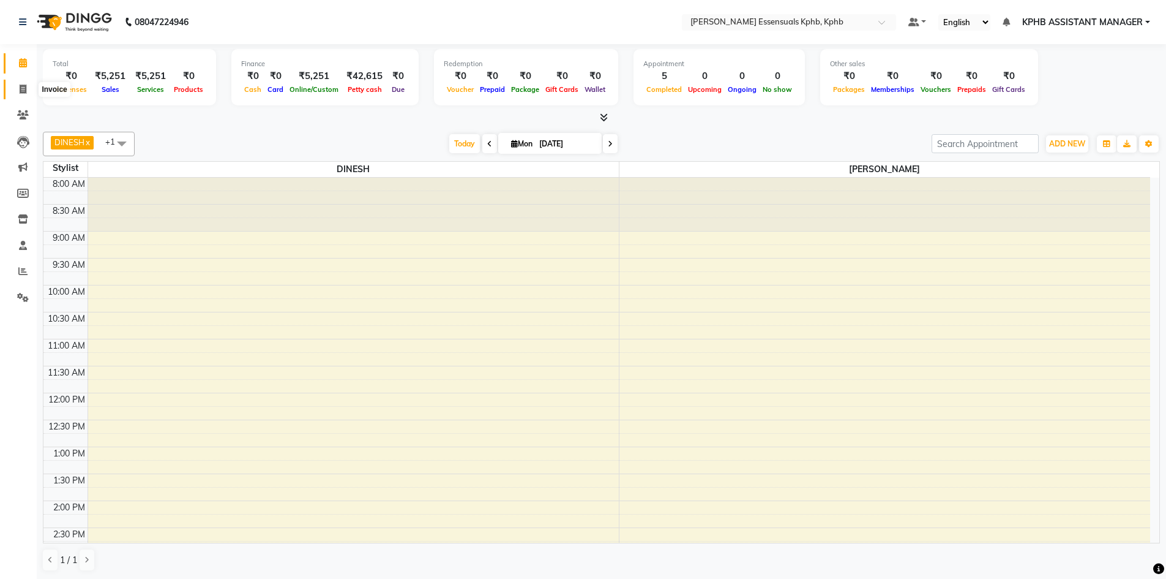
drag, startPoint x: 25, startPoint y: 85, endPoint x: 35, endPoint y: 93, distance: 13.0
click at [25, 85] on icon at bounding box center [23, 89] width 7 height 9
select select "service"
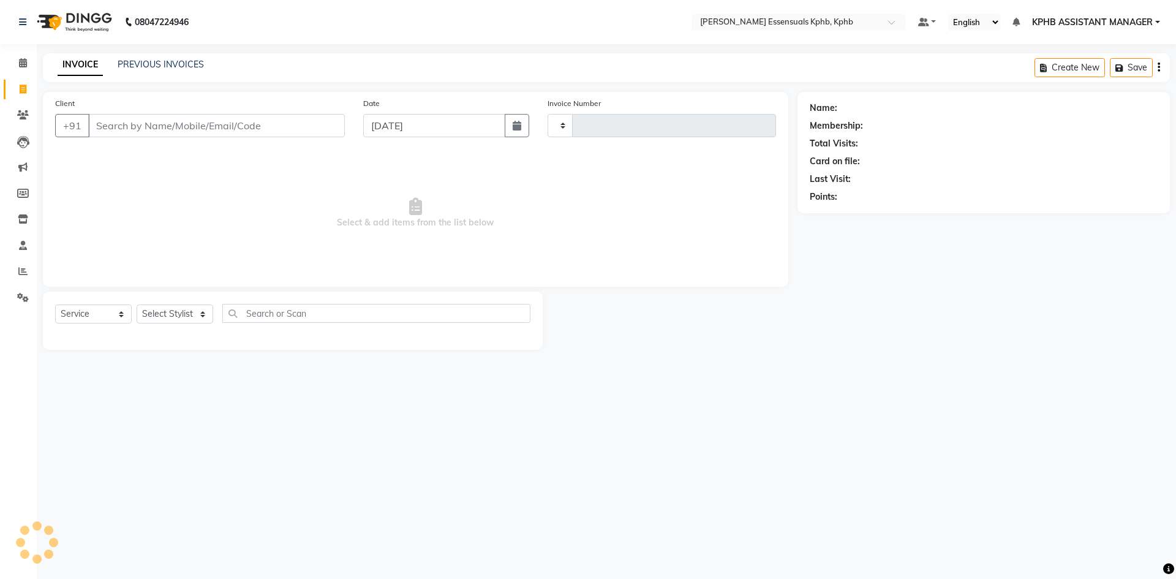
type input "1392"
select select "5938"
click at [192, 309] on select "Select Stylist [PERSON_NAME] KPHB ASSISTANT MANAGER [PERSON_NAME] [PERSON_NAME]…" at bounding box center [191, 313] width 108 height 19
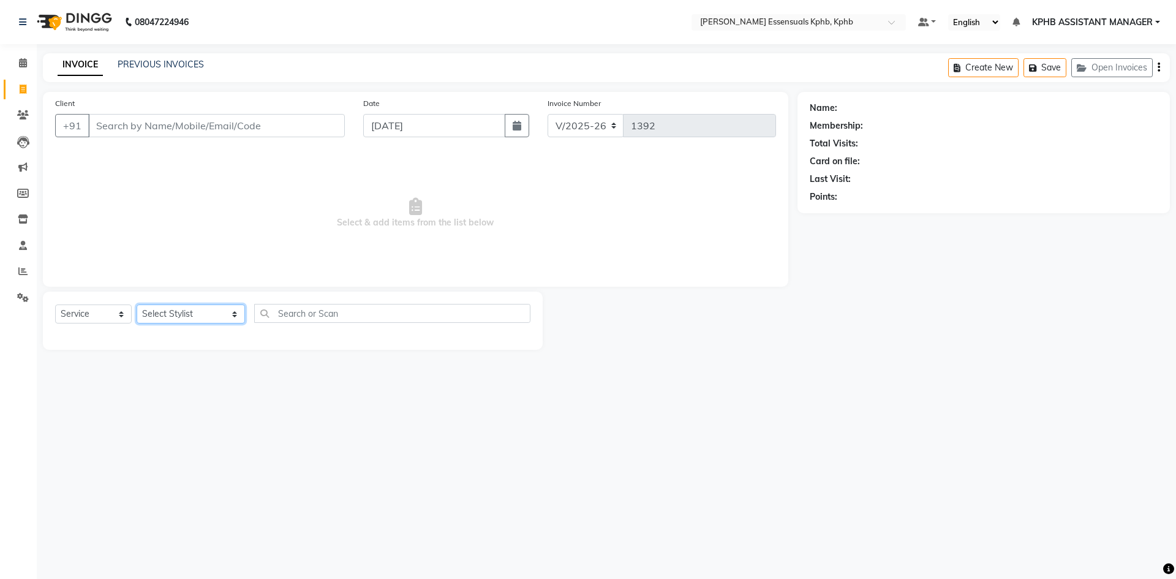
select select "88535"
click at [137, 304] on select "Select Stylist [PERSON_NAME] KPHB ASSISTANT MANAGER [PERSON_NAME] [PERSON_NAME]…" at bounding box center [191, 313] width 108 height 19
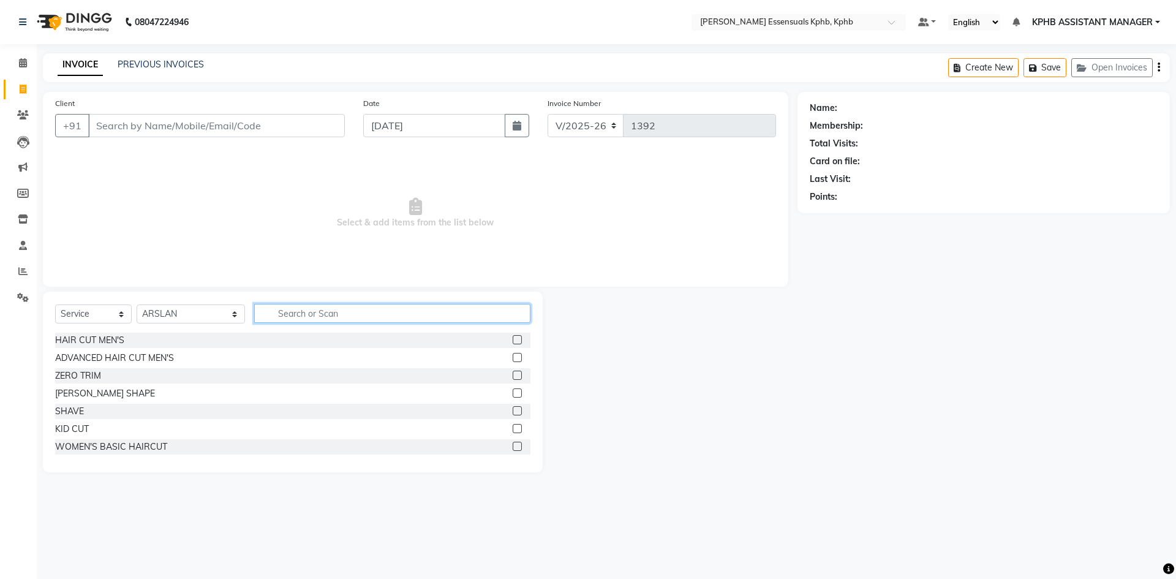
click at [305, 304] on input "text" at bounding box center [392, 313] width 276 height 19
click at [513, 357] on label at bounding box center [517, 357] width 9 height 9
click at [513, 357] on input "checkbox" at bounding box center [517, 358] width 8 height 8
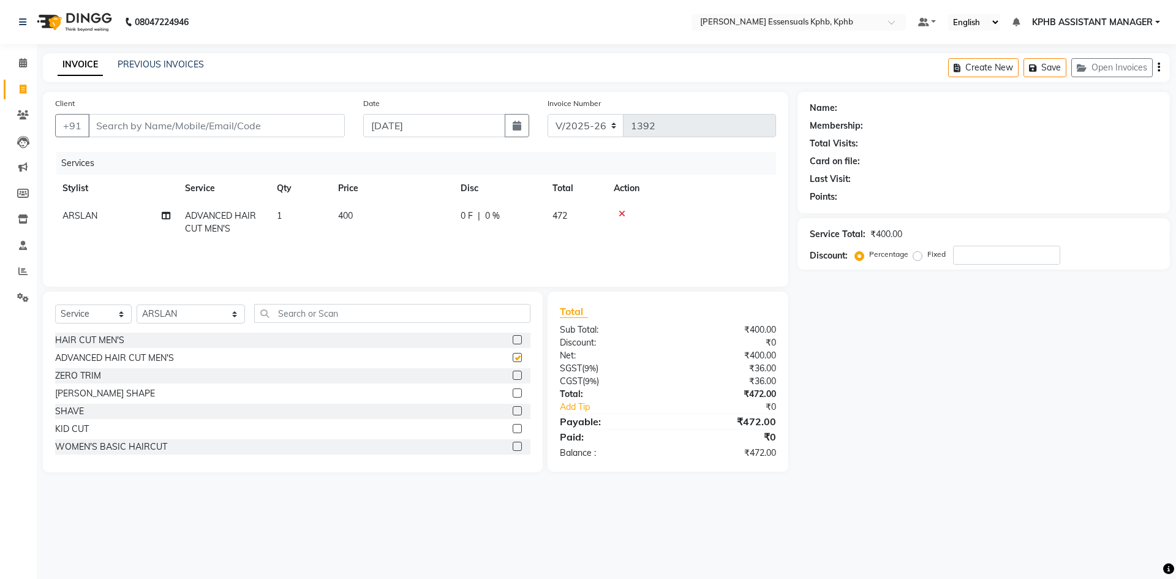
checkbox input "false"
click at [321, 317] on input "text" at bounding box center [392, 313] width 276 height 19
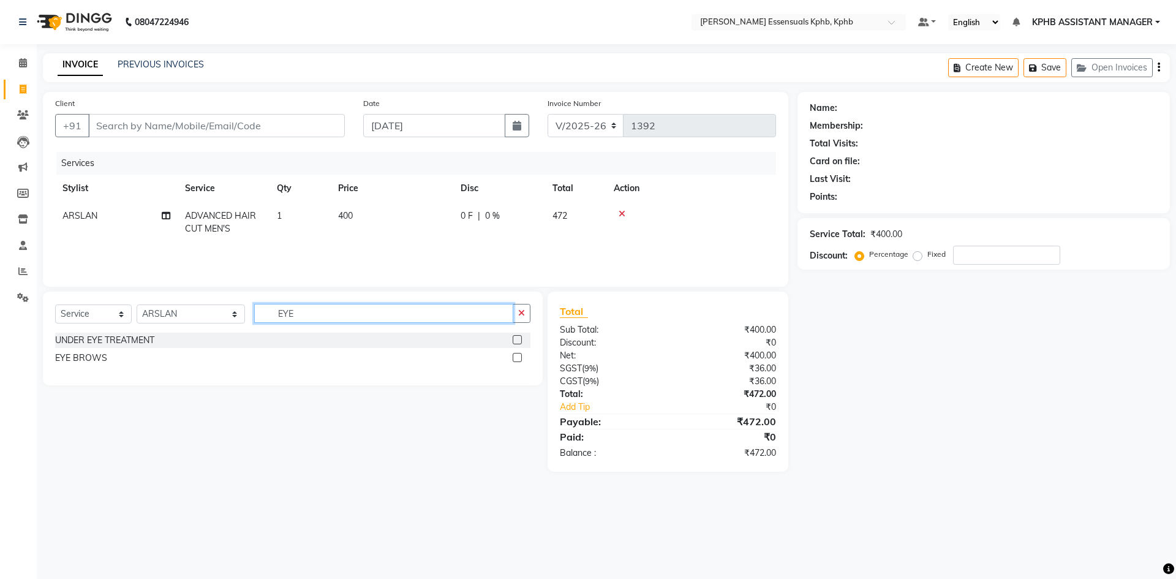
type input "EYE"
click at [517, 357] on label at bounding box center [517, 357] width 9 height 9
click at [517, 357] on input "checkbox" at bounding box center [517, 358] width 8 height 8
checkbox input "true"
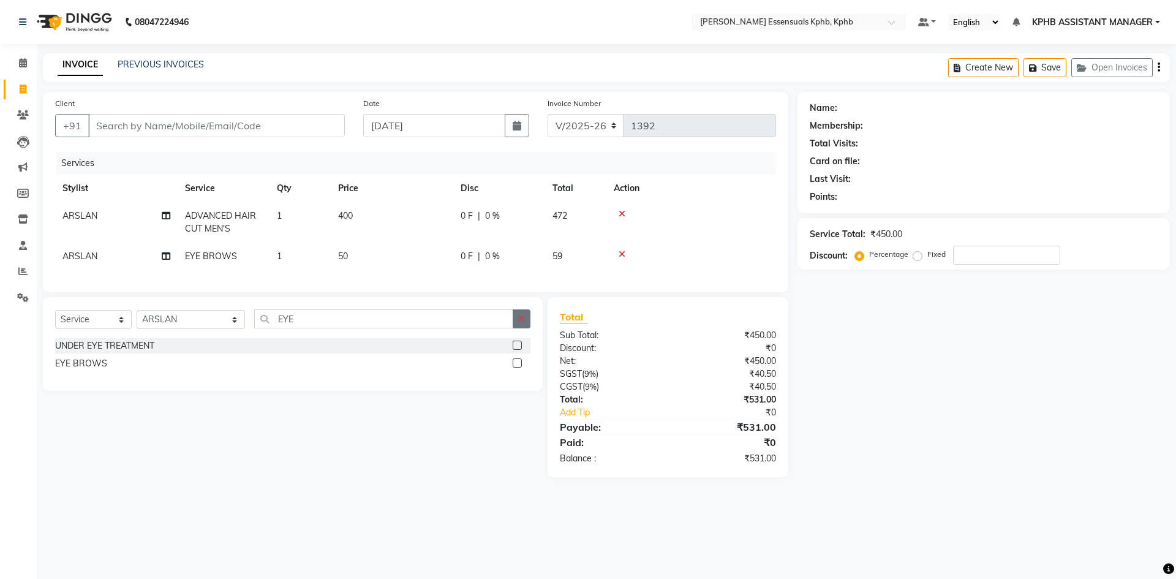
click at [521, 323] on icon "button" at bounding box center [521, 318] width 7 height 9
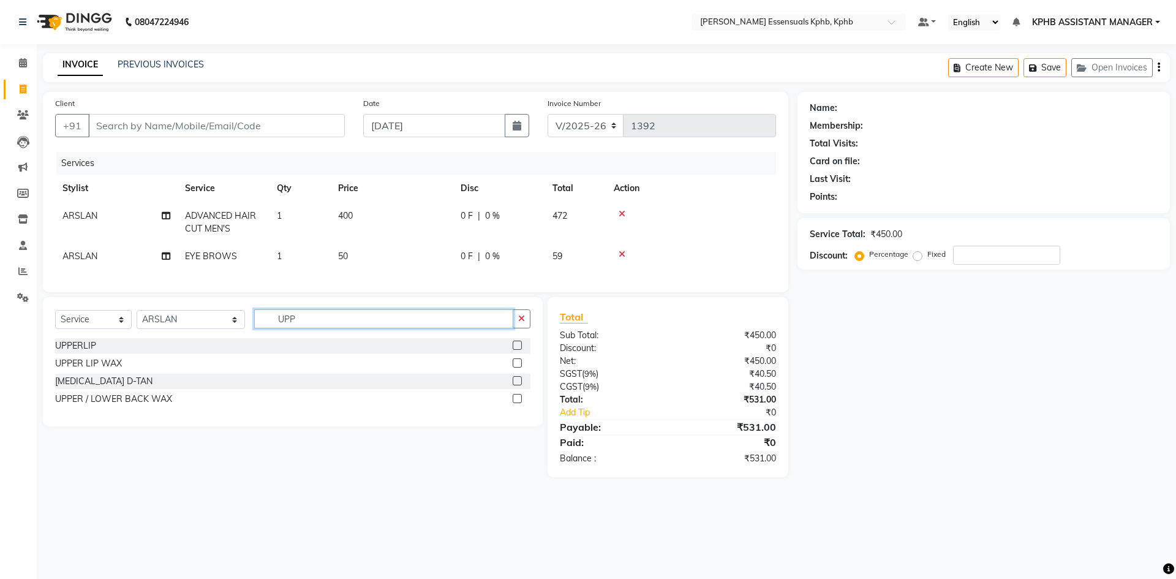
type input "UPP"
click at [517, 350] on label at bounding box center [517, 344] width 9 height 9
click at [517, 350] on input "checkbox" at bounding box center [517, 346] width 8 height 8
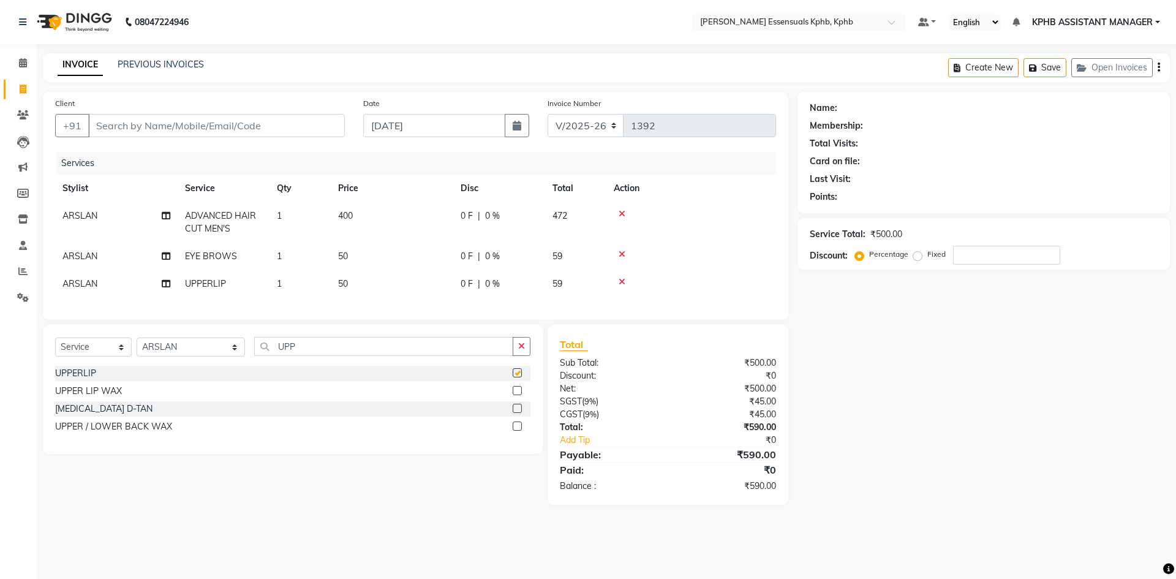
checkbox input "false"
click at [522, 350] on icon "button" at bounding box center [521, 346] width 7 height 9
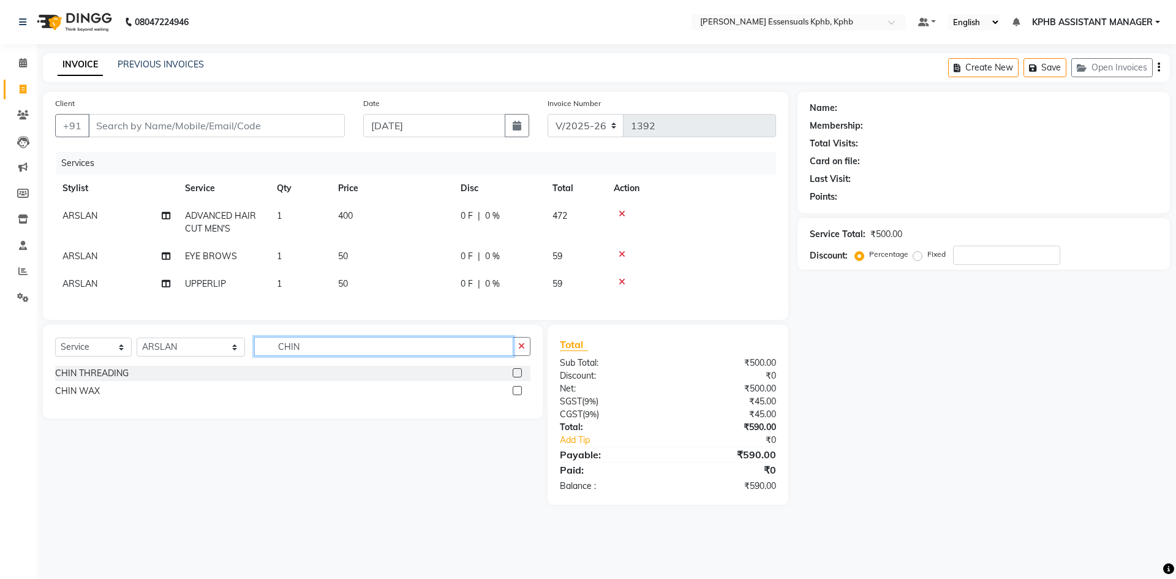
type input "CHIN"
click at [519, 377] on label at bounding box center [517, 372] width 9 height 9
click at [519, 377] on input "checkbox" at bounding box center [517, 373] width 8 height 8
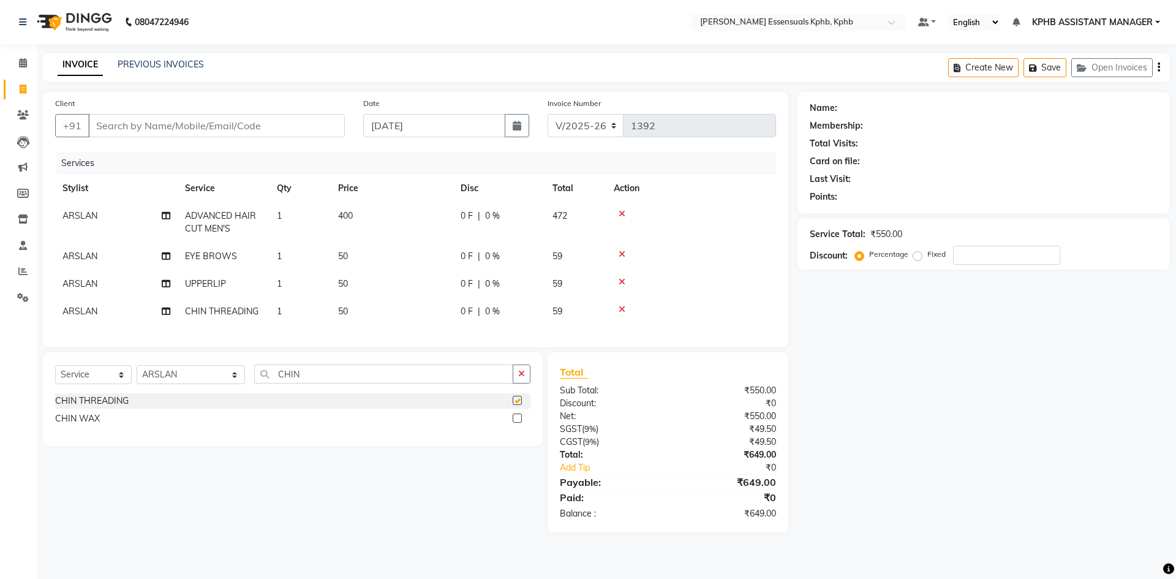
checkbox input "false"
click at [747, 489] on div "₹649.00" at bounding box center [725, 482] width 117 height 15
click at [217, 127] on input "Client" at bounding box center [216, 125] width 257 height 23
type input "7"
type input "0"
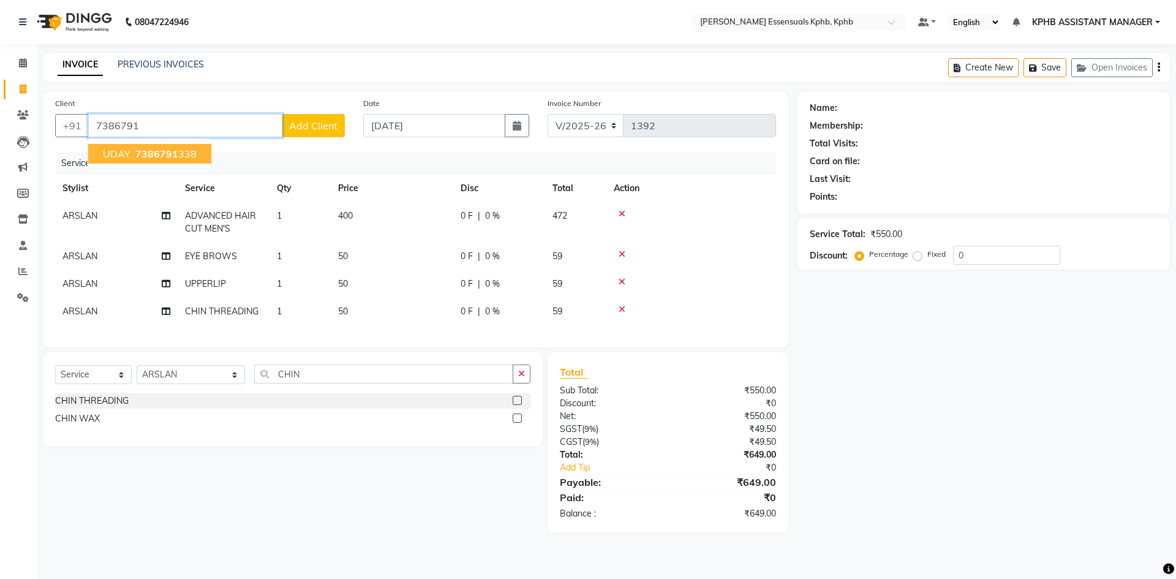
click at [141, 152] on span "7386791" at bounding box center [156, 154] width 43 height 12
type input "7386791338"
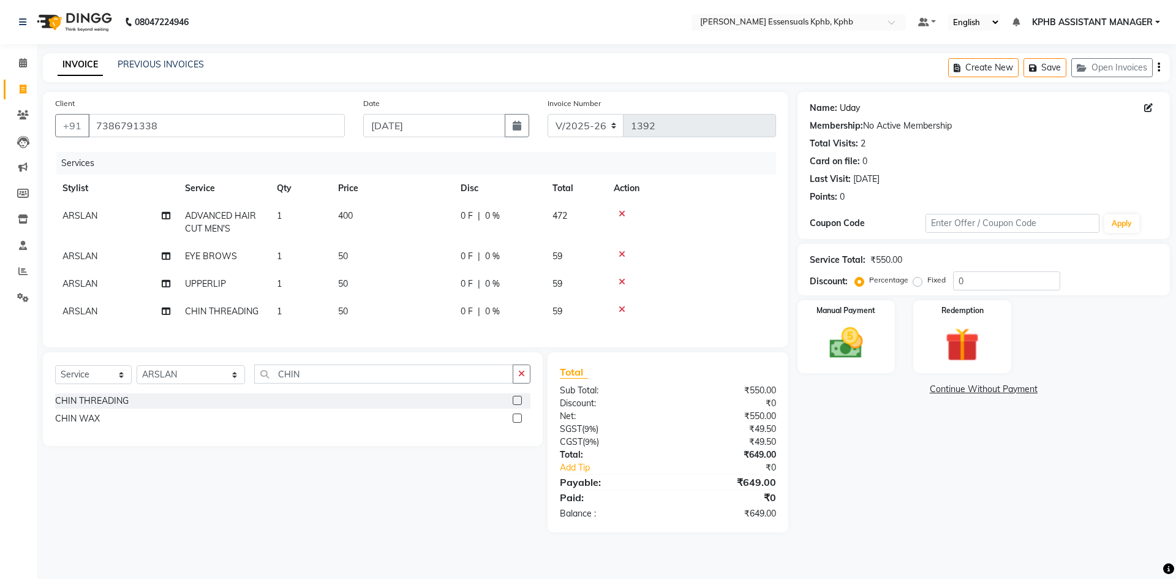
click at [847, 106] on link "Uday" at bounding box center [849, 108] width 20 height 13
drag, startPoint x: 218, startPoint y: 122, endPoint x: 0, endPoint y: 124, distance: 218.0
click at [0, 124] on app-home "08047224946 Select Location × Toni&guy Essensuals Kphb, Kphb Default Panel My P…" at bounding box center [588, 275] width 1176 height 550
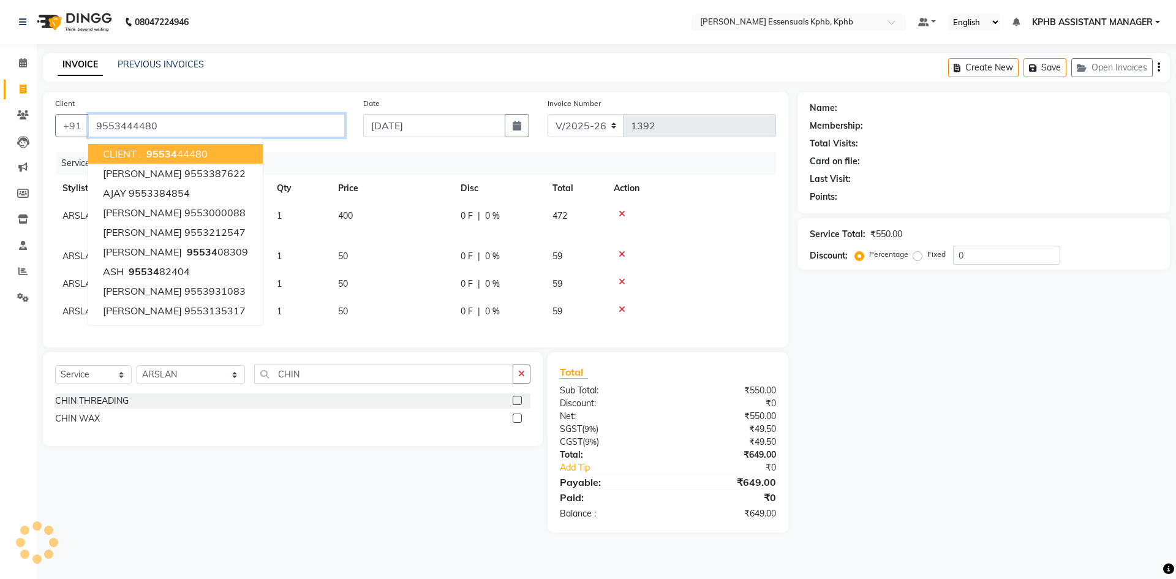
type input "9553444480"
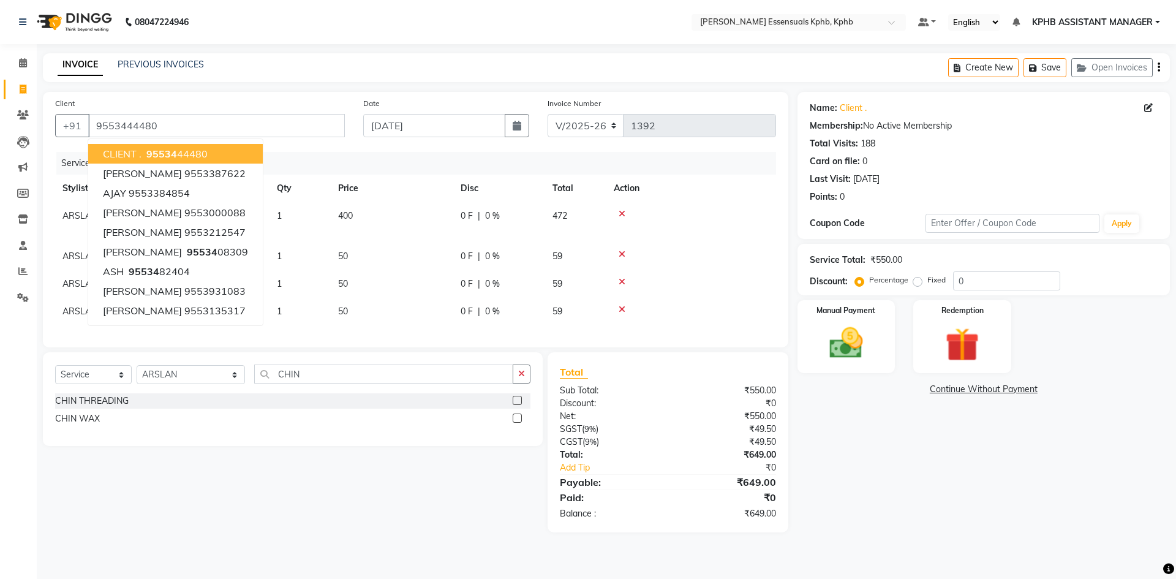
click at [136, 152] on span "CLIENT ." at bounding box center [122, 154] width 39 height 12
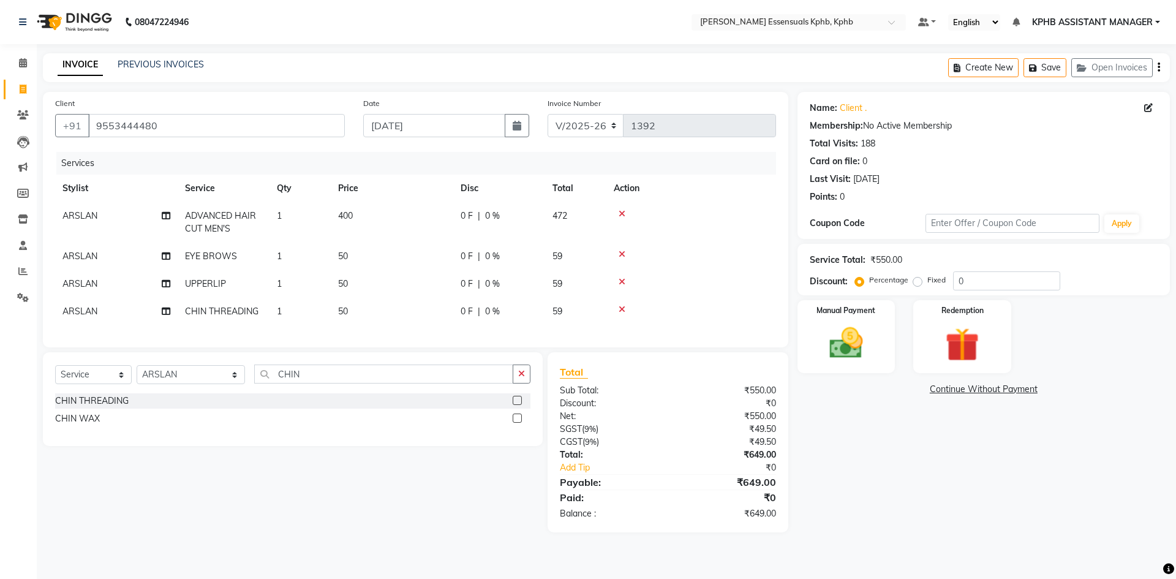
click at [516, 381] on button "button" at bounding box center [522, 373] width 18 height 19
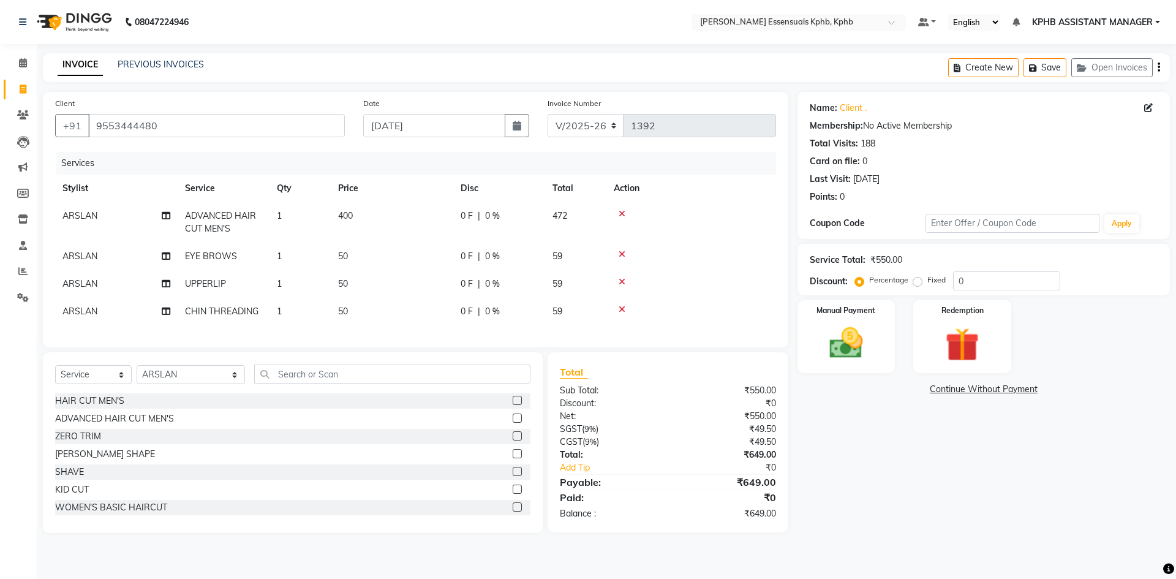
click at [513, 458] on label at bounding box center [517, 453] width 9 height 9
click at [513, 458] on input "checkbox" at bounding box center [517, 454] width 8 height 8
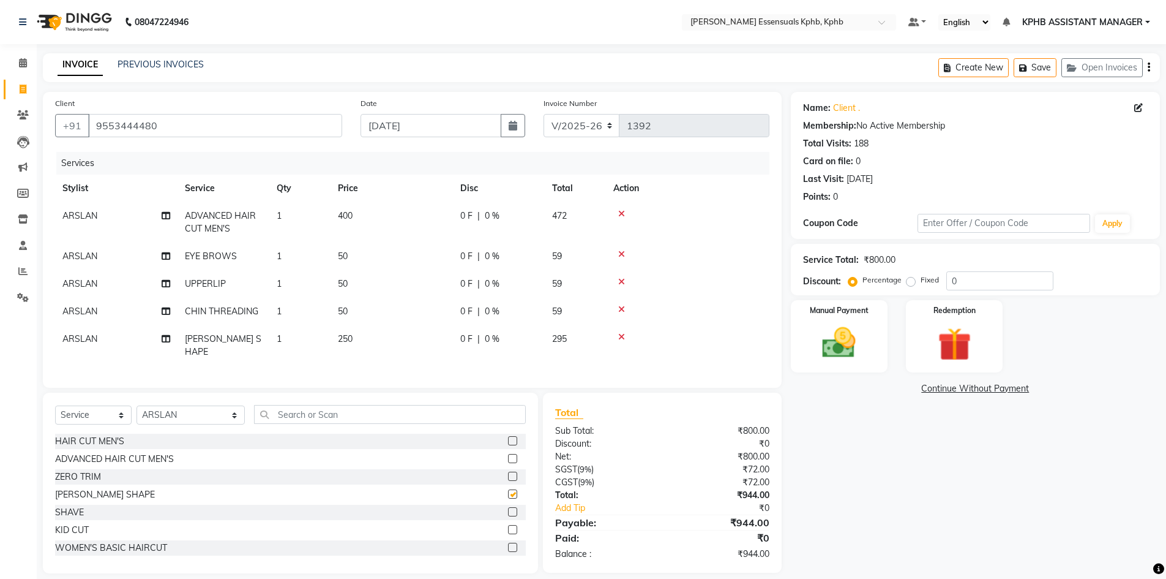
checkbox input "false"
click at [862, 341] on img at bounding box center [839, 343] width 56 height 40
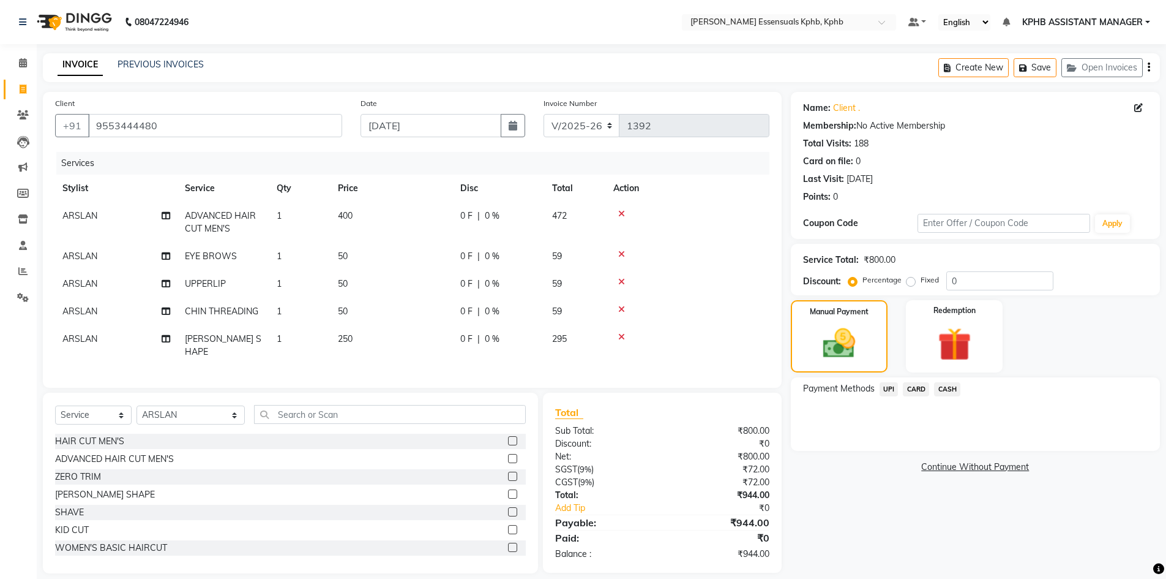
click at [892, 389] on span "UPI" at bounding box center [889, 389] width 19 height 14
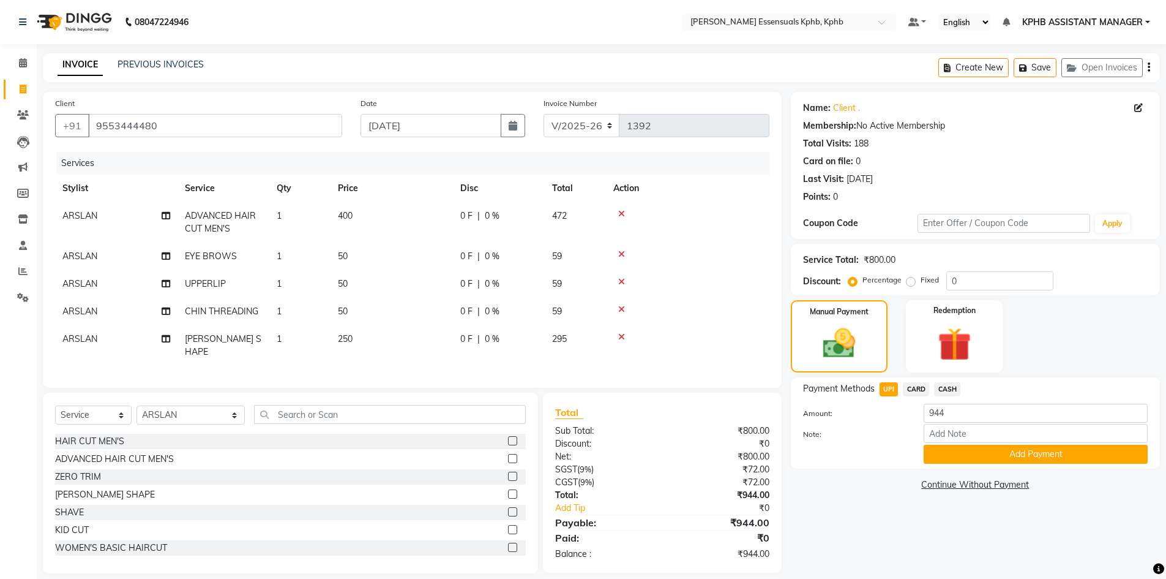
click at [1027, 464] on div "Payment Methods UPI CARD CASH Amount: 944 Note: Add Payment" at bounding box center [975, 422] width 369 height 91
click at [1007, 462] on button "Add Payment" at bounding box center [1036, 454] width 224 height 19
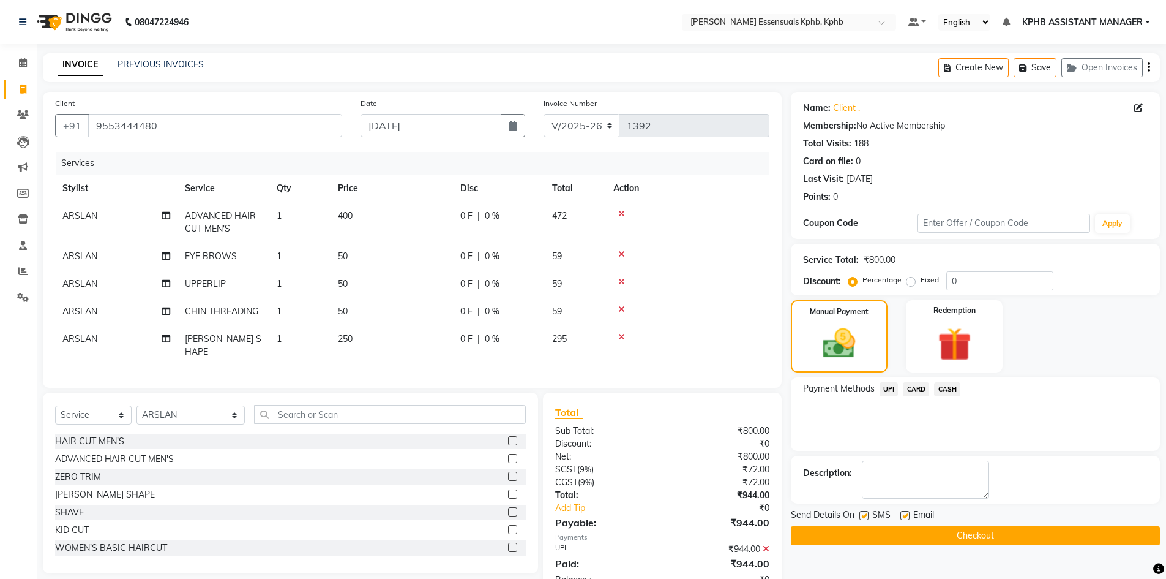
click at [952, 533] on button "Checkout" at bounding box center [975, 535] width 369 height 19
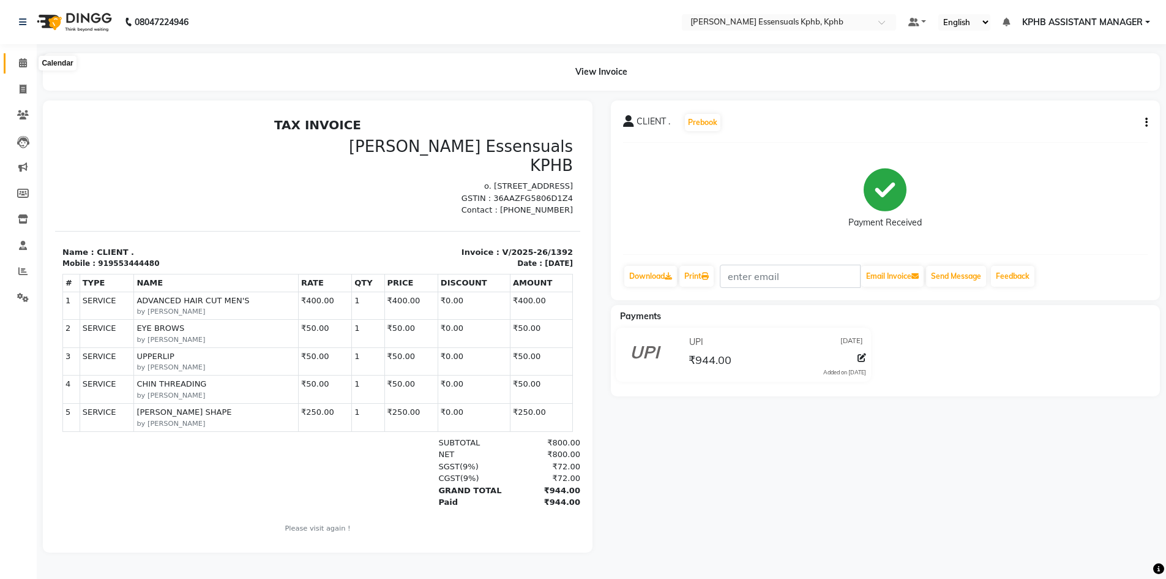
click at [26, 68] on span at bounding box center [22, 63] width 21 height 14
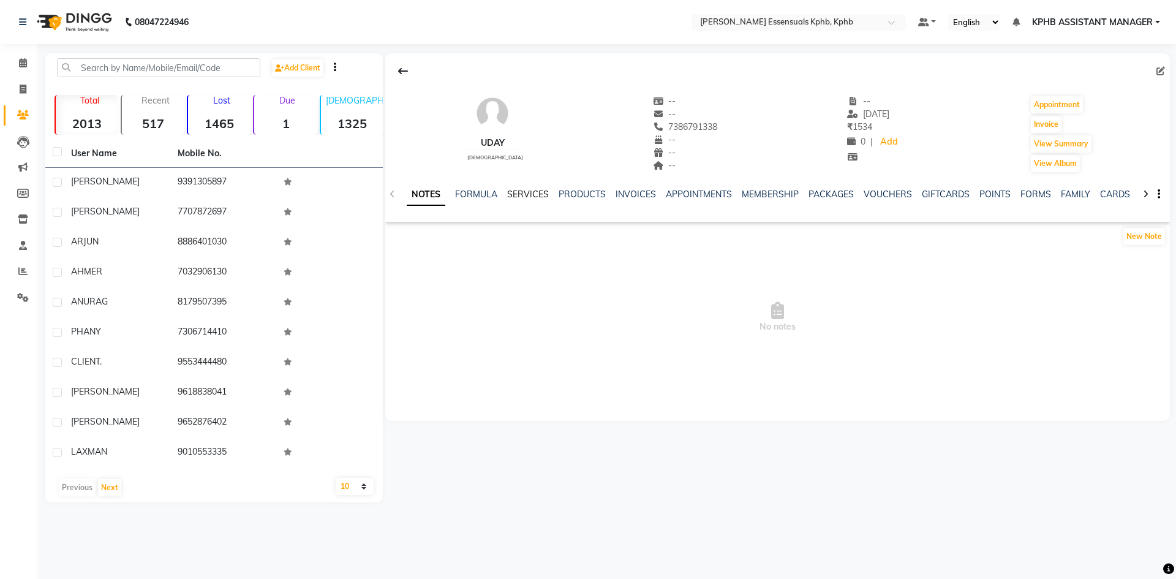
click at [539, 192] on link "SERVICES" at bounding box center [528, 194] width 42 height 11
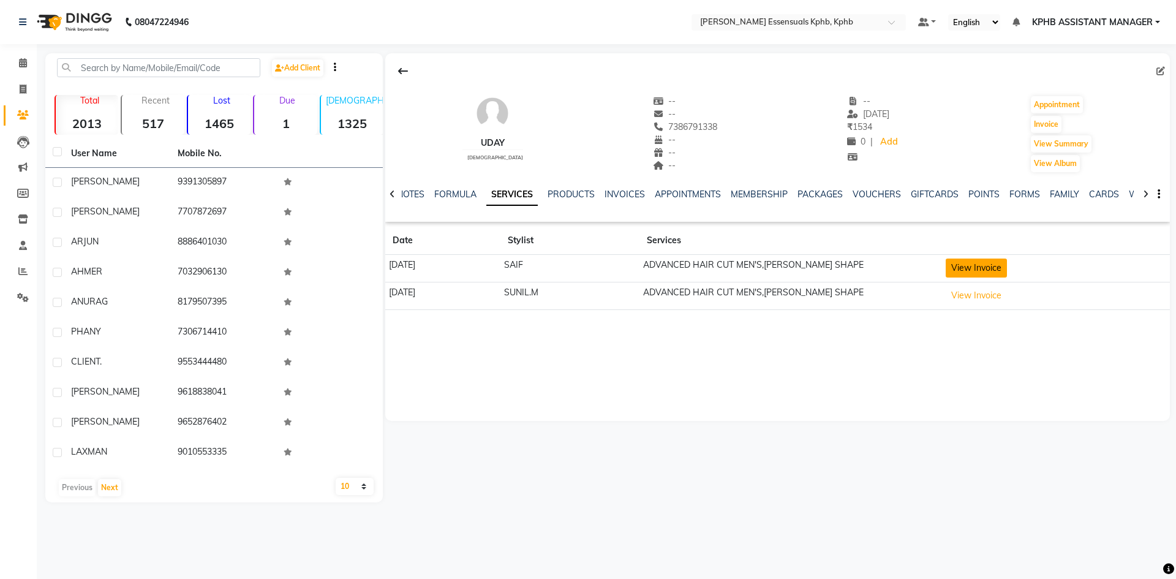
click at [984, 269] on button "View Invoice" at bounding box center [975, 267] width 61 height 19
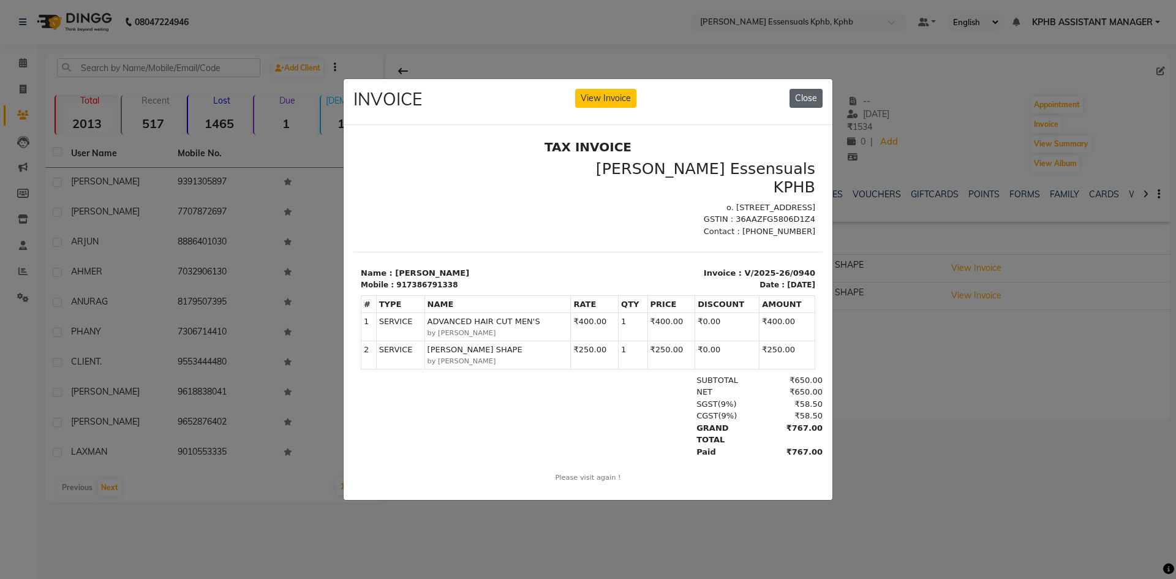
click at [797, 94] on button "Close" at bounding box center [805, 98] width 33 height 19
